Goal: Information Seeking & Learning: Learn about a topic

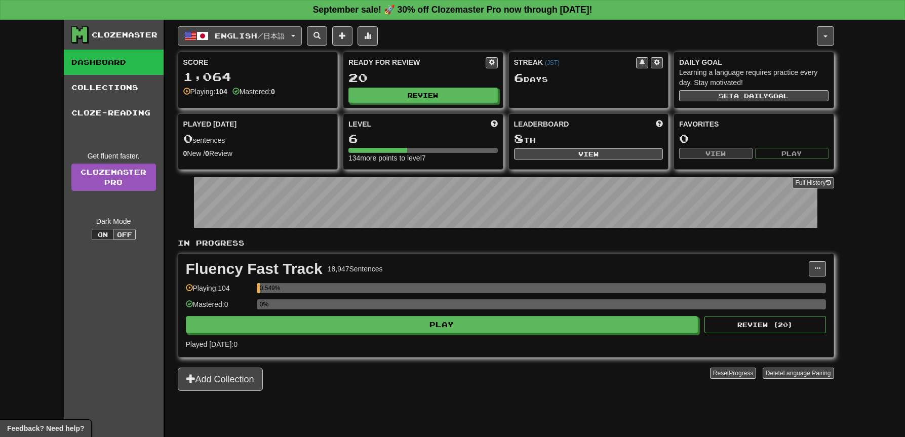
click at [298, 37] on button "English / 日本語" at bounding box center [240, 35] width 124 height 19
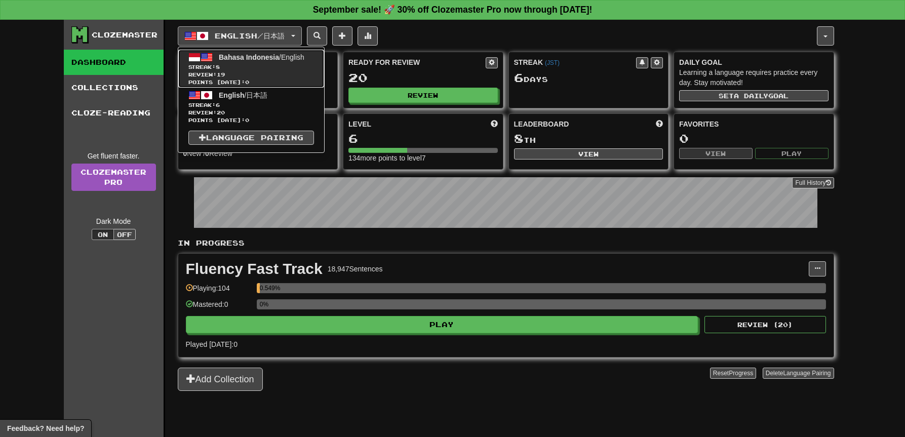
click at [292, 54] on span "Bahasa Indonesia / English" at bounding box center [262, 57] width 86 height 8
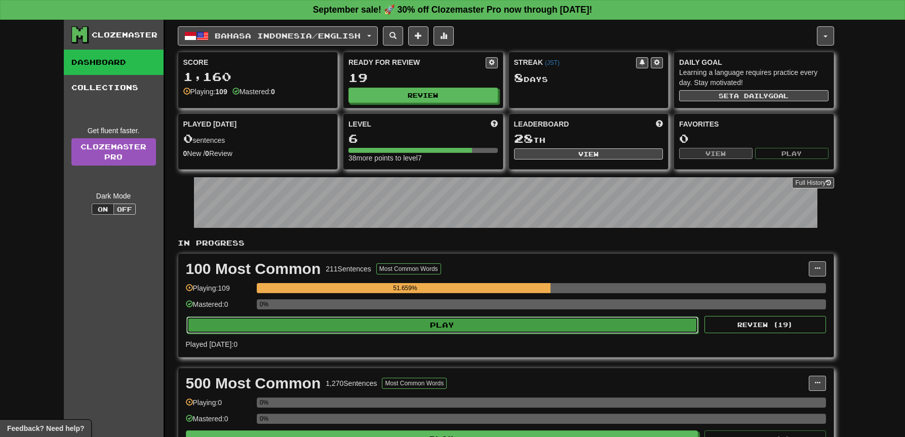
click at [532, 321] on button "Play" at bounding box center [442, 325] width 513 height 17
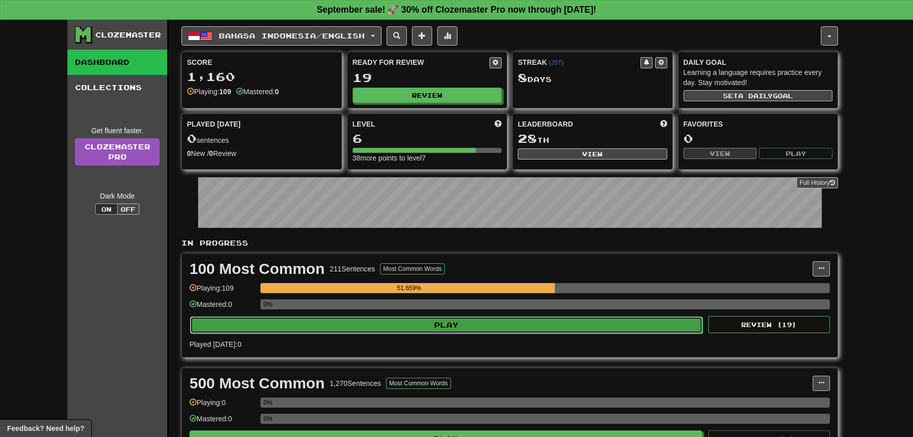
select select "**"
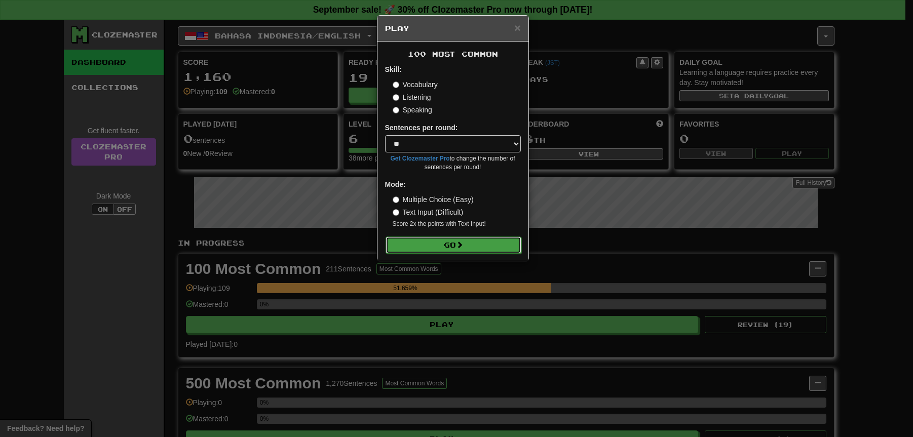
click at [485, 248] on button "Go" at bounding box center [454, 245] width 136 height 17
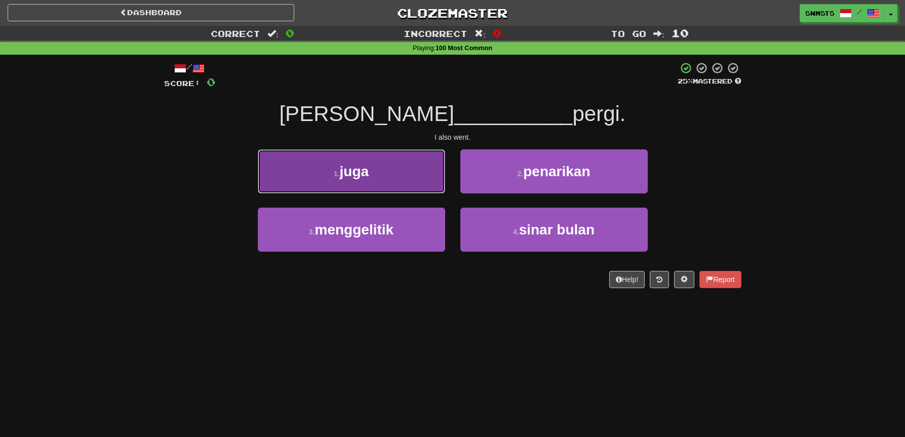
click at [413, 176] on button "1 . juga" at bounding box center [351, 171] width 187 height 44
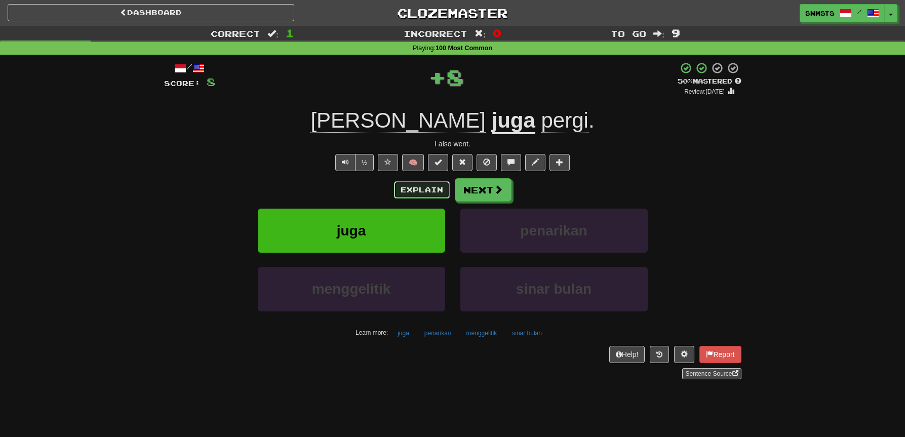
click at [425, 186] on button "Explain" at bounding box center [422, 189] width 56 height 17
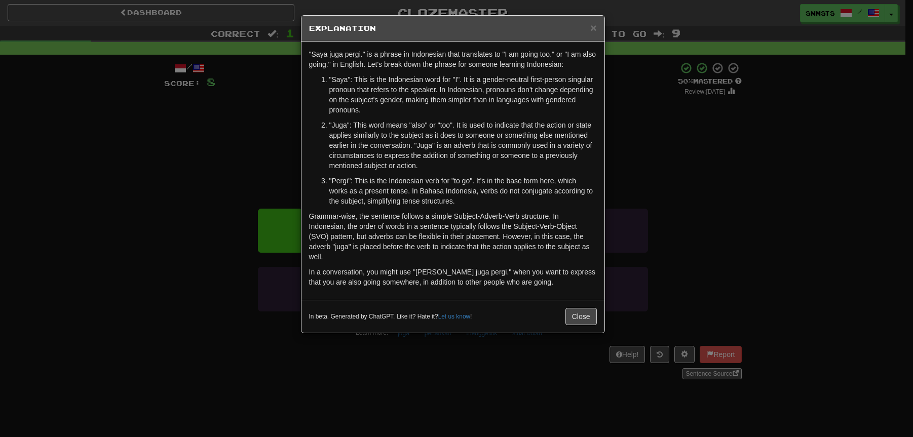
click at [268, 186] on div "× Explanation "Saya juga pergi." is a phrase in Indonesian that translates to "…" at bounding box center [456, 218] width 913 height 437
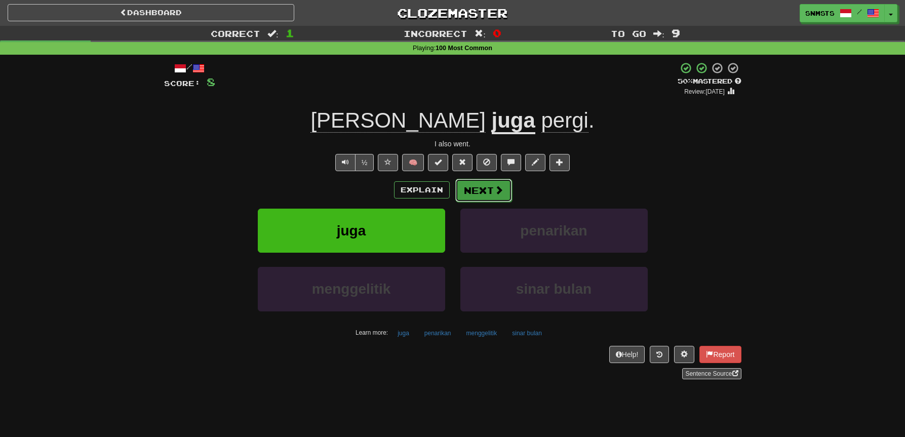
click at [489, 195] on button "Next" at bounding box center [484, 190] width 57 height 23
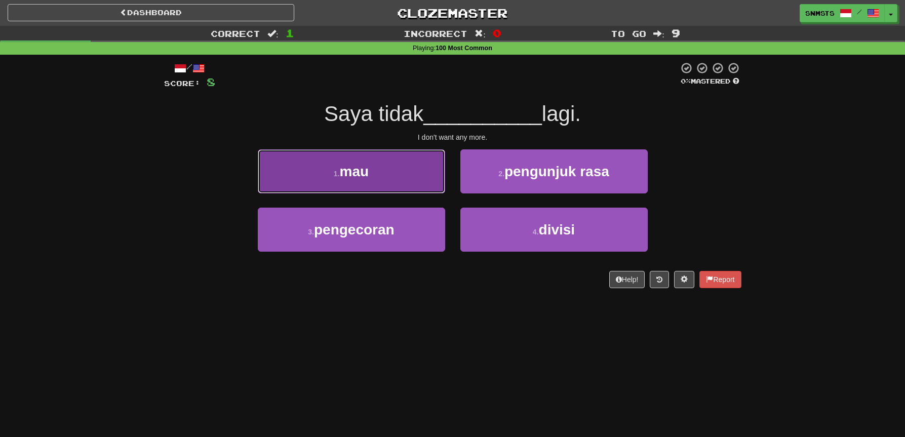
click at [402, 180] on button "1 . mau" at bounding box center [351, 171] width 187 height 44
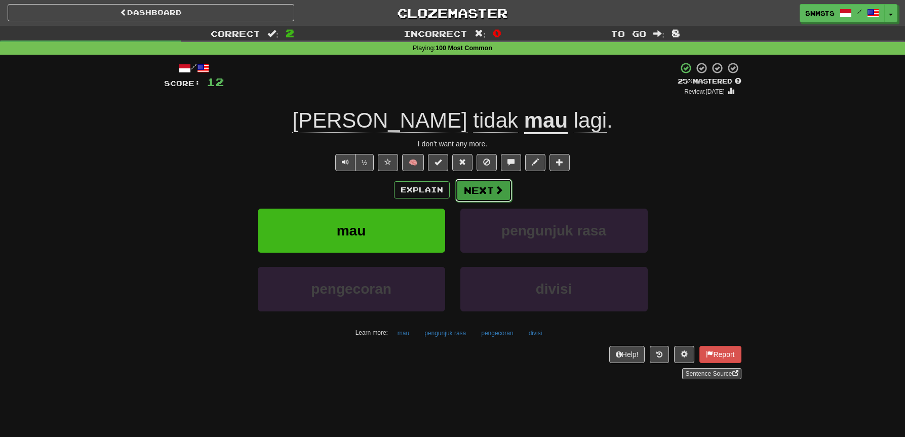
click at [474, 192] on button "Next" at bounding box center [484, 190] width 57 height 23
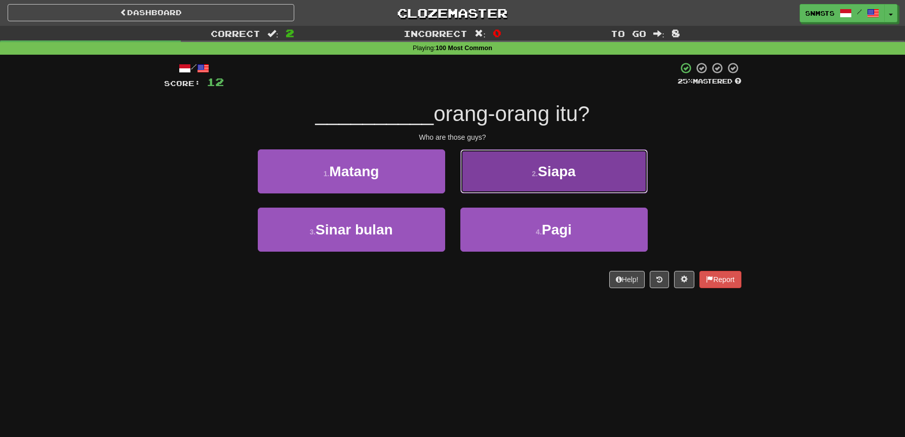
click at [513, 183] on button "2 . Siapa" at bounding box center [554, 171] width 187 height 44
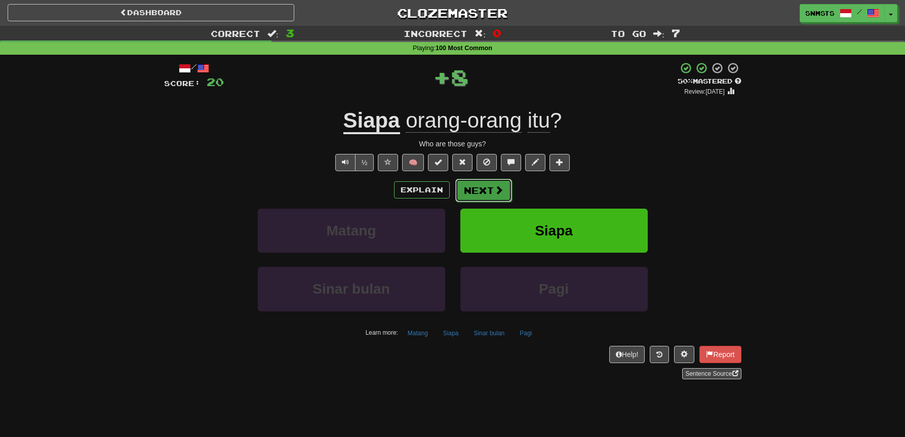
click at [495, 195] on span at bounding box center [499, 189] width 9 height 9
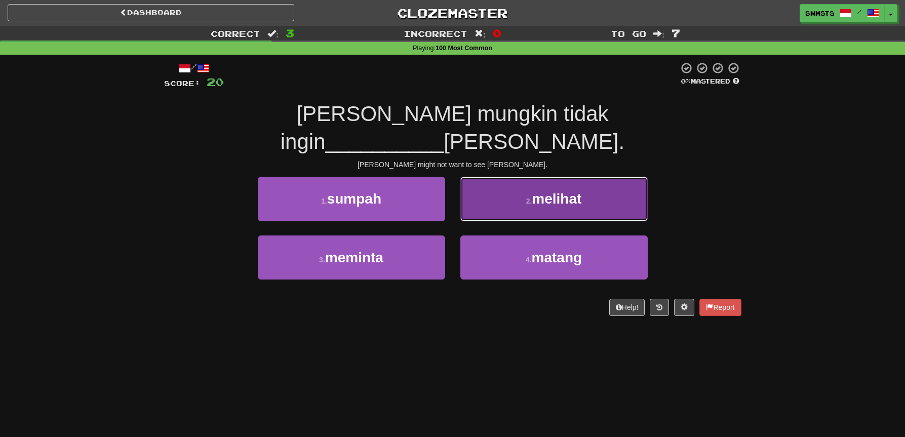
click at [488, 177] on button "2 . melihat" at bounding box center [554, 199] width 187 height 44
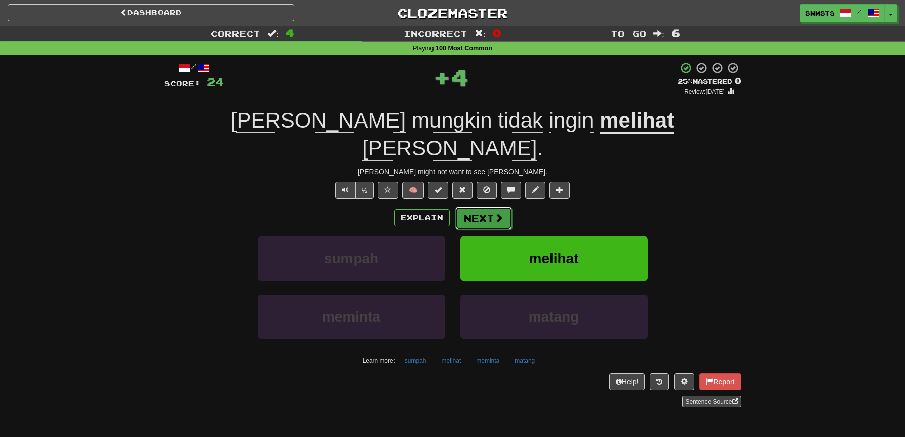
click at [467, 207] on button "Next" at bounding box center [484, 218] width 57 height 23
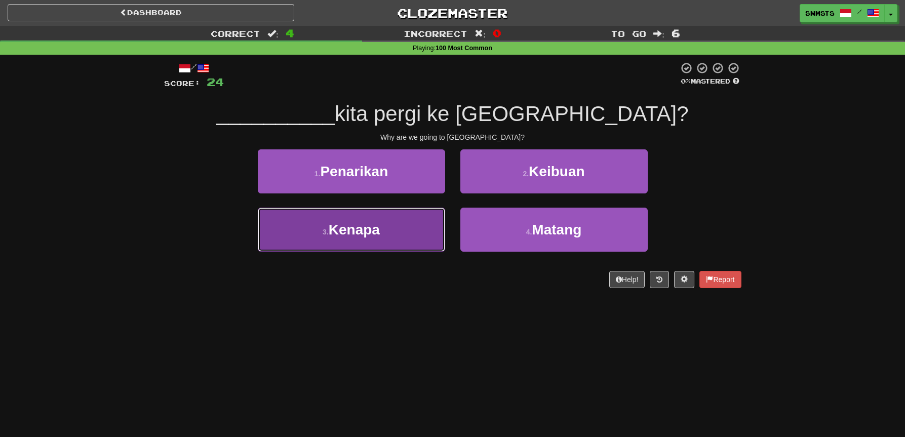
click at [431, 227] on button "3 . Kenapa" at bounding box center [351, 230] width 187 height 44
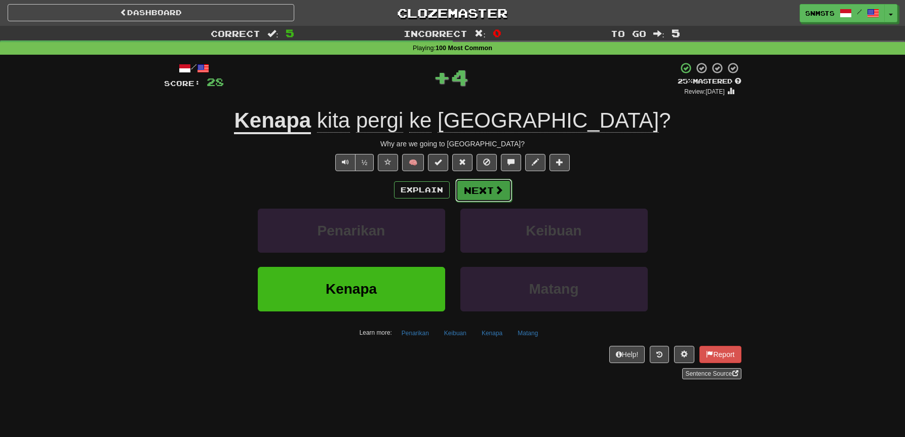
click at [471, 192] on button "Next" at bounding box center [484, 190] width 57 height 23
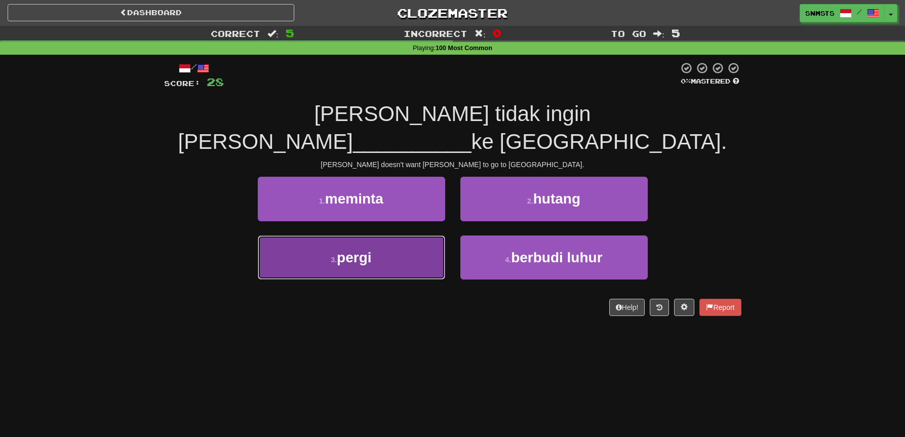
click at [418, 236] on button "3 . pergi" at bounding box center [351, 258] width 187 height 44
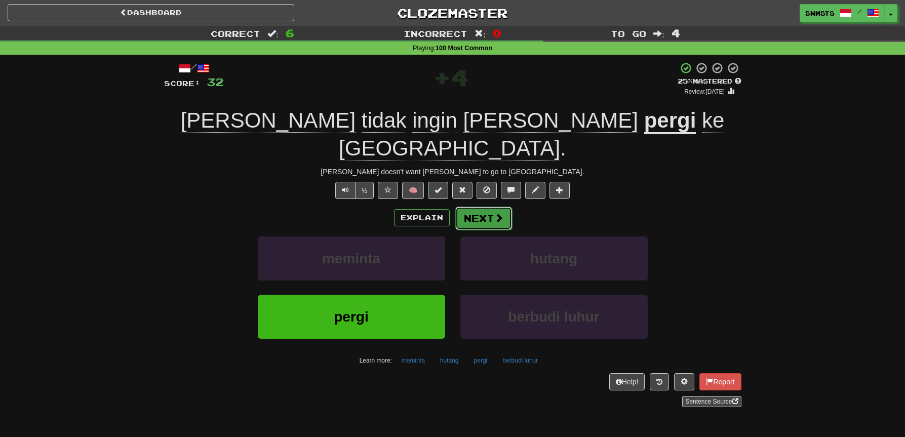
click at [470, 207] on button "Next" at bounding box center [484, 218] width 57 height 23
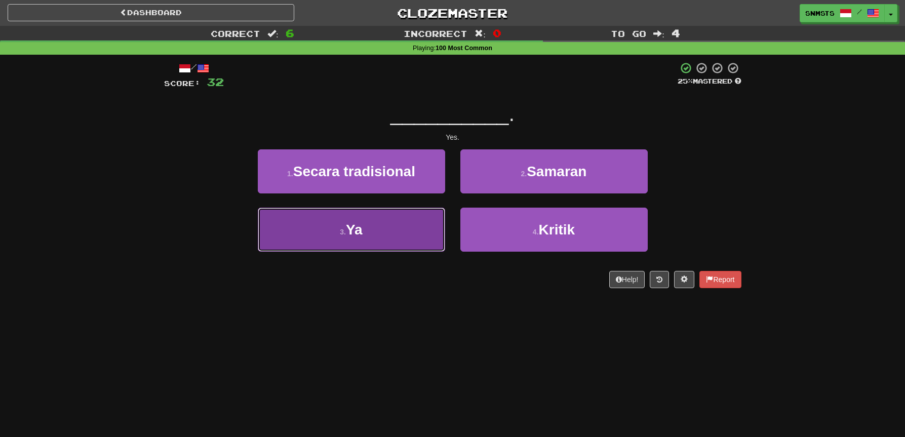
click at [419, 221] on button "3 . Ya" at bounding box center [351, 230] width 187 height 44
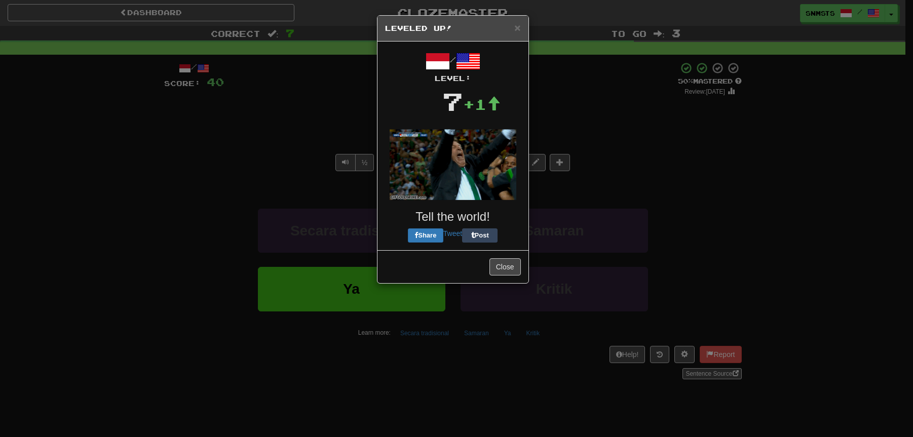
click at [465, 188] on img at bounding box center [453, 164] width 127 height 71
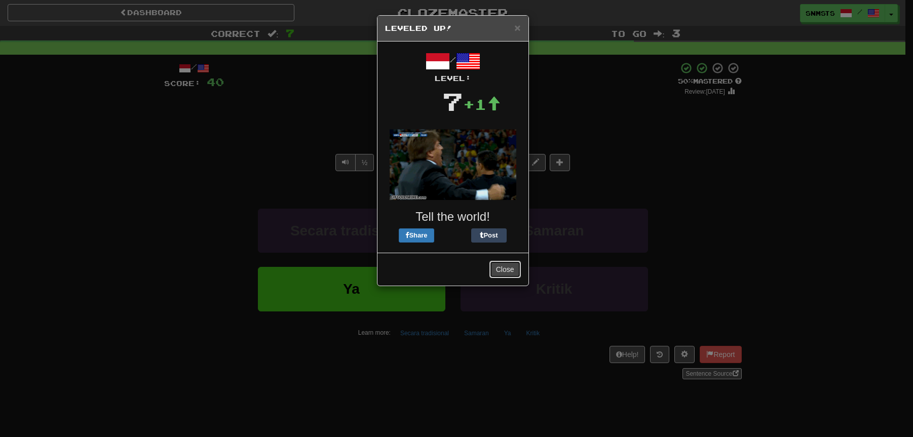
click at [493, 261] on button "Close" at bounding box center [504, 269] width 31 height 17
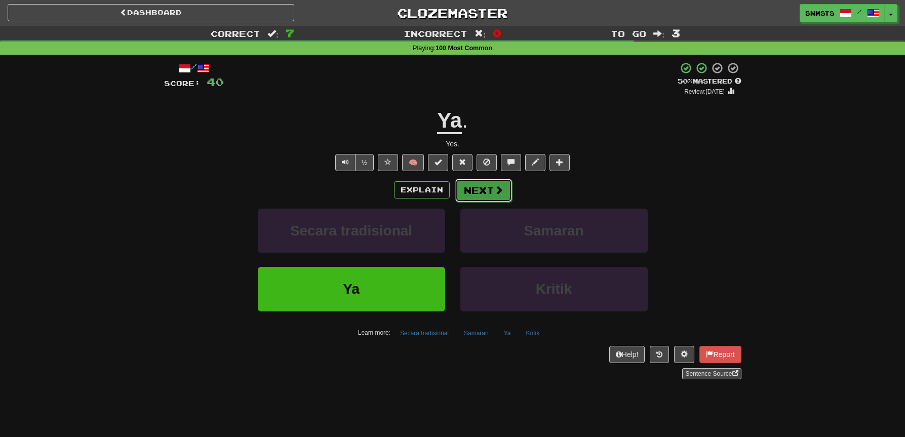
click at [476, 190] on button "Next" at bounding box center [484, 190] width 57 height 23
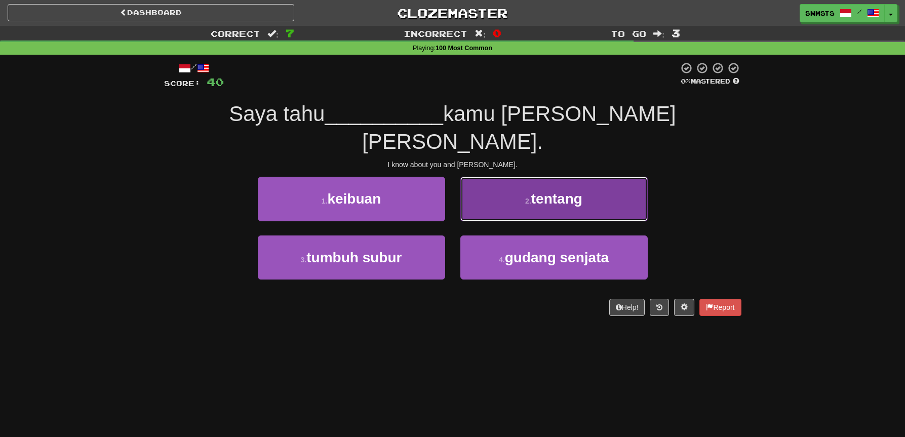
click at [503, 177] on button "2 . tentang" at bounding box center [554, 199] width 187 height 44
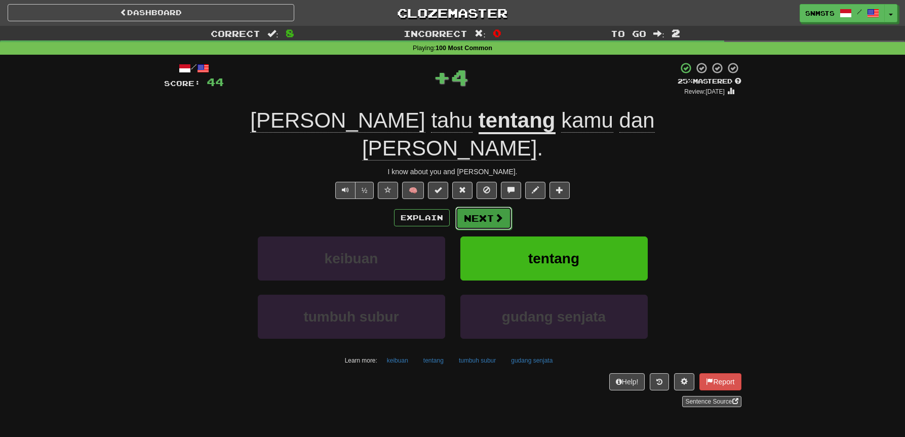
click at [495, 213] on span at bounding box center [499, 217] width 9 height 9
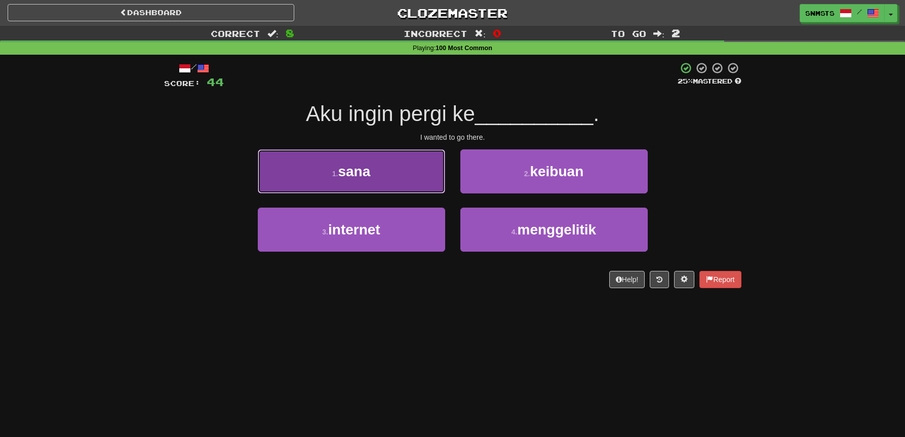
click at [429, 177] on button "1 . sana" at bounding box center [351, 171] width 187 height 44
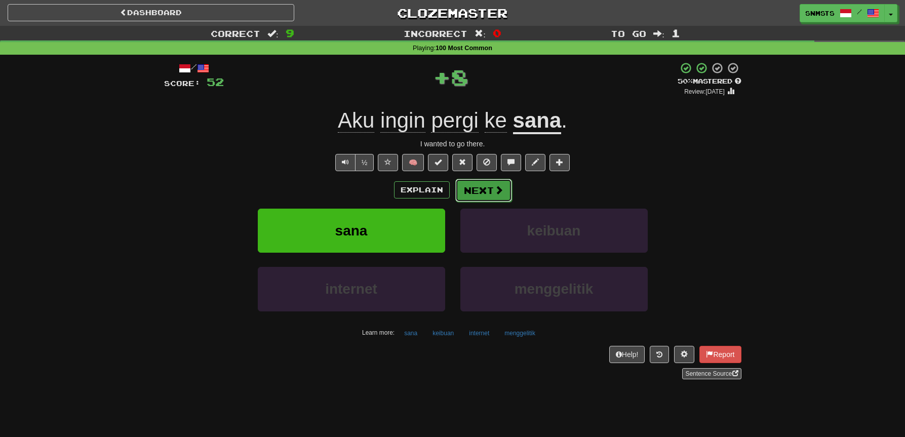
click at [476, 186] on button "Next" at bounding box center [484, 190] width 57 height 23
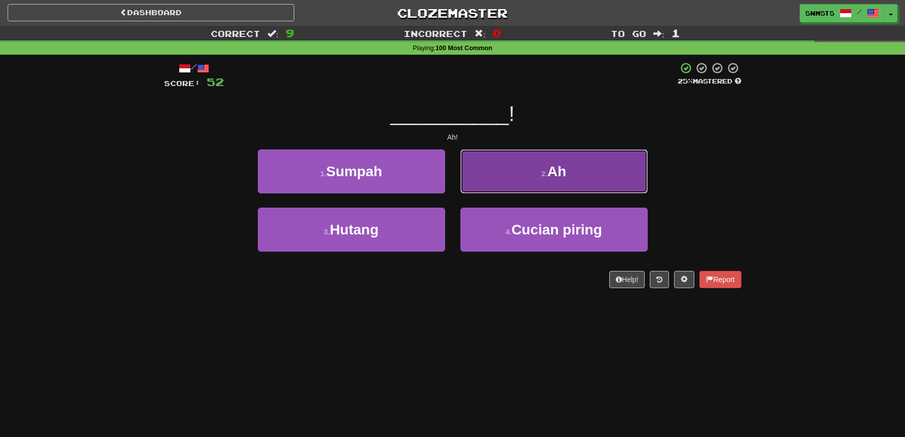
click at [509, 181] on button "2 . Ah" at bounding box center [554, 171] width 187 height 44
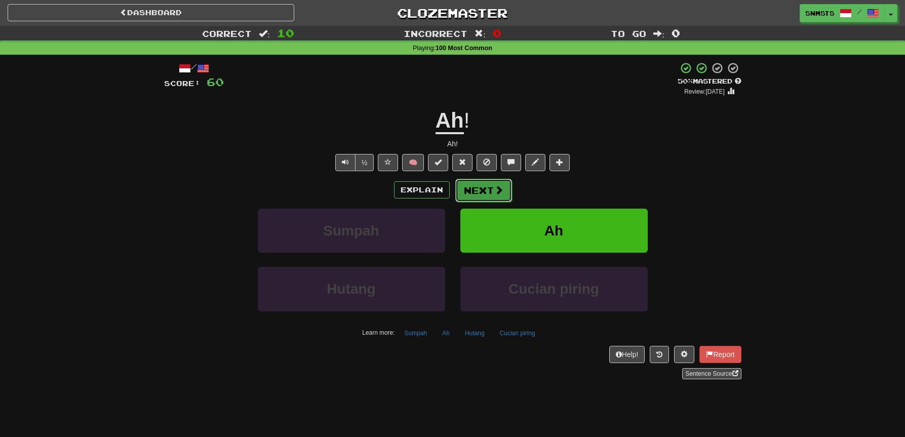
click at [498, 186] on span at bounding box center [499, 189] width 9 height 9
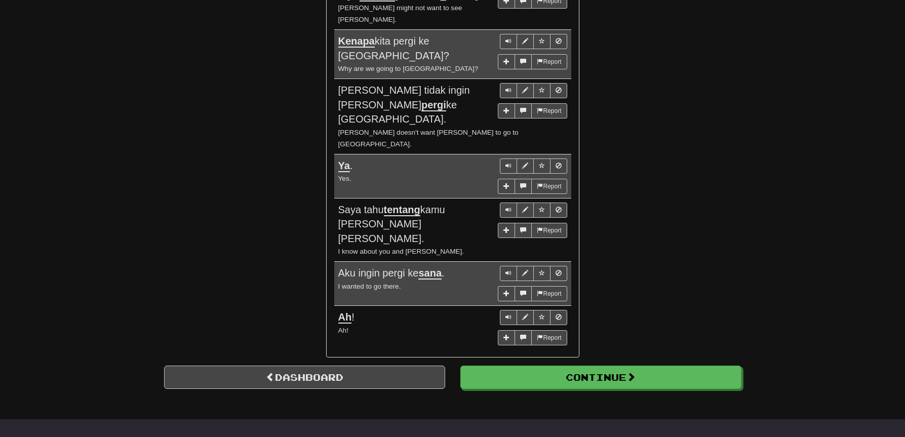
scroll to position [786, 0]
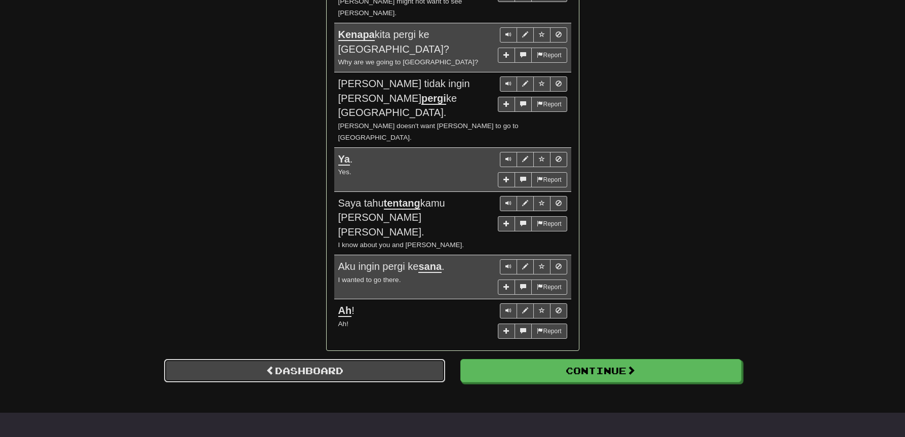
click at [364, 359] on link "Dashboard" at bounding box center [304, 370] width 281 height 23
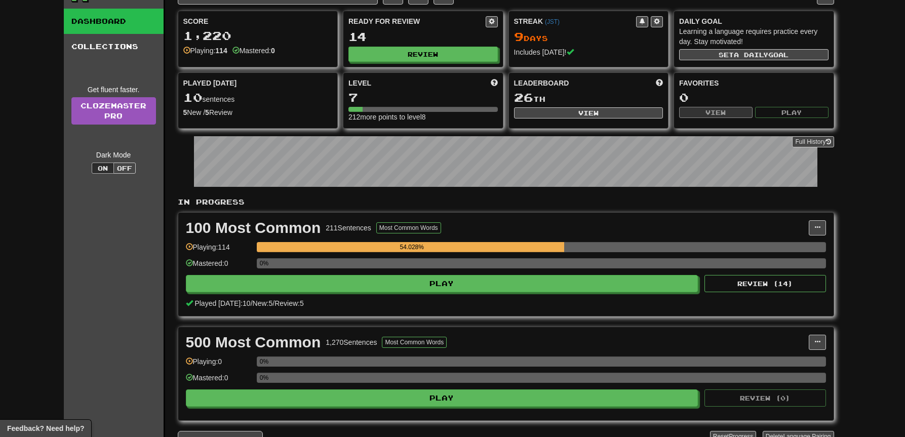
scroll to position [54, 0]
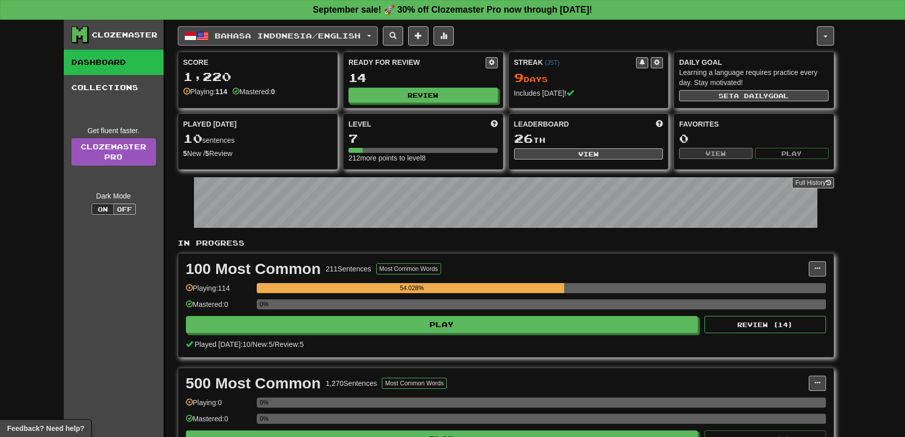
click at [351, 40] on span "Bahasa Indonesia / English" at bounding box center [288, 35] width 146 height 9
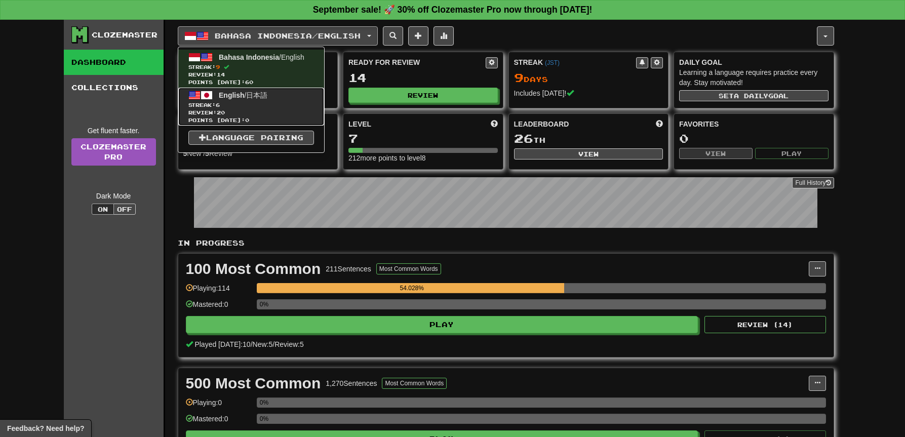
click at [288, 99] on link "English / 日本語 Streak: 6 Review: 20 Points [DATE]: 0" at bounding box center [251, 107] width 146 height 38
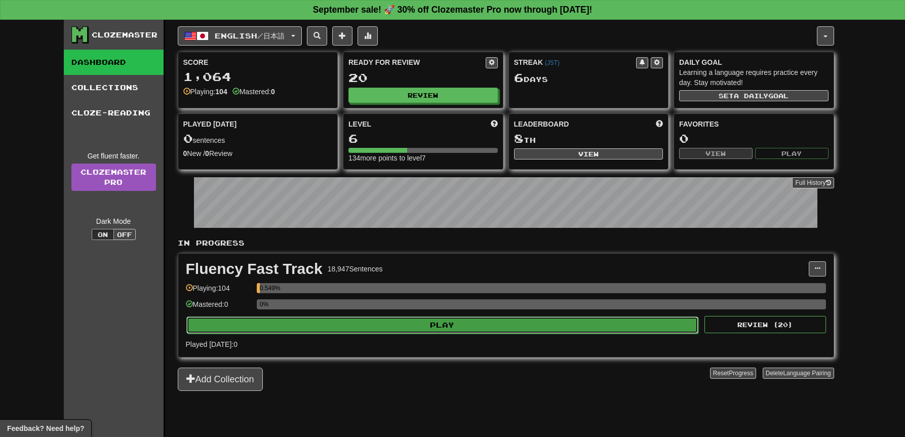
click at [493, 322] on button "Play" at bounding box center [442, 325] width 513 height 17
select select "**"
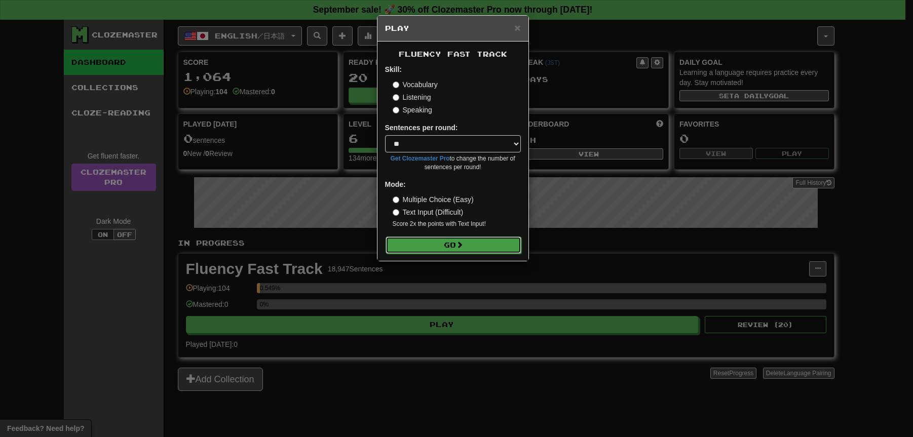
click at [476, 250] on button "Go" at bounding box center [454, 245] width 136 height 17
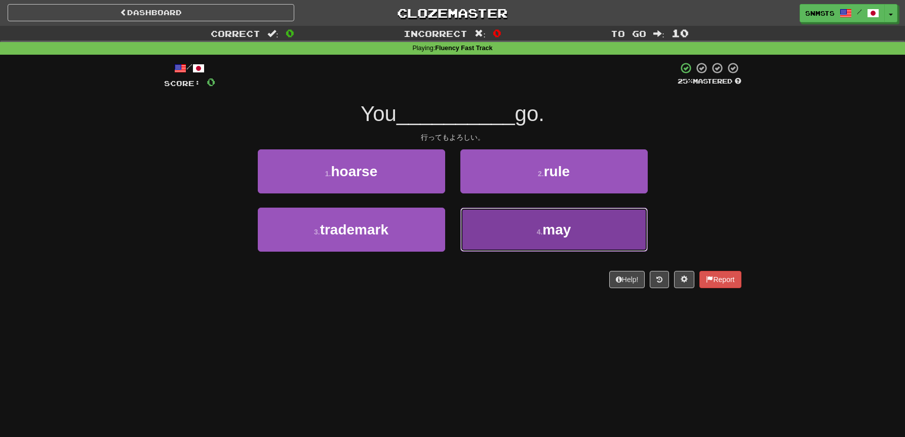
click at [523, 217] on button "4 . may" at bounding box center [554, 230] width 187 height 44
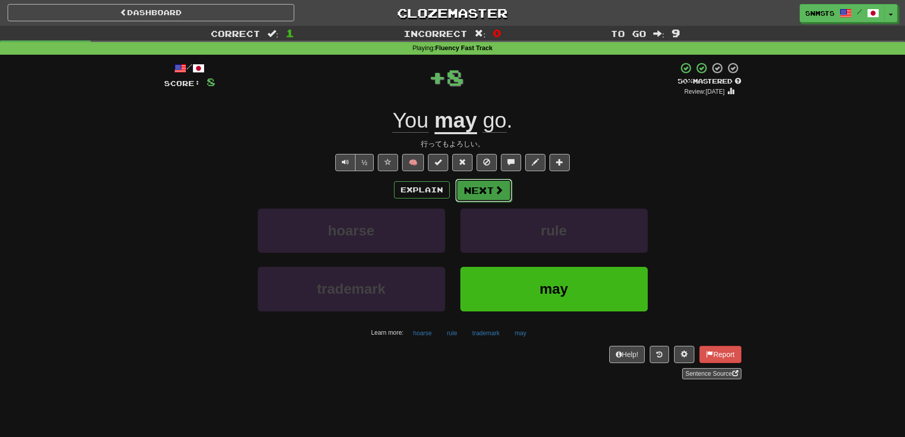
click at [473, 197] on button "Next" at bounding box center [484, 190] width 57 height 23
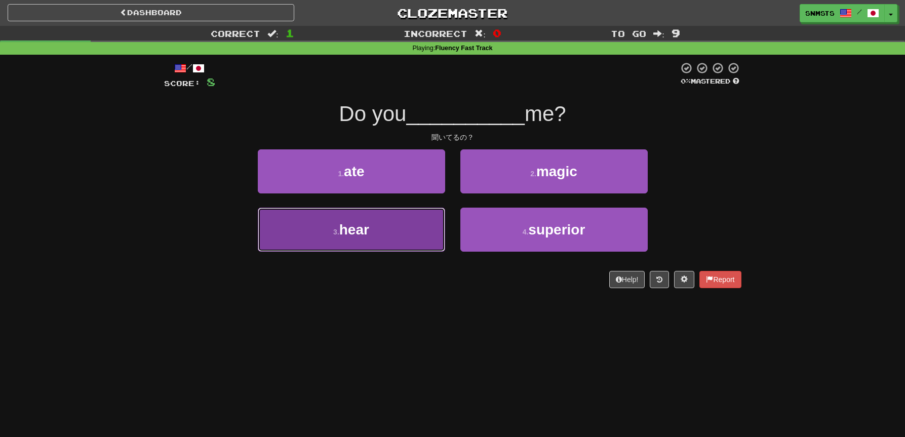
click at [418, 232] on button "3 . hear" at bounding box center [351, 230] width 187 height 44
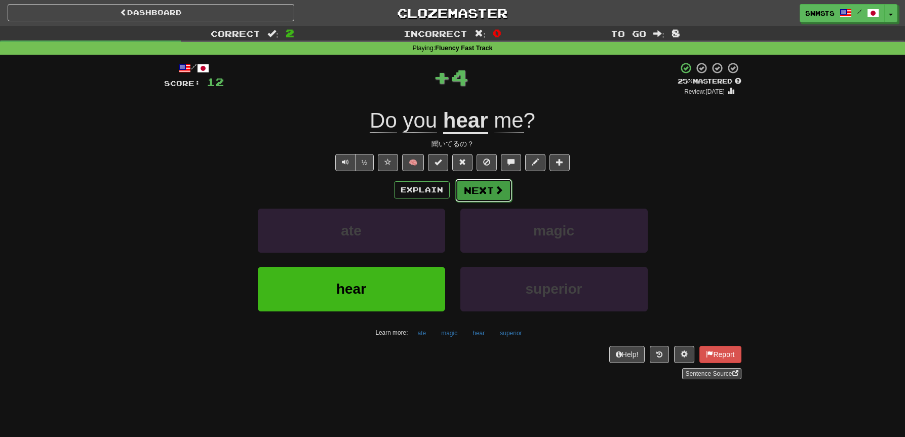
click at [467, 190] on button "Next" at bounding box center [484, 190] width 57 height 23
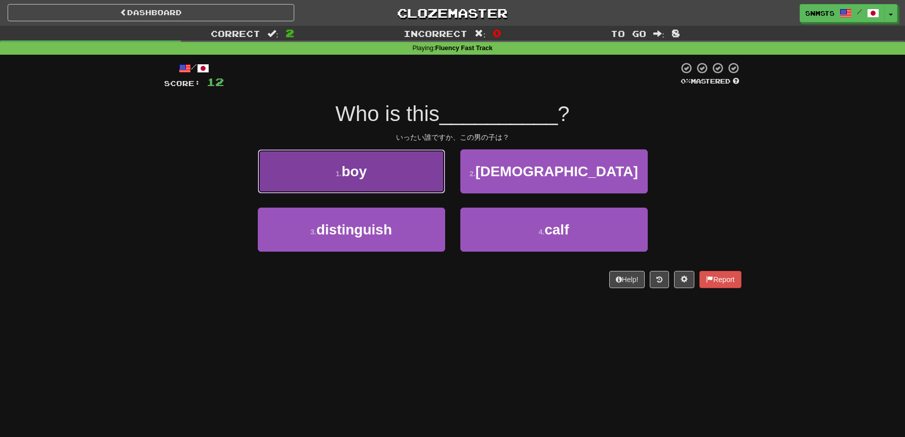
click at [428, 182] on button "1 . boy" at bounding box center [351, 171] width 187 height 44
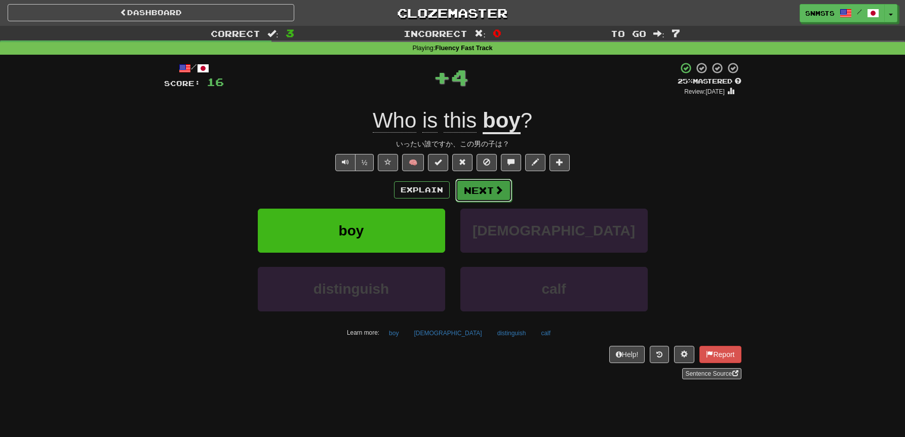
click at [473, 189] on button "Next" at bounding box center [484, 190] width 57 height 23
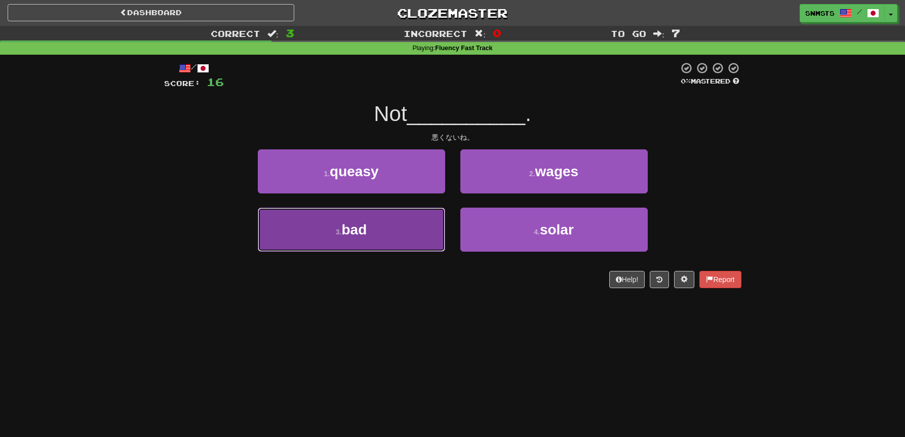
click at [424, 221] on button "3 . bad" at bounding box center [351, 230] width 187 height 44
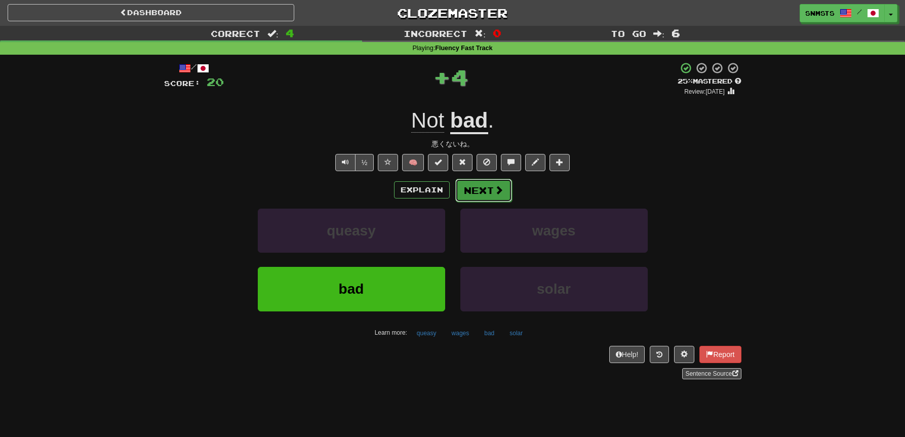
click at [464, 194] on button "Next" at bounding box center [484, 190] width 57 height 23
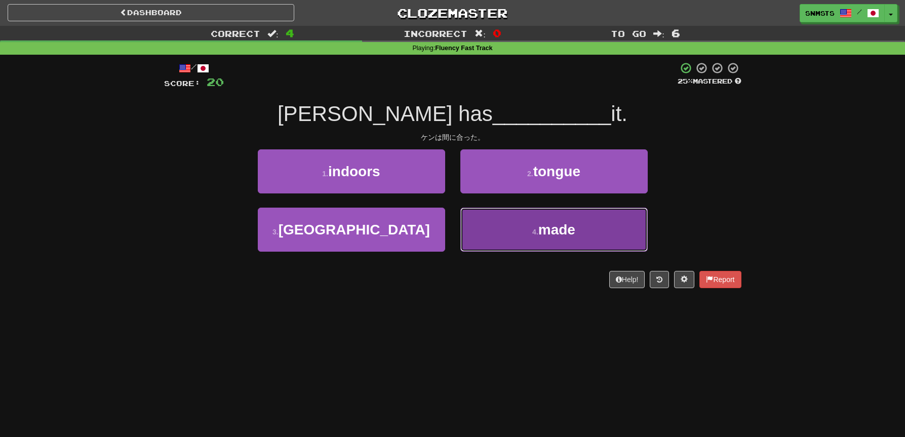
click at [481, 226] on button "4 . made" at bounding box center [554, 230] width 187 height 44
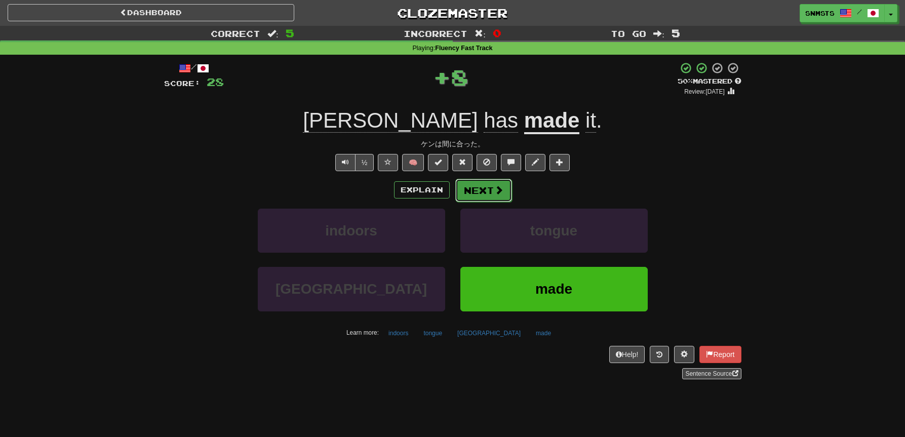
click at [478, 196] on button "Next" at bounding box center [484, 190] width 57 height 23
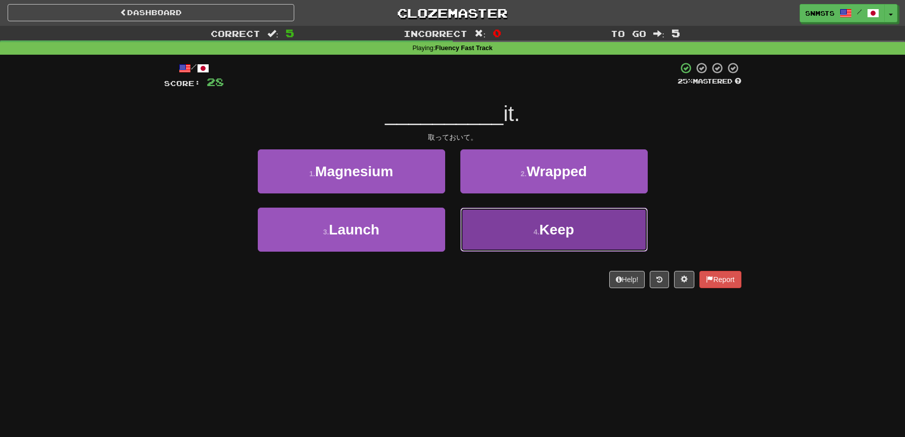
click at [467, 218] on button "4 . Keep" at bounding box center [554, 230] width 187 height 44
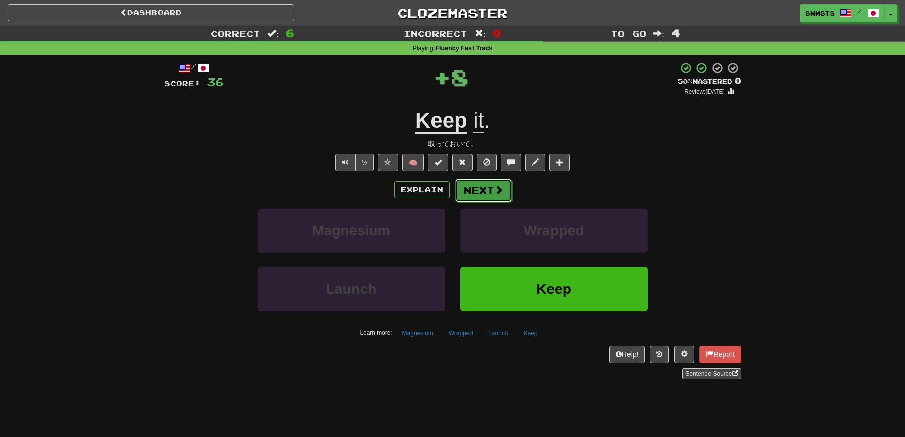
click at [475, 192] on button "Next" at bounding box center [484, 190] width 57 height 23
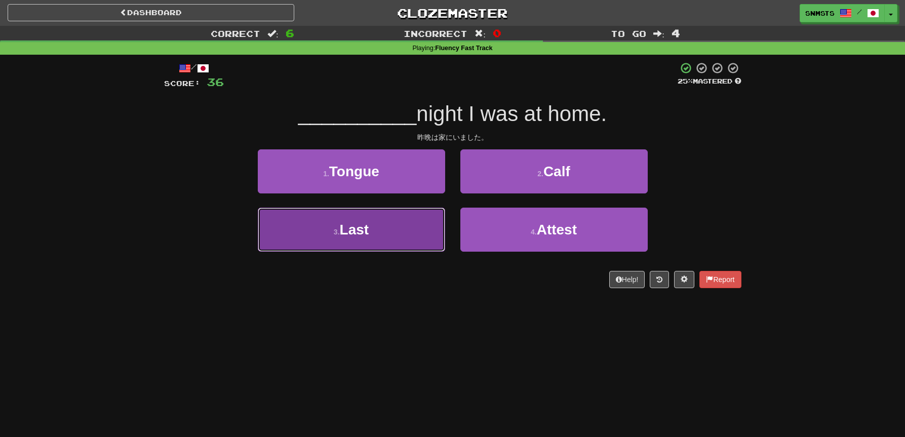
click at [413, 216] on button "3 . Last" at bounding box center [351, 230] width 187 height 44
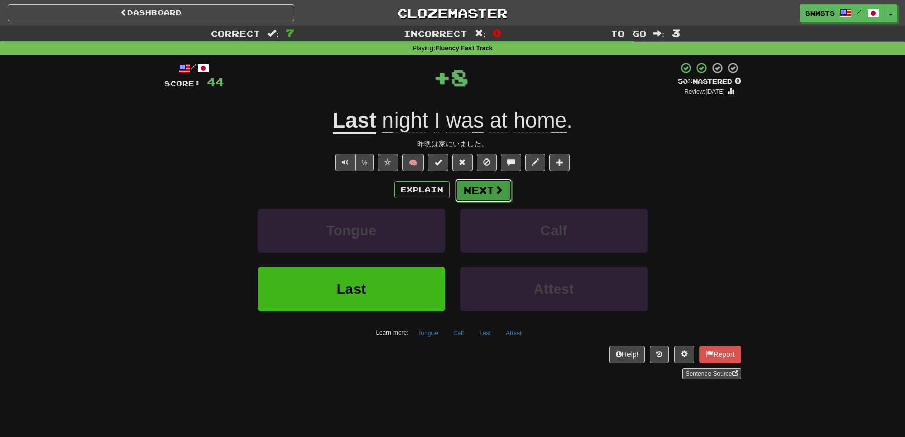
click at [472, 190] on button "Next" at bounding box center [484, 190] width 57 height 23
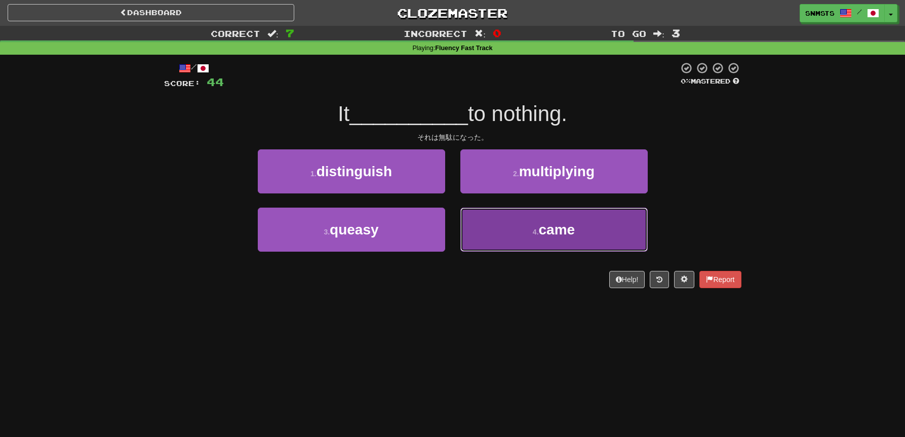
click at [499, 220] on button "4 . came" at bounding box center [554, 230] width 187 height 44
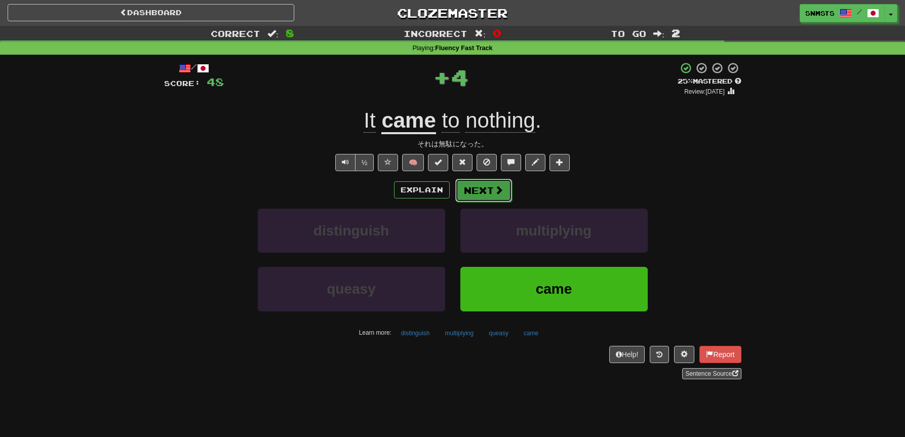
click at [480, 195] on button "Next" at bounding box center [484, 190] width 57 height 23
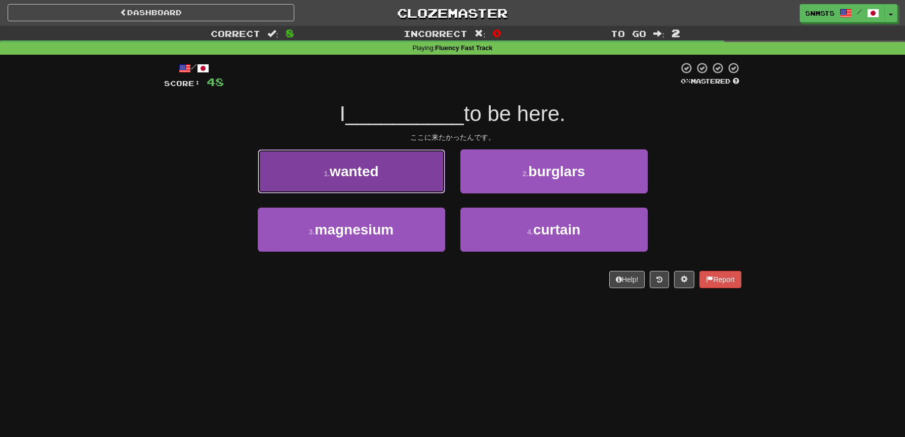
click at [433, 176] on button "1 . wanted" at bounding box center [351, 171] width 187 height 44
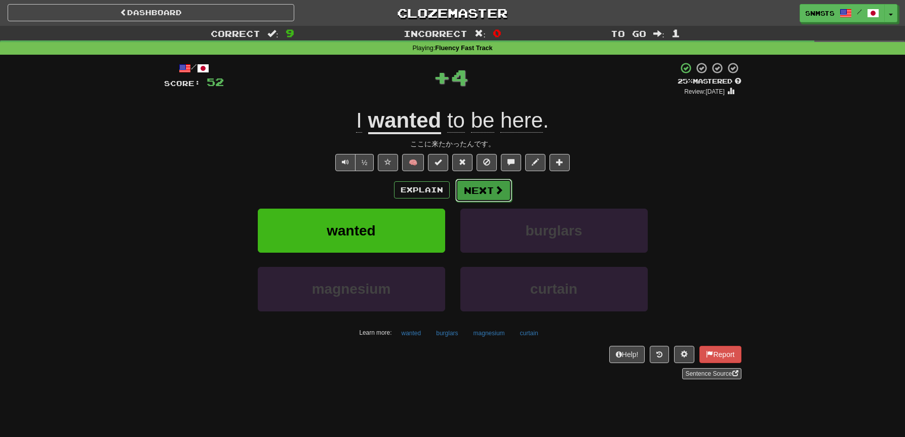
click at [480, 188] on button "Next" at bounding box center [484, 190] width 57 height 23
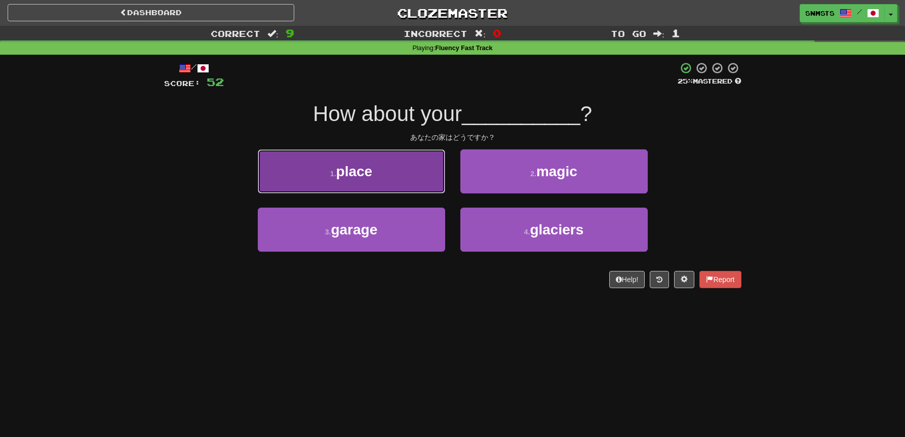
click at [412, 183] on button "1 . place" at bounding box center [351, 171] width 187 height 44
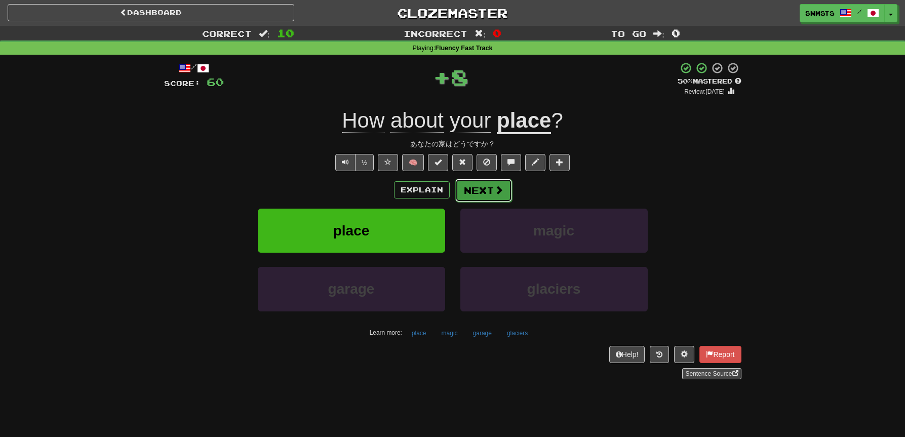
click at [468, 193] on button "Next" at bounding box center [484, 190] width 57 height 23
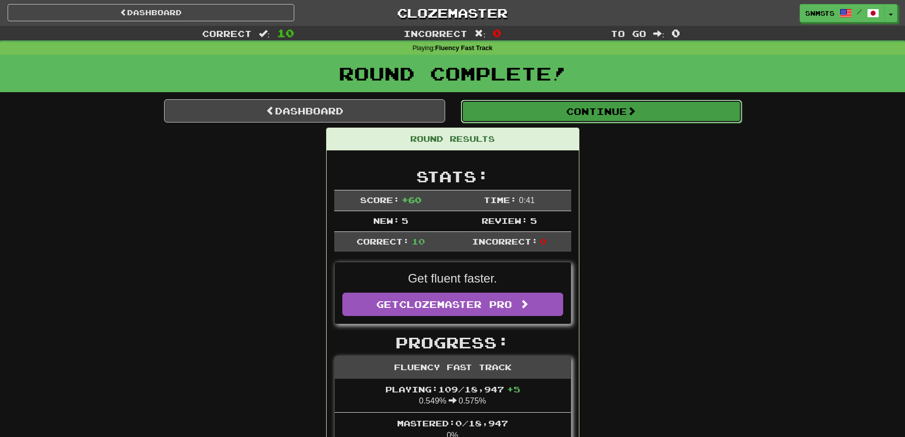
click at [533, 106] on button "Continue" at bounding box center [601, 111] width 281 height 23
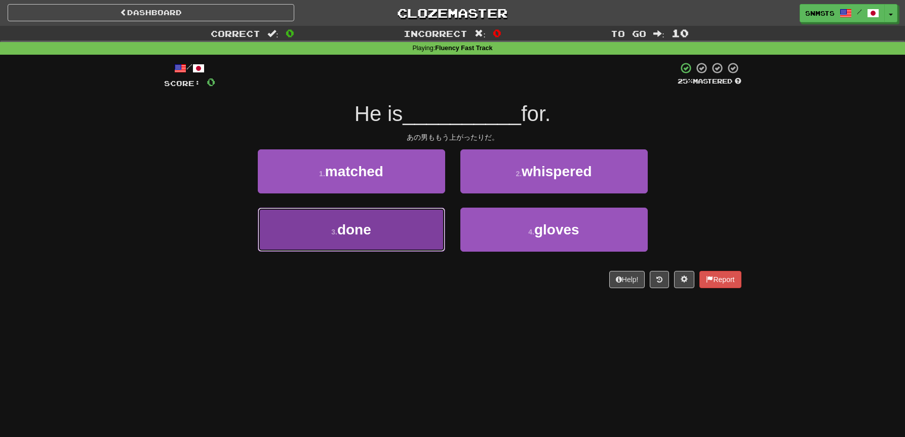
click at [430, 215] on button "3 . done" at bounding box center [351, 230] width 187 height 44
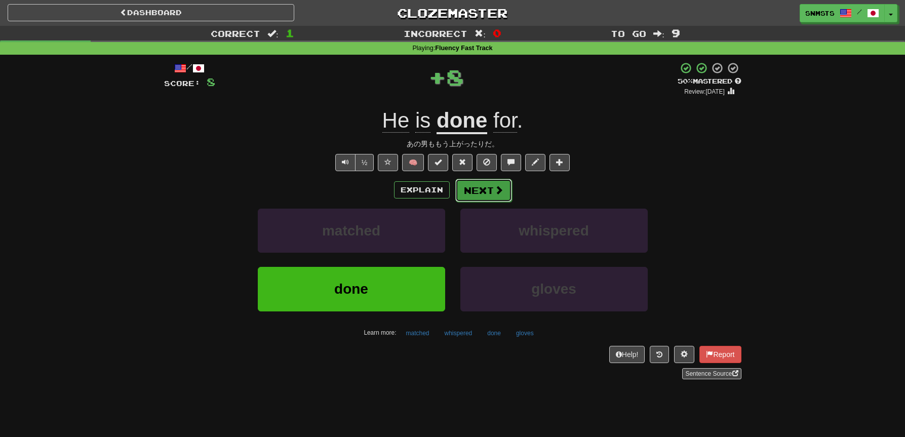
click at [469, 195] on button "Next" at bounding box center [484, 190] width 57 height 23
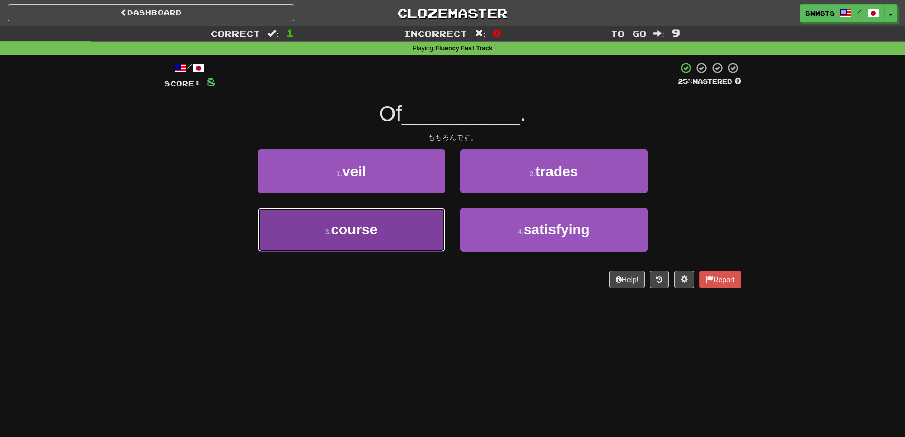
click at [430, 217] on button "3 . course" at bounding box center [351, 230] width 187 height 44
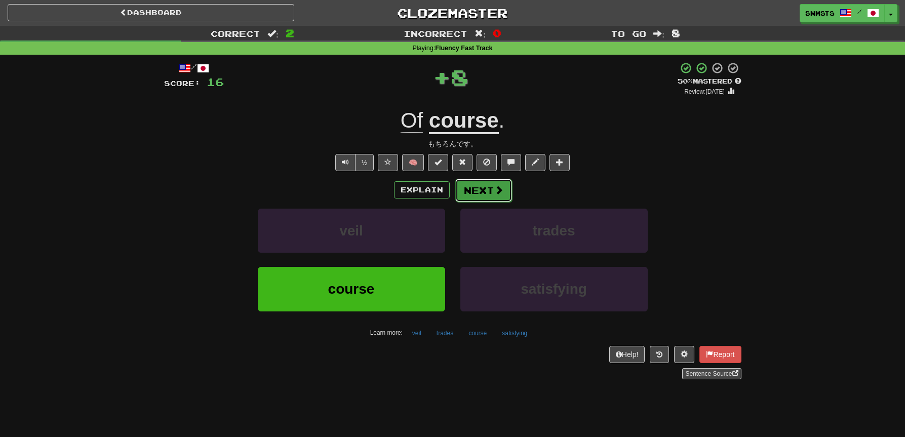
click at [472, 187] on button "Next" at bounding box center [484, 190] width 57 height 23
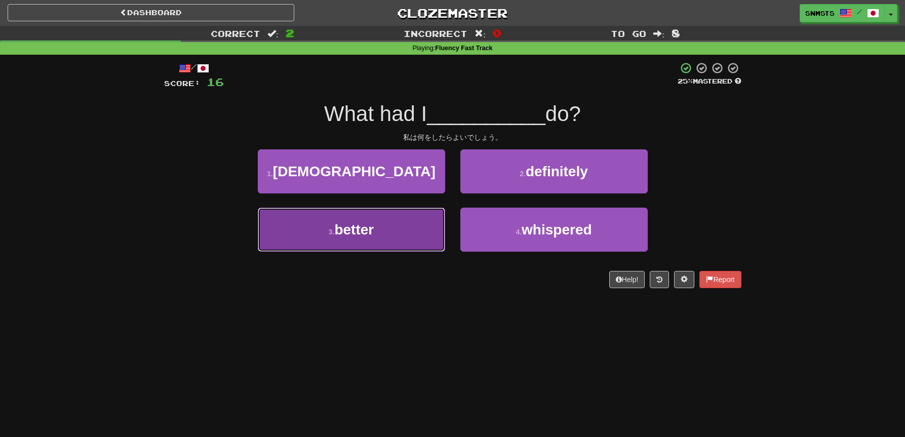
click at [428, 218] on button "3 . better" at bounding box center [351, 230] width 187 height 44
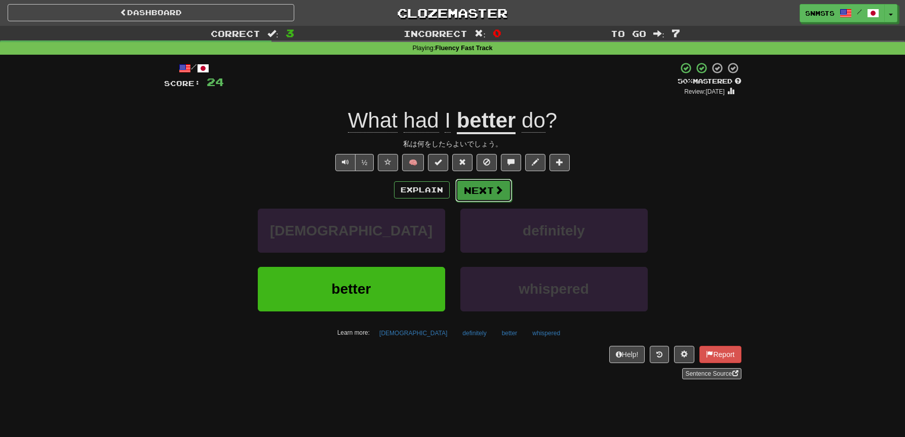
click at [474, 196] on button "Next" at bounding box center [484, 190] width 57 height 23
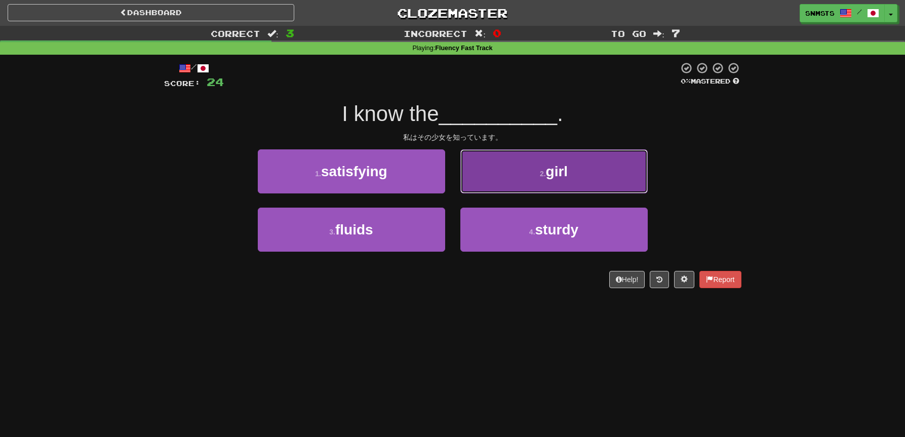
click at [512, 181] on button "2 . girl" at bounding box center [554, 171] width 187 height 44
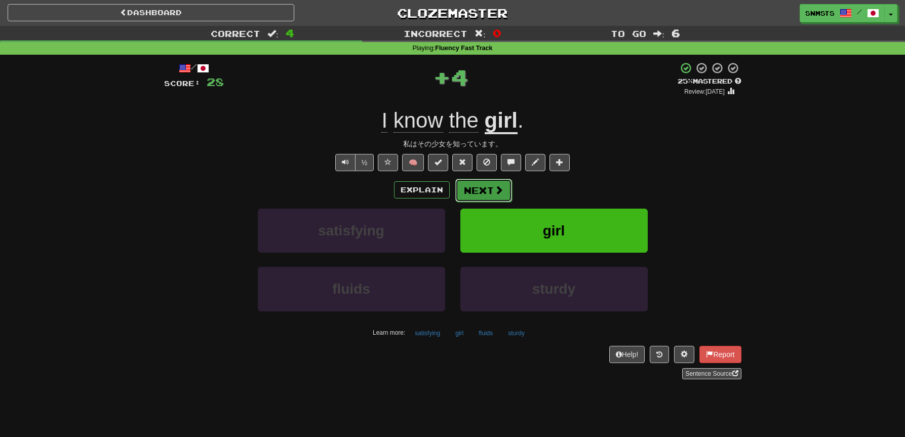
click at [500, 189] on span at bounding box center [499, 189] width 9 height 9
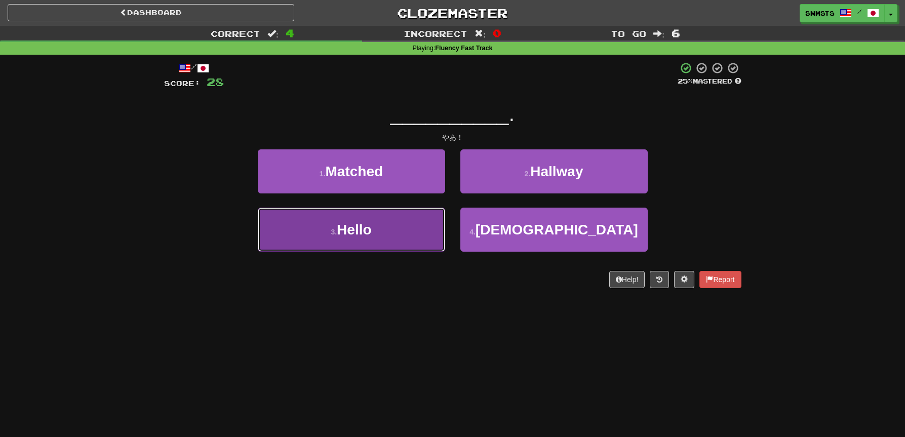
click at [425, 232] on button "3 . Hello" at bounding box center [351, 230] width 187 height 44
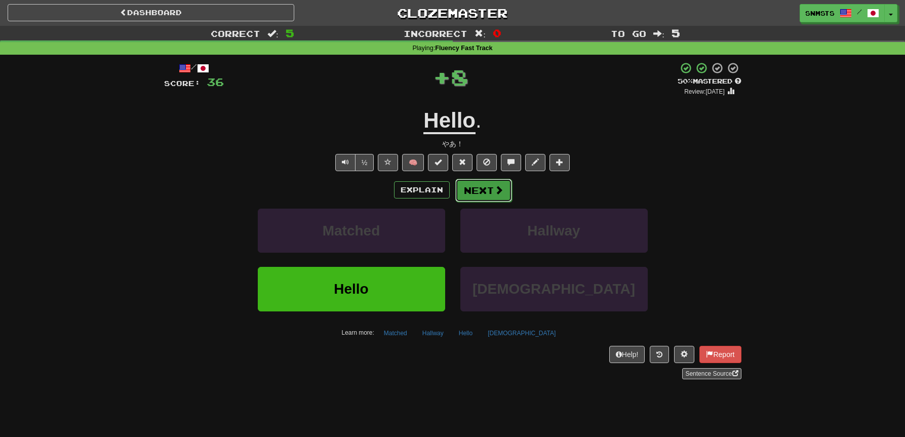
click at [485, 189] on button "Next" at bounding box center [484, 190] width 57 height 23
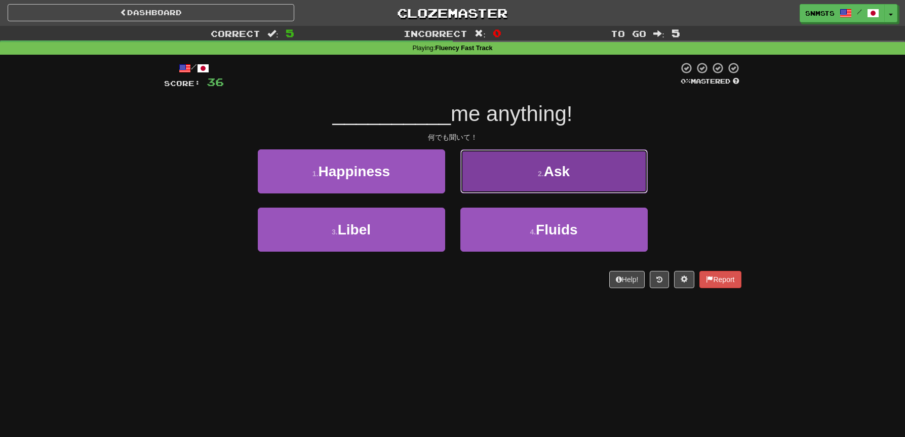
click at [489, 180] on button "2 . Ask" at bounding box center [554, 171] width 187 height 44
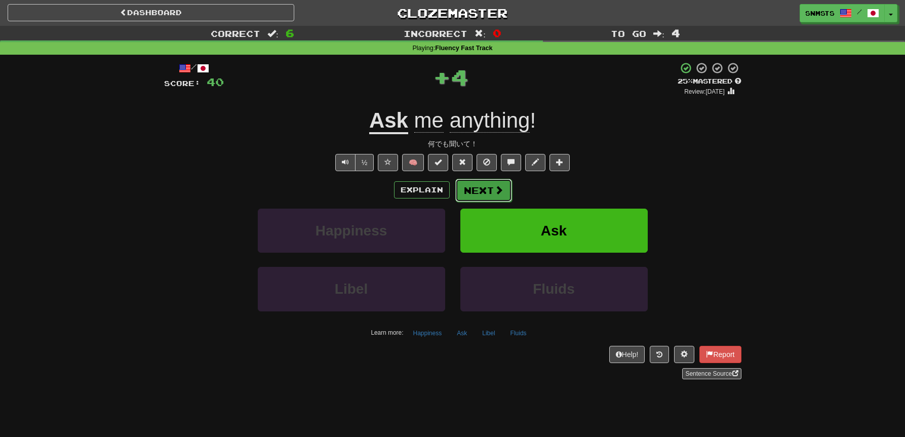
click at [472, 192] on button "Next" at bounding box center [484, 190] width 57 height 23
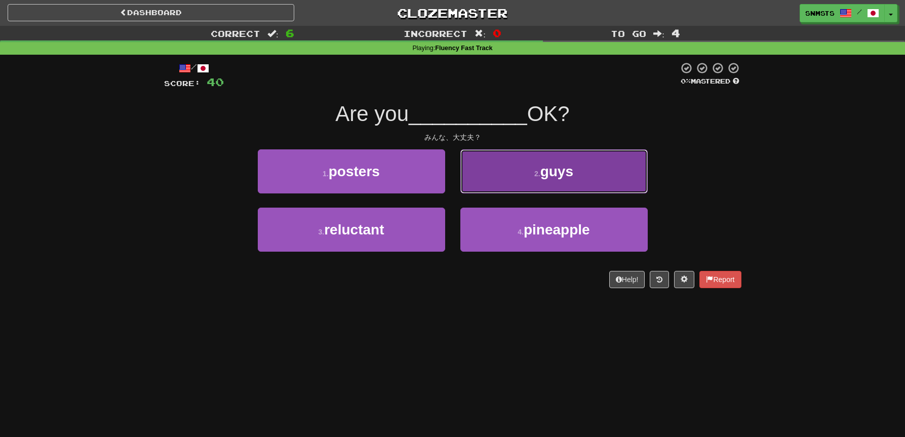
click at [478, 186] on button "2 . guys" at bounding box center [554, 171] width 187 height 44
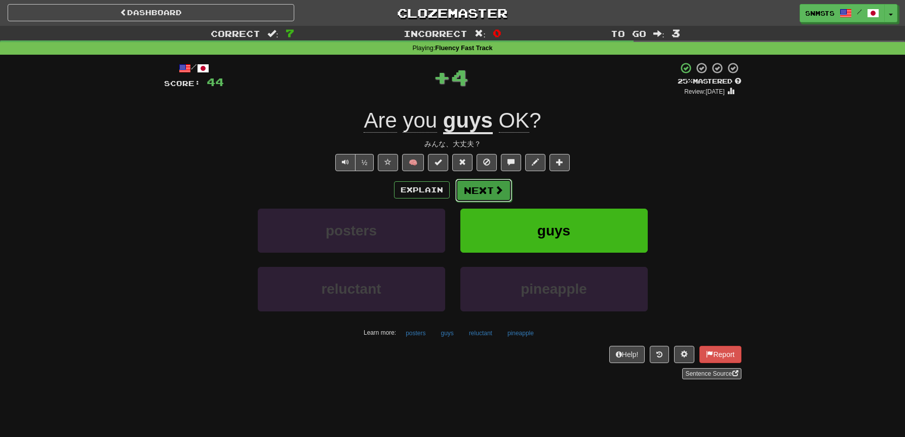
click at [477, 189] on button "Next" at bounding box center [484, 190] width 57 height 23
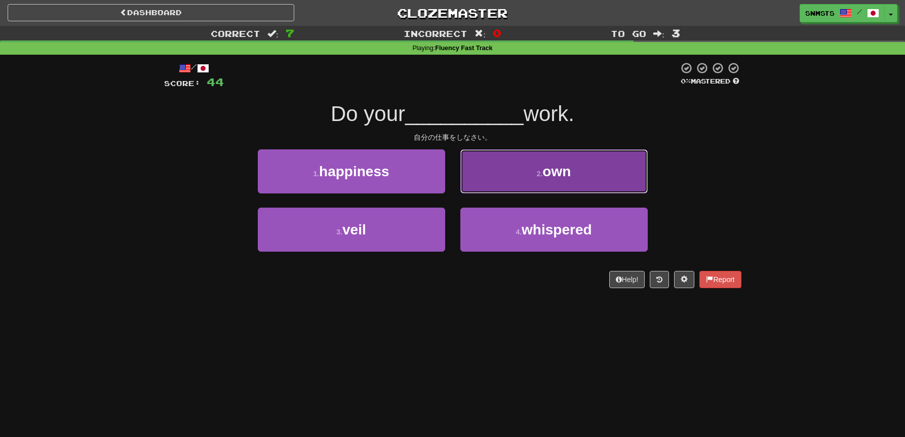
click at [482, 184] on button "2 . own" at bounding box center [554, 171] width 187 height 44
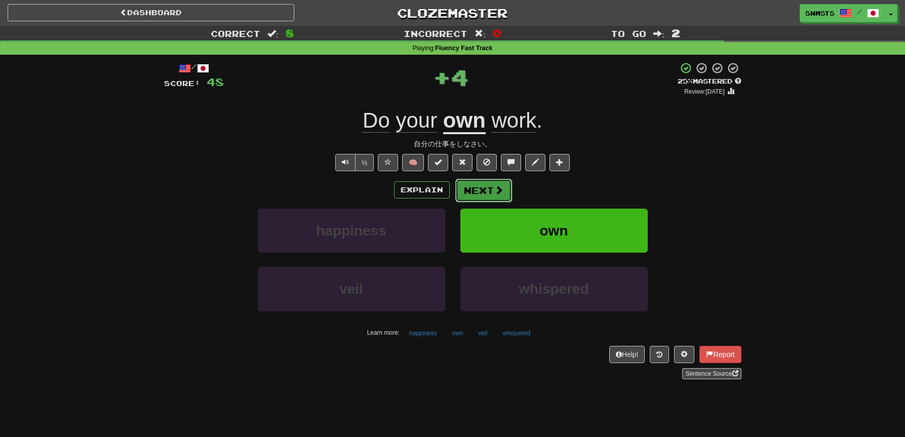
click at [489, 189] on button "Next" at bounding box center [484, 190] width 57 height 23
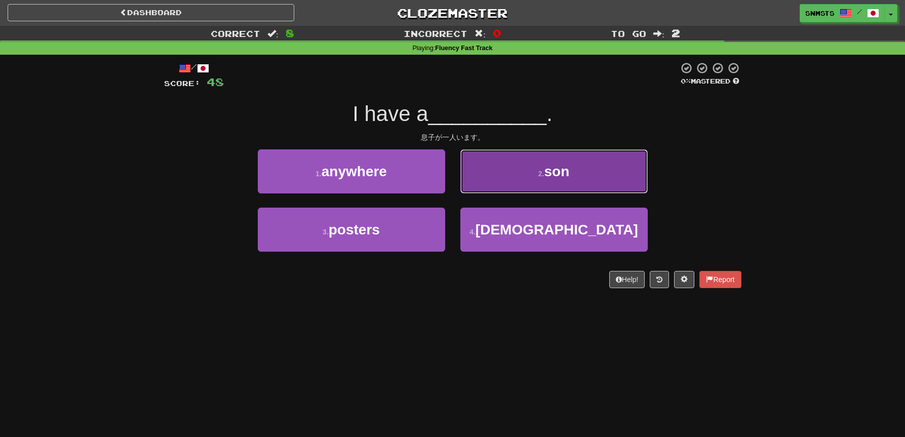
click at [484, 183] on button "2 . son" at bounding box center [554, 171] width 187 height 44
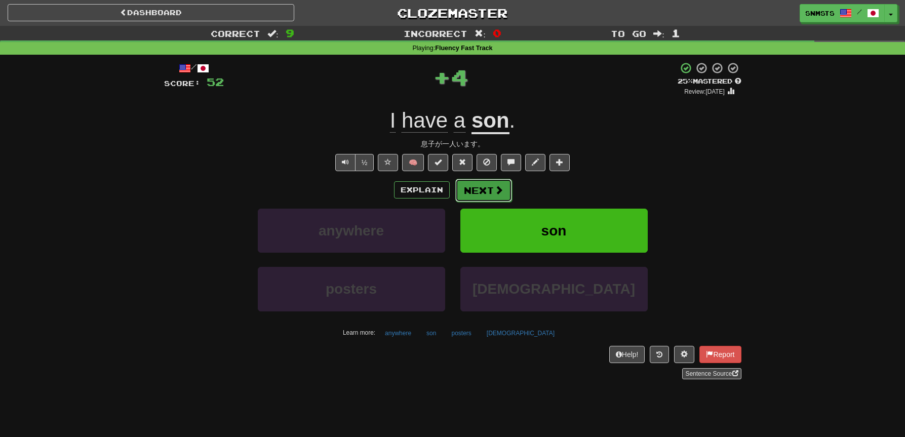
click at [484, 189] on button "Next" at bounding box center [484, 190] width 57 height 23
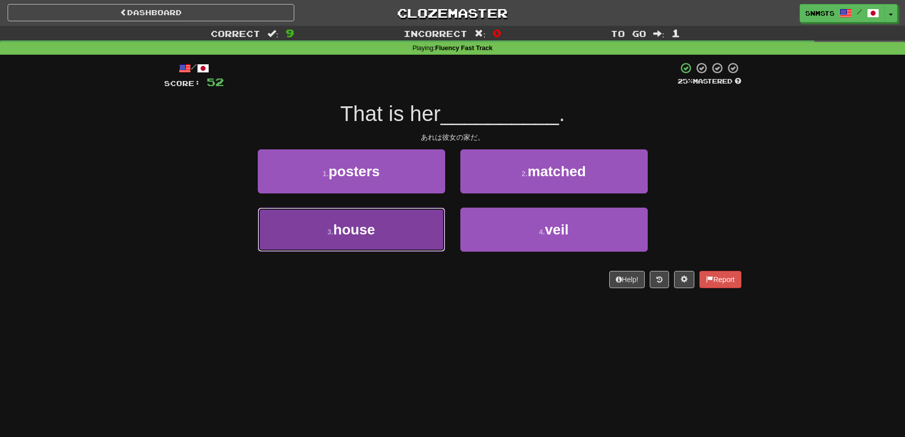
click at [427, 216] on button "3 . house" at bounding box center [351, 230] width 187 height 44
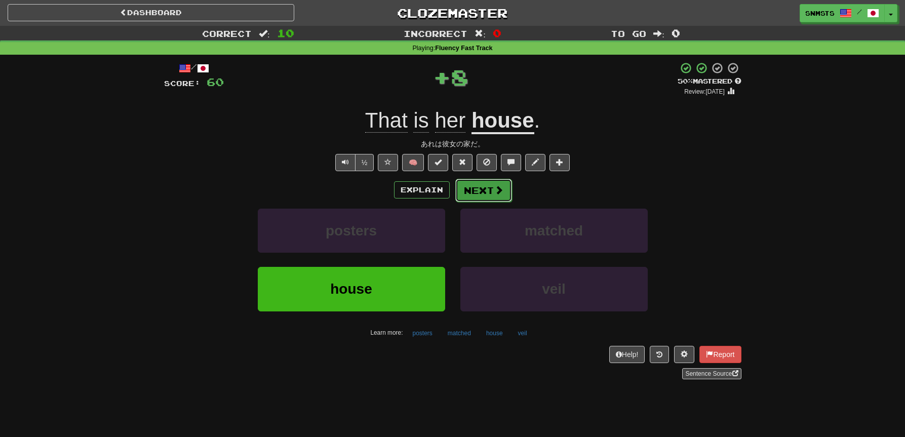
click at [482, 187] on button "Next" at bounding box center [484, 190] width 57 height 23
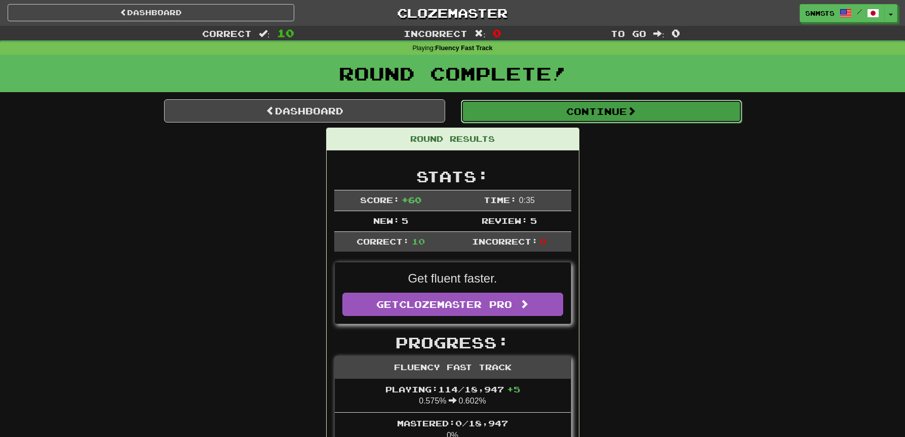
click at [553, 117] on button "Continue" at bounding box center [601, 111] width 281 height 23
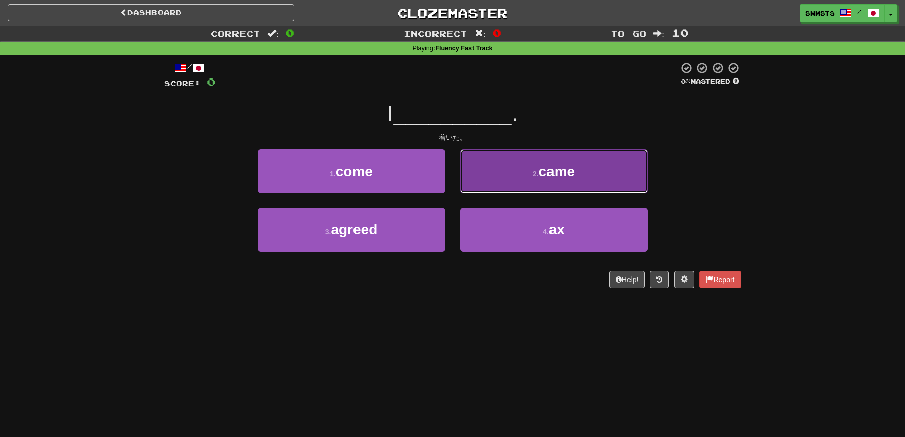
click at [465, 186] on button "2 . came" at bounding box center [554, 171] width 187 height 44
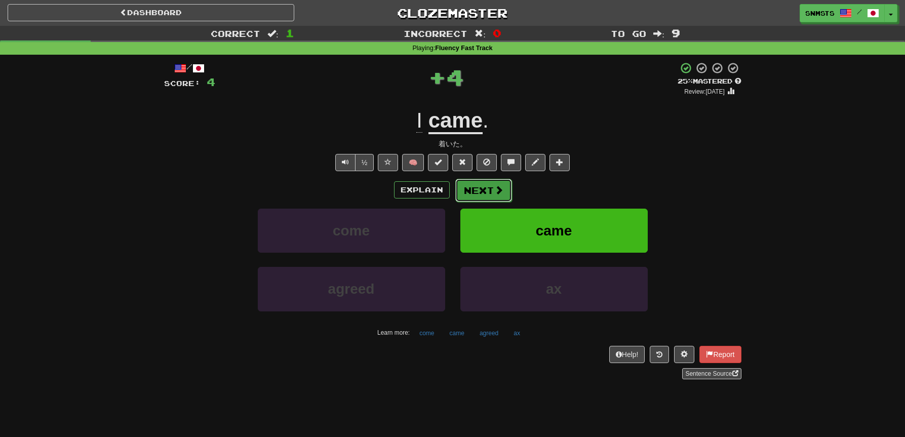
click at [470, 191] on button "Next" at bounding box center [484, 190] width 57 height 23
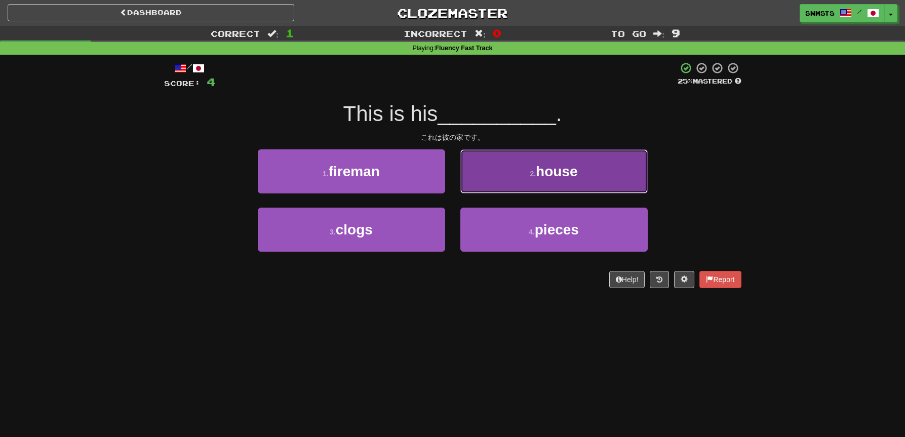
click at [475, 185] on button "2 . house" at bounding box center [554, 171] width 187 height 44
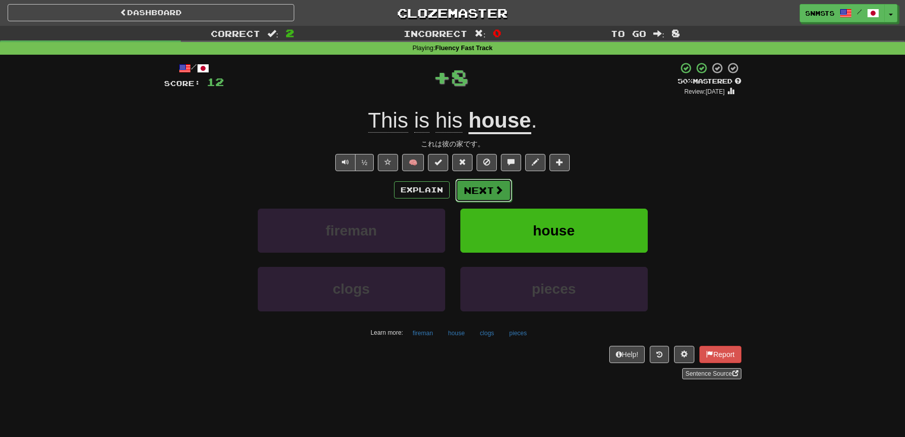
click at [470, 189] on button "Next" at bounding box center [484, 190] width 57 height 23
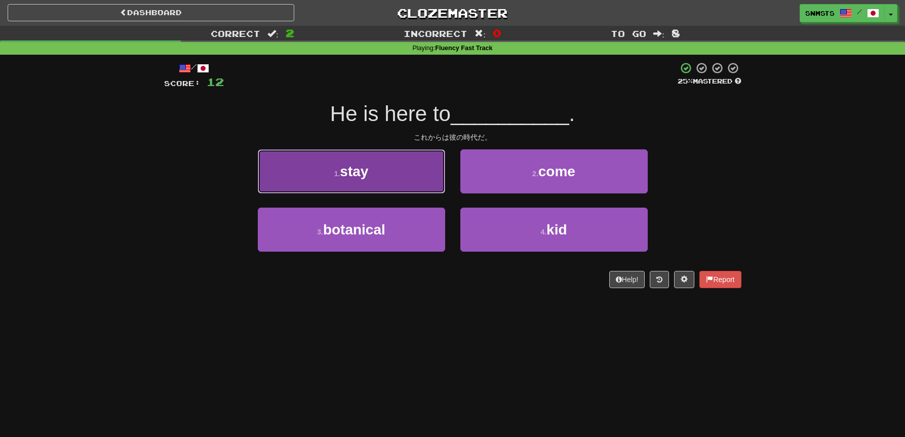
click at [424, 180] on button "1 . stay" at bounding box center [351, 171] width 187 height 44
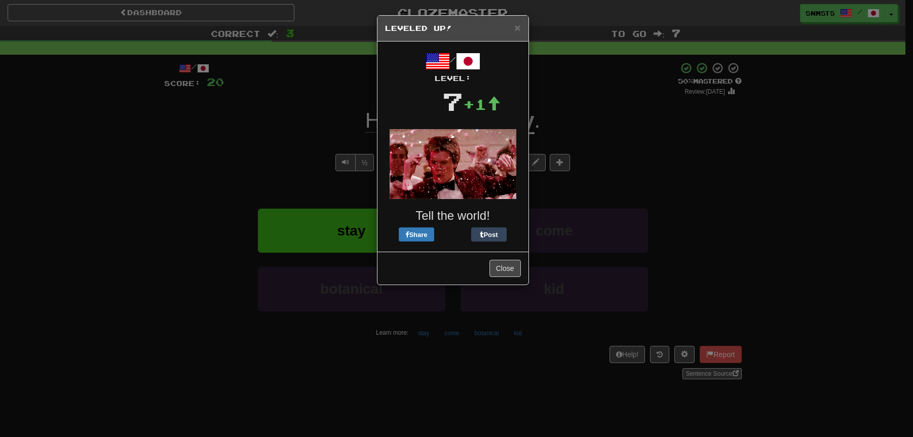
click at [462, 188] on div "/ Level: 7 +1 Tell the world! Share Post" at bounding box center [453, 146] width 136 height 195
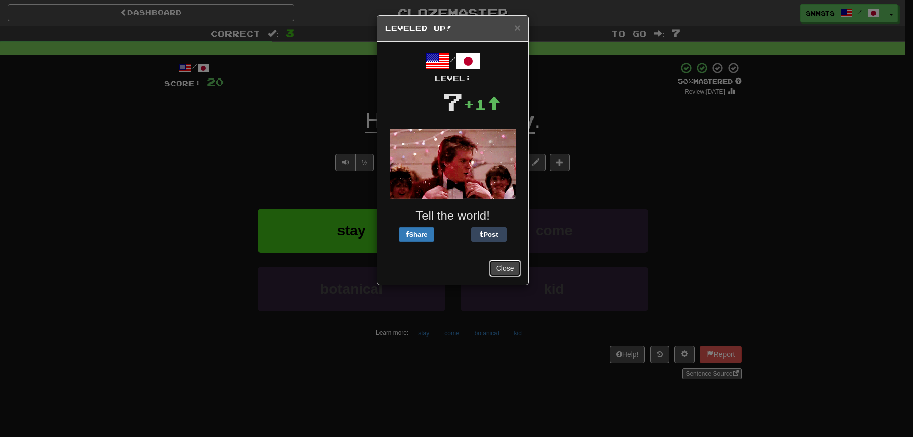
click at [501, 267] on button "Close" at bounding box center [504, 268] width 31 height 17
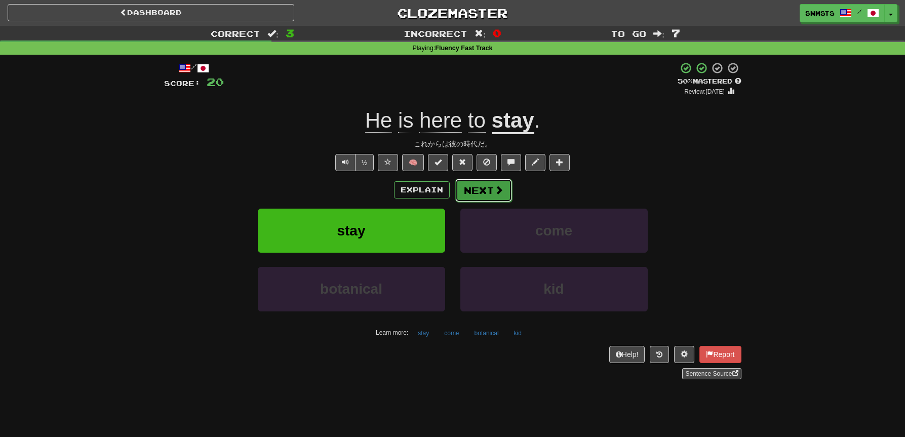
click at [472, 194] on button "Next" at bounding box center [484, 190] width 57 height 23
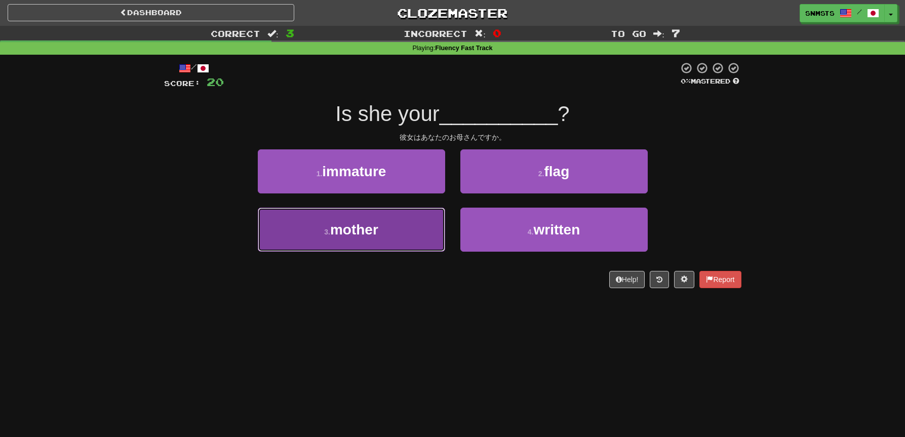
click at [435, 215] on button "3 . mother" at bounding box center [351, 230] width 187 height 44
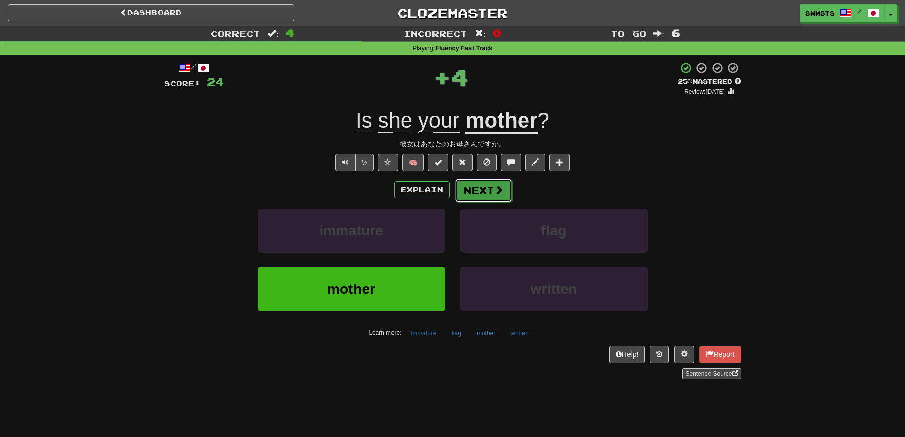
click at [472, 192] on button "Next" at bounding box center [484, 190] width 57 height 23
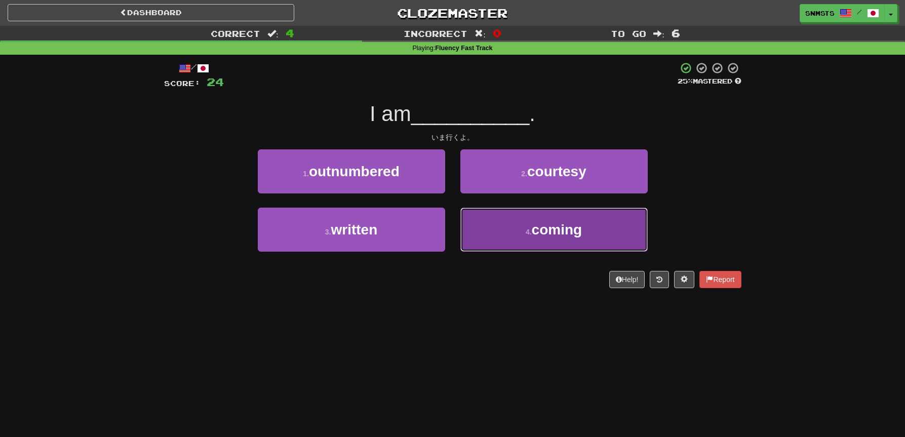
click at [470, 217] on button "4 . coming" at bounding box center [554, 230] width 187 height 44
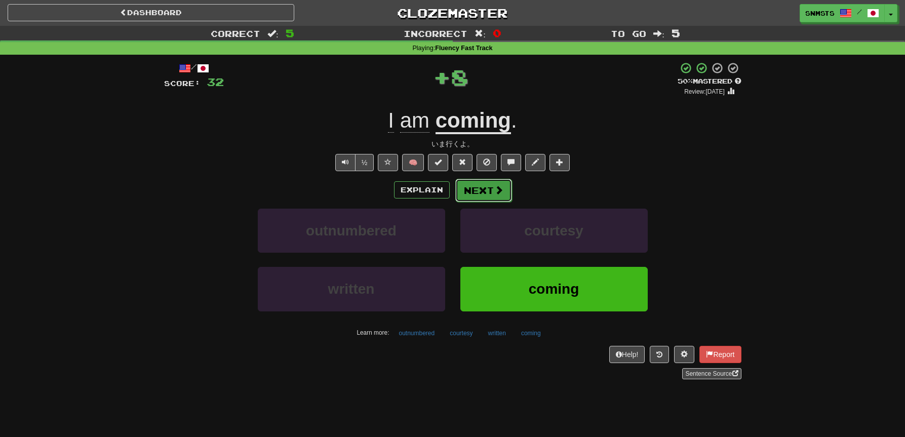
click at [473, 193] on button "Next" at bounding box center [484, 190] width 57 height 23
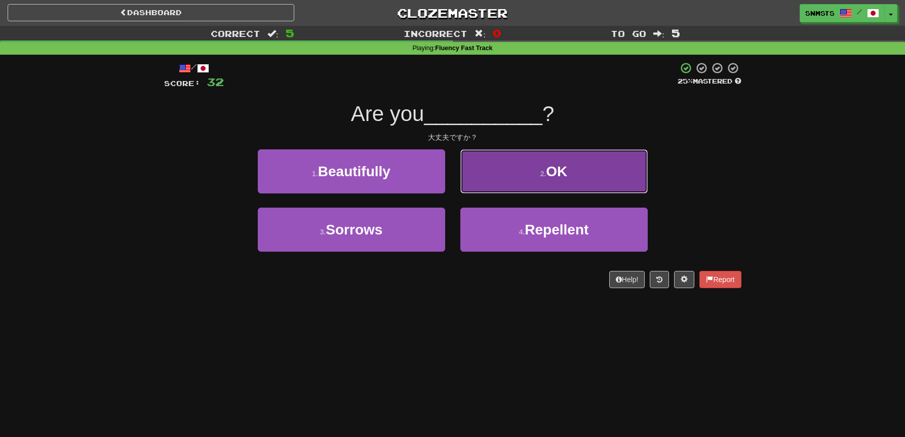
click at [471, 185] on button "2 . OK" at bounding box center [554, 171] width 187 height 44
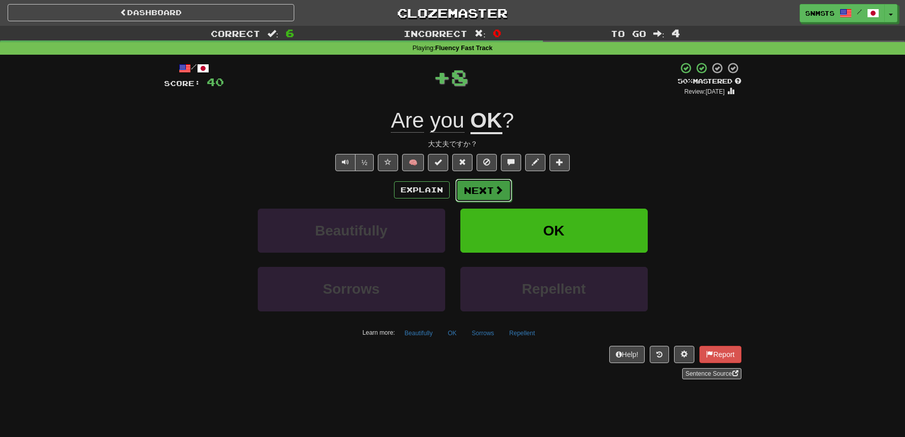
click at [474, 191] on button "Next" at bounding box center [484, 190] width 57 height 23
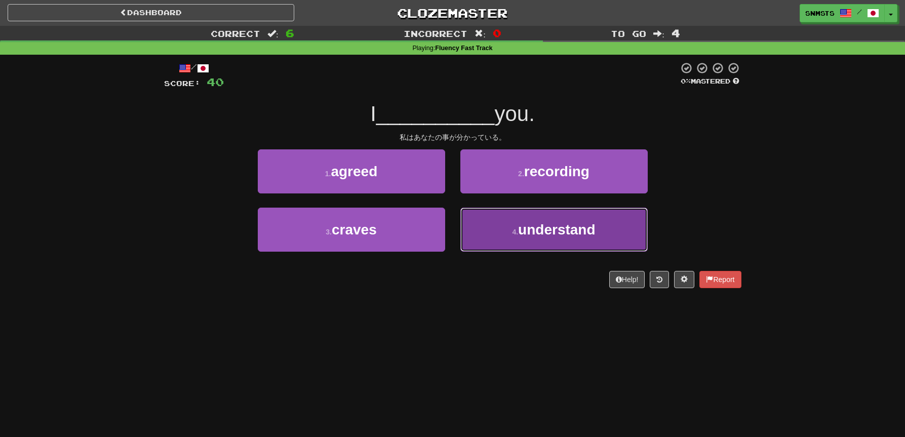
click at [486, 221] on button "4 . understand" at bounding box center [554, 230] width 187 height 44
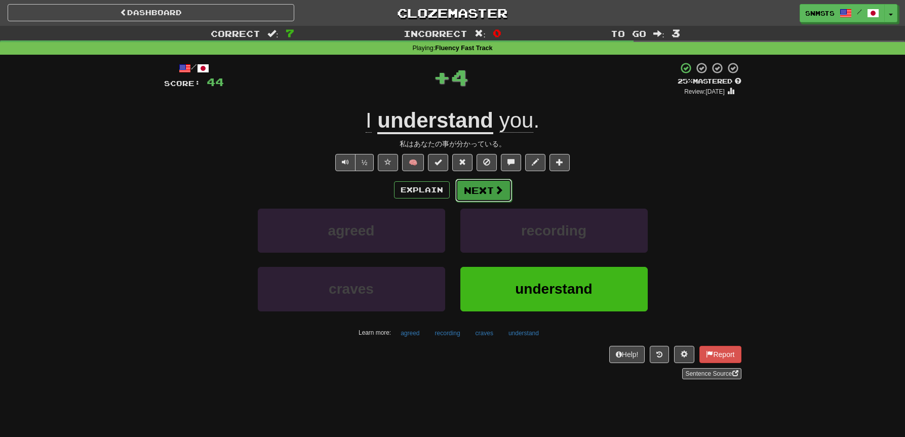
click at [489, 194] on button "Next" at bounding box center [484, 190] width 57 height 23
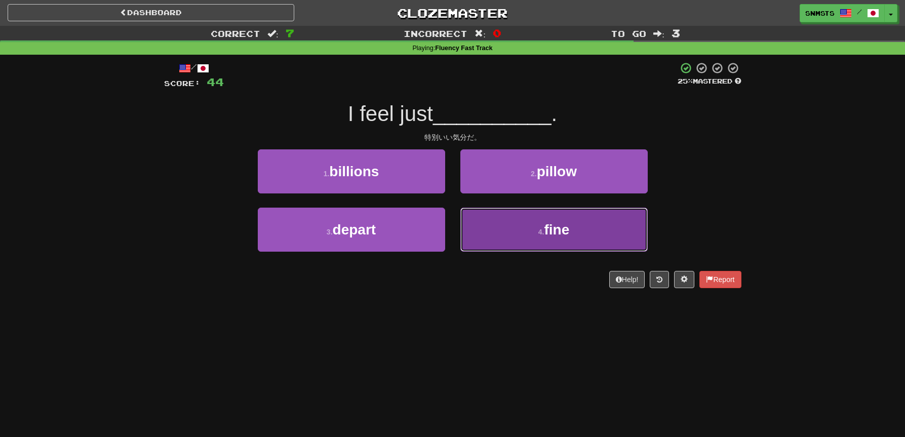
click at [477, 218] on button "4 . fine" at bounding box center [554, 230] width 187 height 44
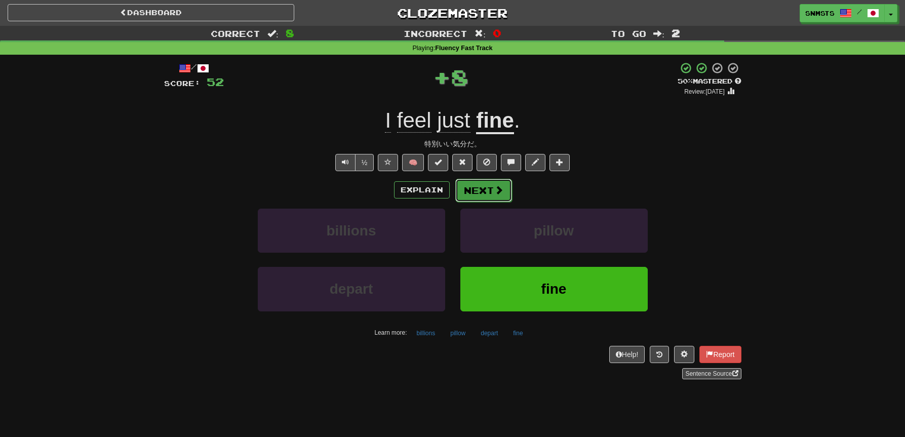
click at [479, 191] on button "Next" at bounding box center [484, 190] width 57 height 23
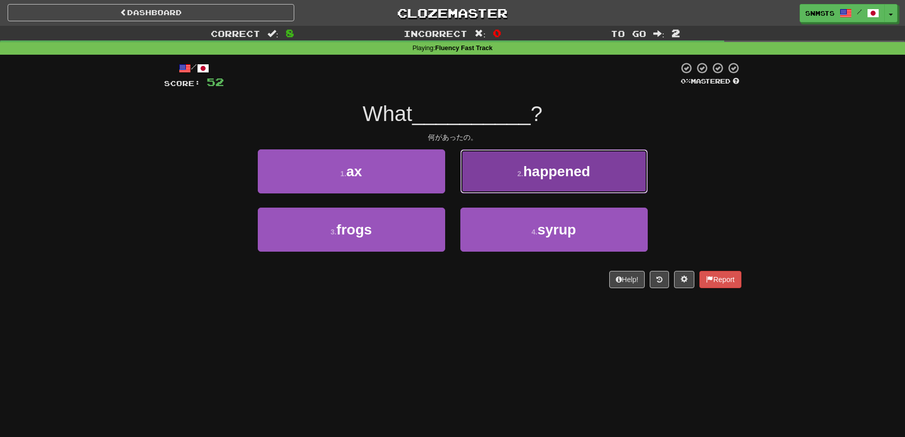
click at [482, 186] on button "2 . happened" at bounding box center [554, 171] width 187 height 44
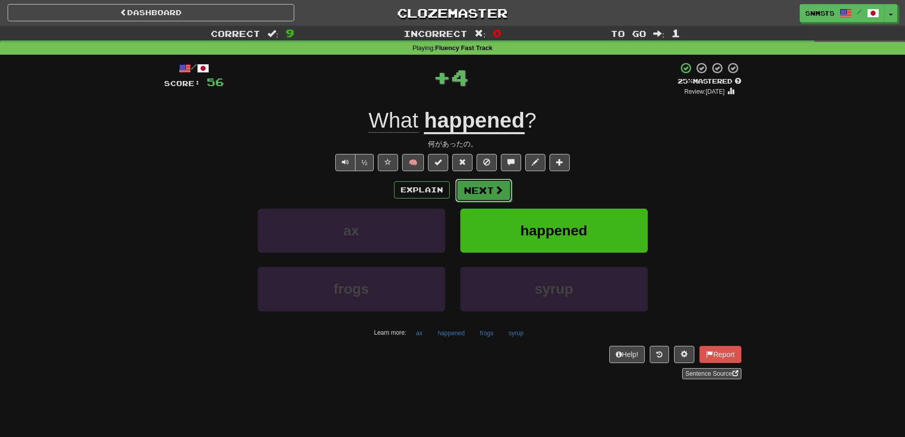
click at [473, 194] on button "Next" at bounding box center [484, 190] width 57 height 23
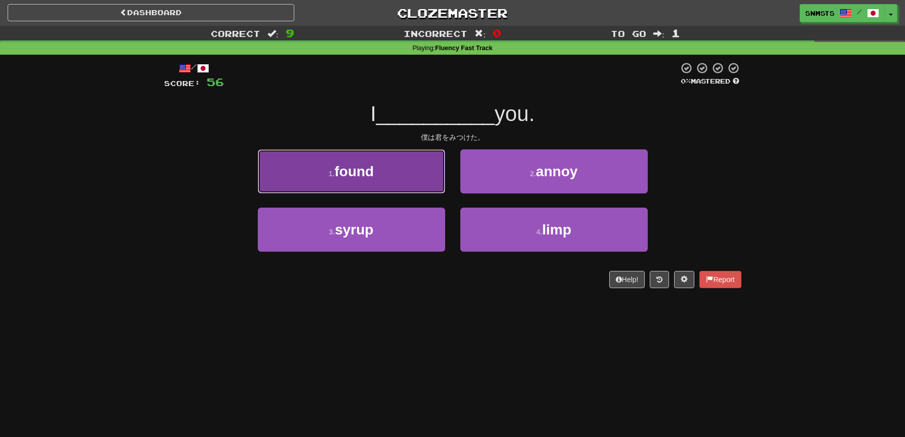
click at [427, 187] on button "1 . found" at bounding box center [351, 171] width 187 height 44
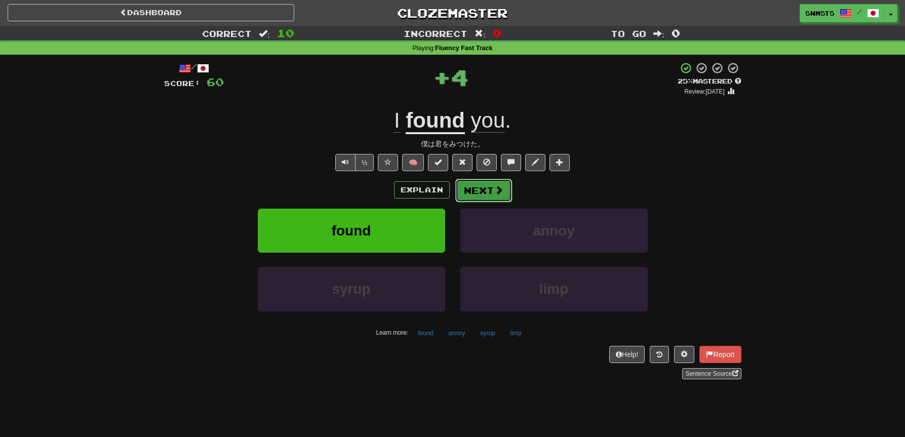
click at [478, 191] on button "Next" at bounding box center [484, 190] width 57 height 23
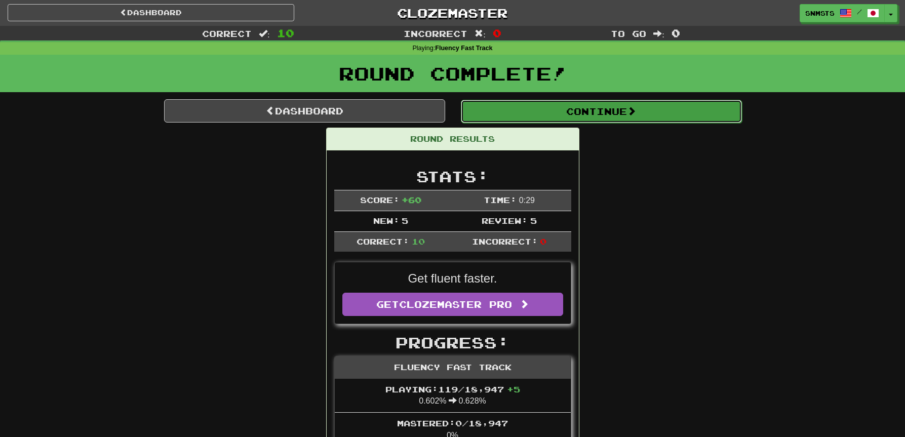
click at [562, 113] on button "Continue" at bounding box center [601, 111] width 281 height 23
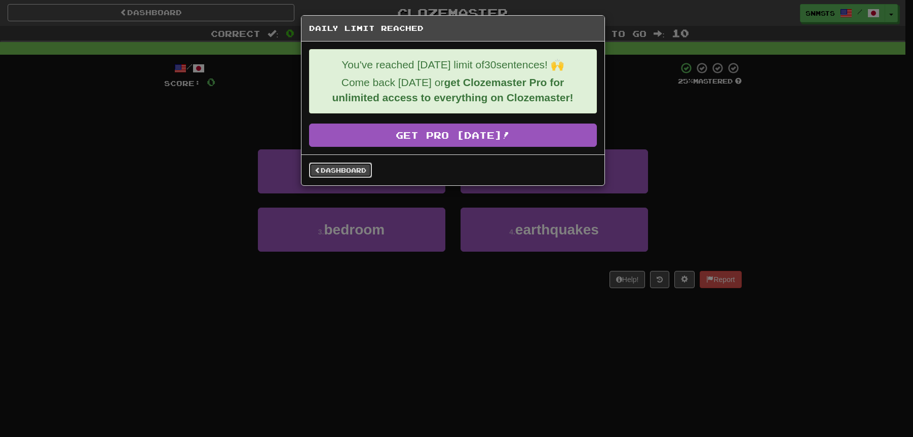
click at [361, 176] on link "Dashboard" at bounding box center [340, 170] width 63 height 15
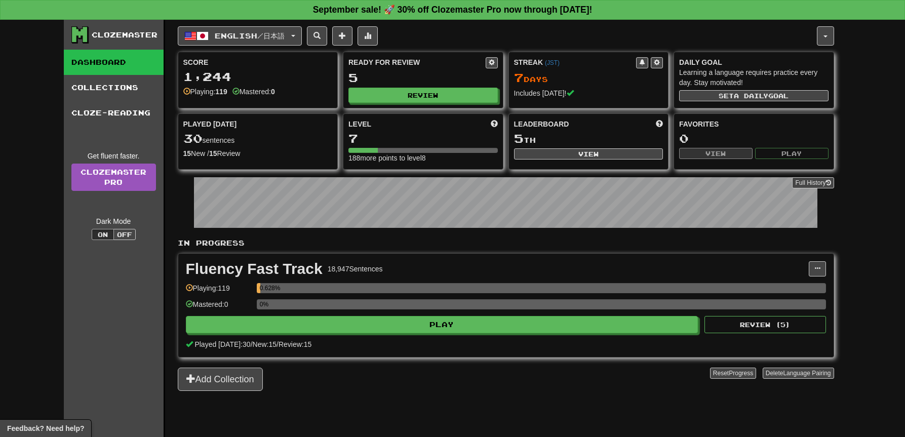
click at [607, 147] on div "Leaderboard 5 th View" at bounding box center [589, 139] width 160 height 51
click at [608, 150] on button "View" at bounding box center [588, 153] width 149 height 11
select select "**********"
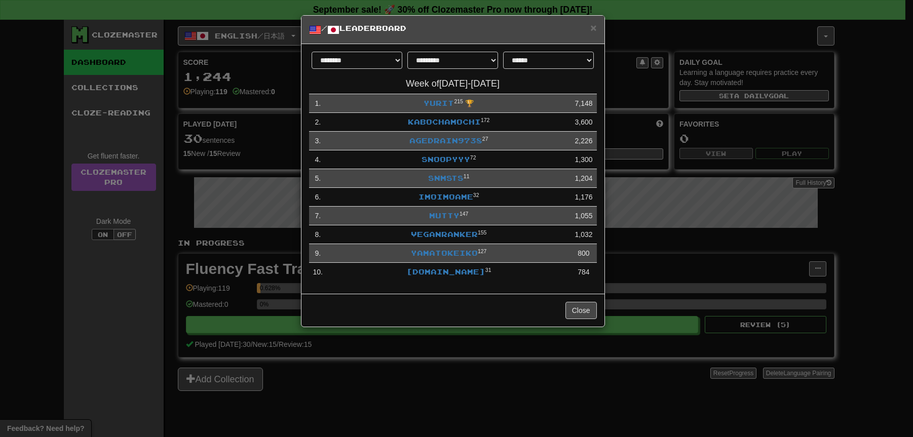
click at [642, 139] on div "**********" at bounding box center [456, 218] width 913 height 437
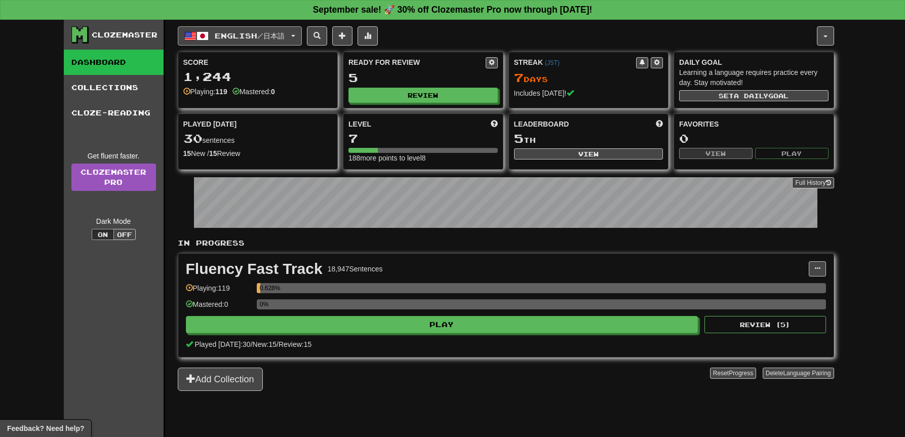
click at [283, 32] on span "English / 日本語" at bounding box center [250, 35] width 70 height 9
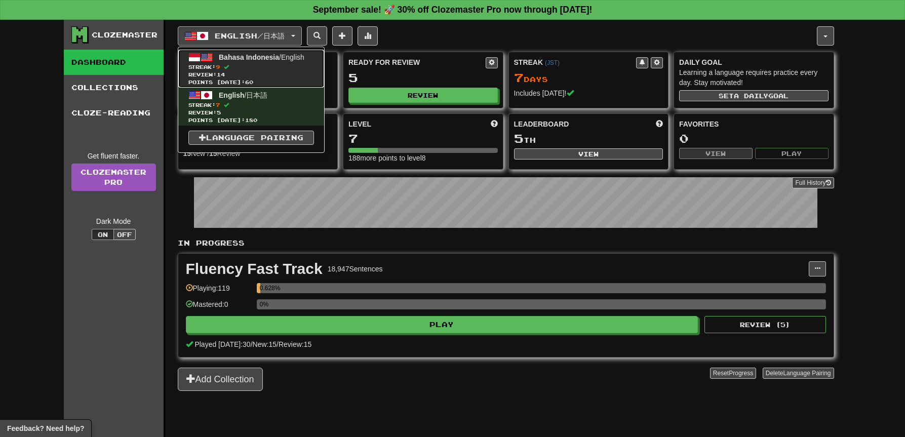
click at [277, 64] on span "Streak: 9" at bounding box center [251, 67] width 126 height 8
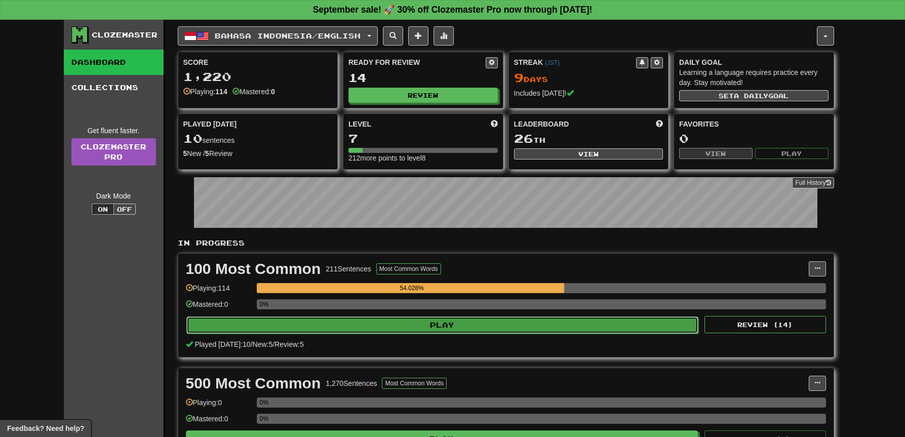
click at [576, 320] on button "Play" at bounding box center [442, 325] width 513 height 17
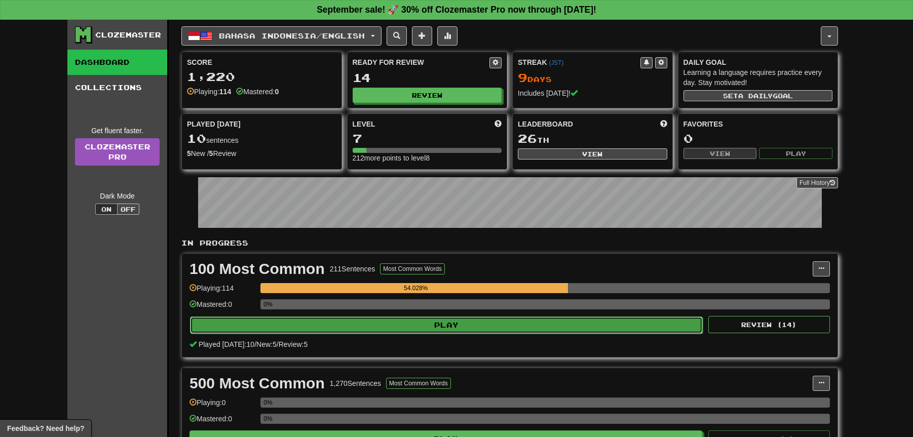
select select "**"
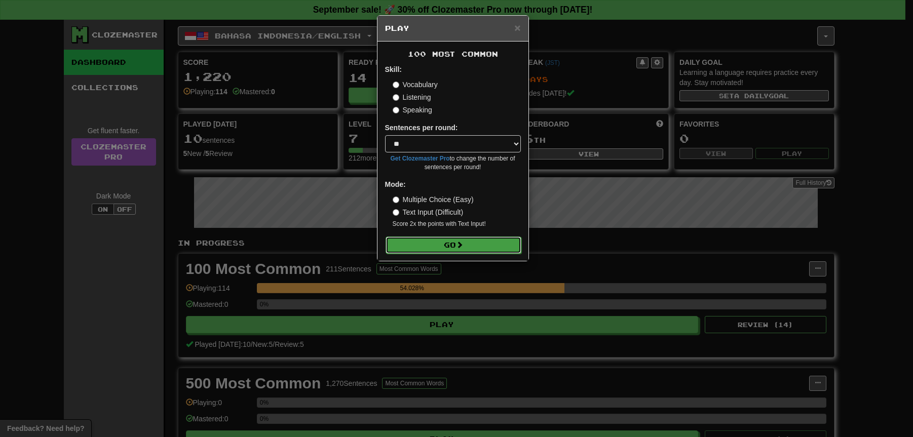
click at [500, 244] on button "Go" at bounding box center [454, 245] width 136 height 17
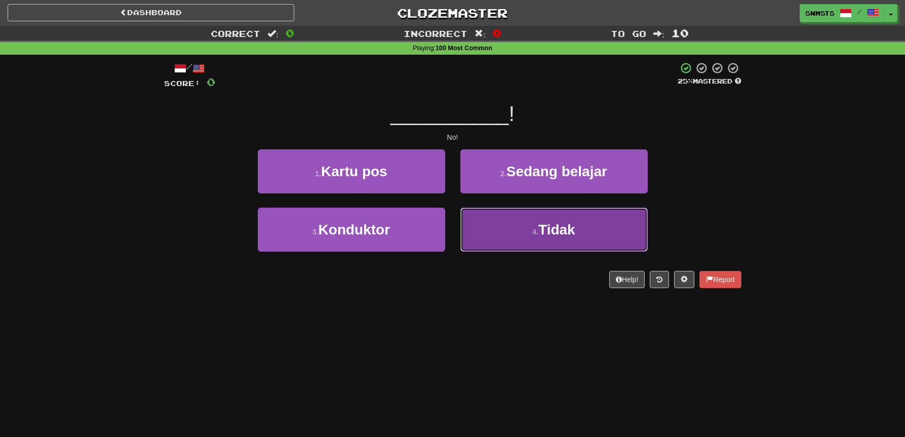
click at [486, 224] on button "4 . Tidak" at bounding box center [554, 230] width 187 height 44
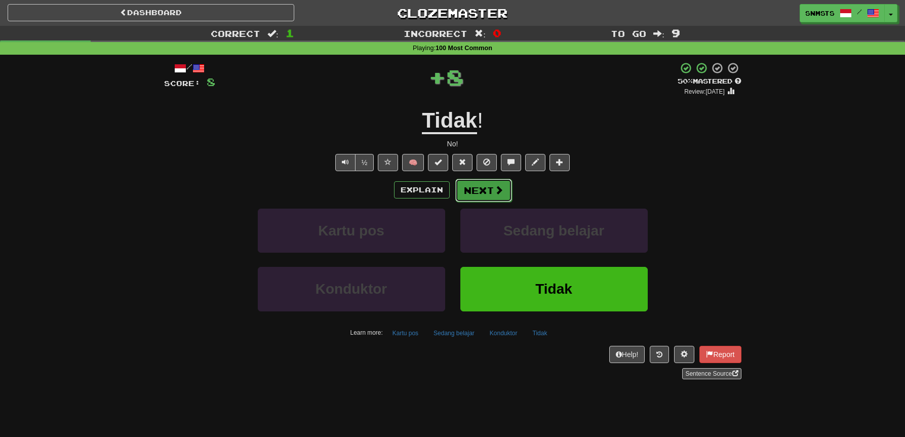
click at [475, 194] on button "Next" at bounding box center [484, 190] width 57 height 23
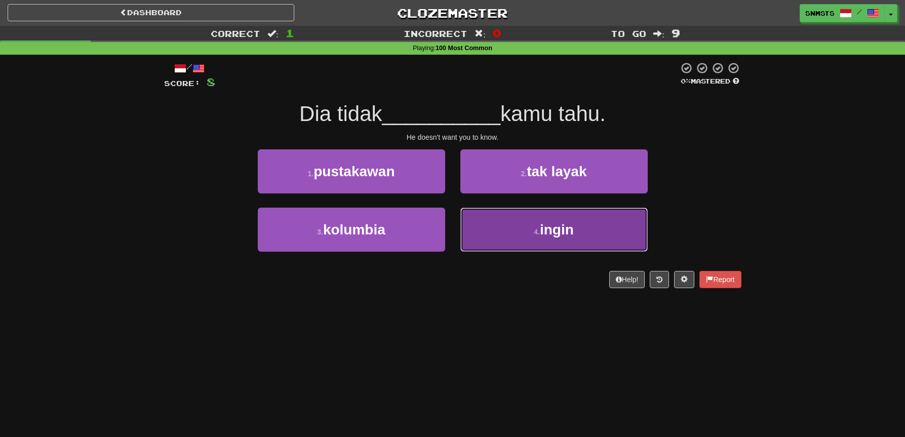
click at [470, 217] on button "4 . ingin" at bounding box center [554, 230] width 187 height 44
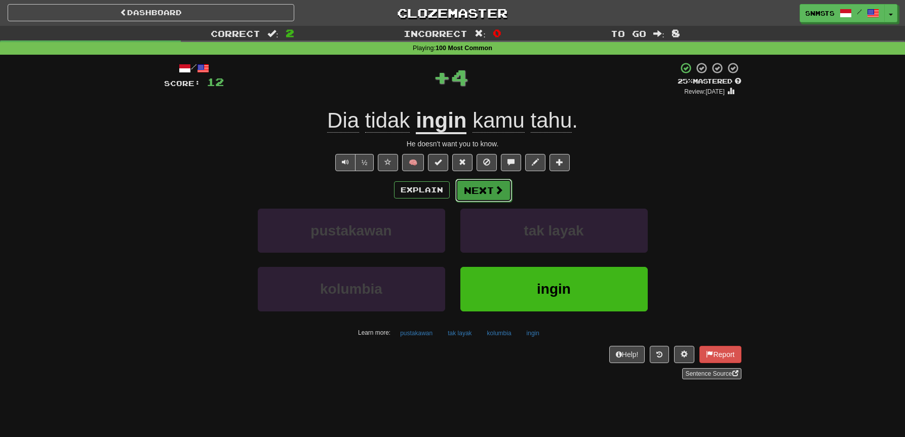
click at [465, 194] on button "Next" at bounding box center [484, 190] width 57 height 23
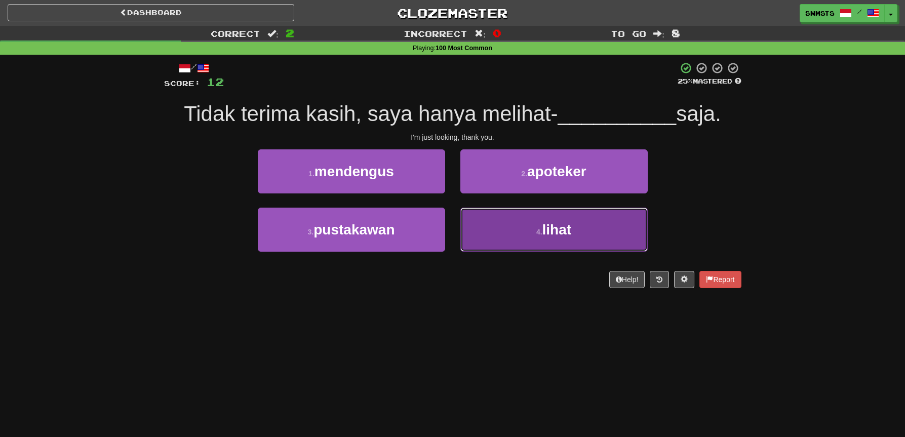
click at [490, 230] on button "4 . lihat" at bounding box center [554, 230] width 187 height 44
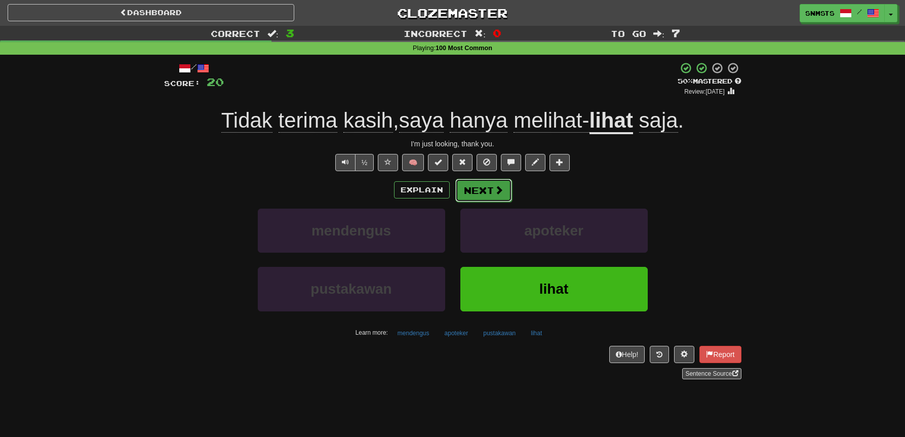
click at [474, 193] on button "Next" at bounding box center [484, 190] width 57 height 23
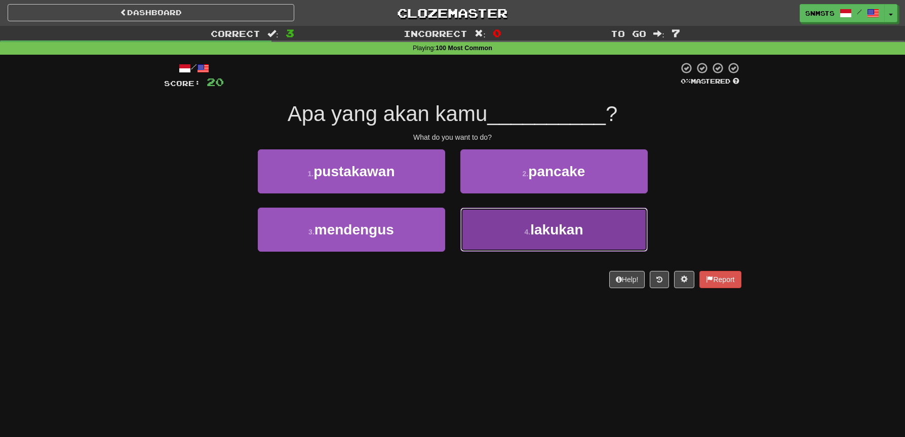
click at [474, 225] on button "4 . lakukan" at bounding box center [554, 230] width 187 height 44
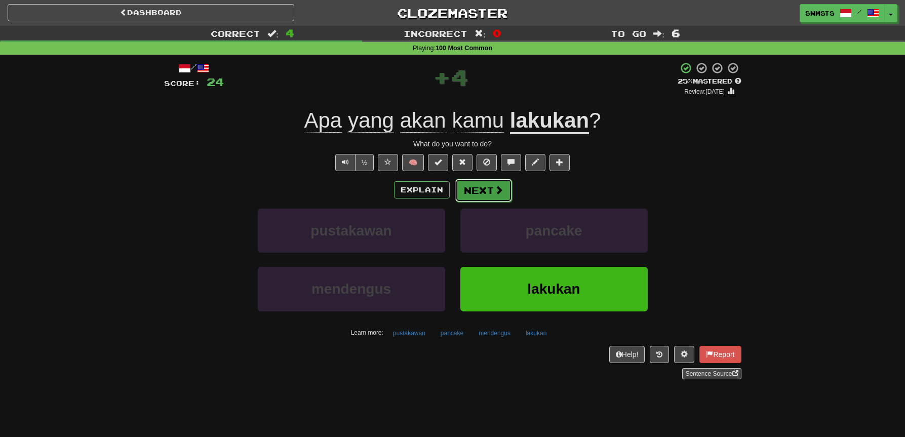
click at [482, 194] on button "Next" at bounding box center [484, 190] width 57 height 23
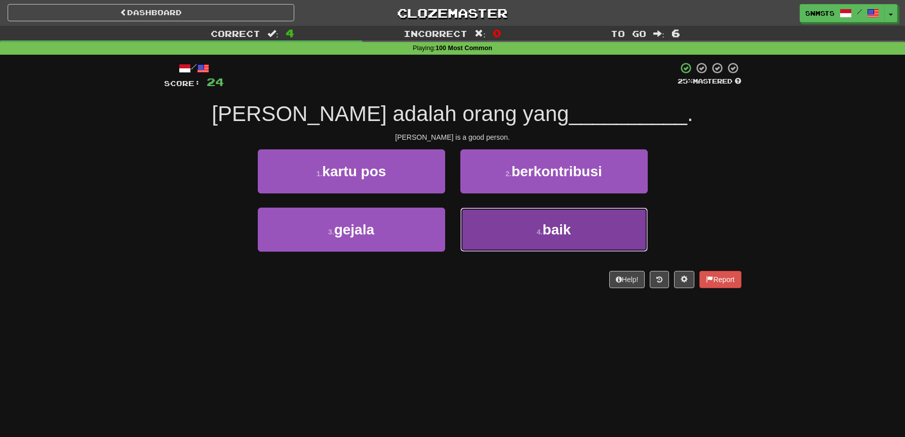
click at [494, 221] on button "4 . baik" at bounding box center [554, 230] width 187 height 44
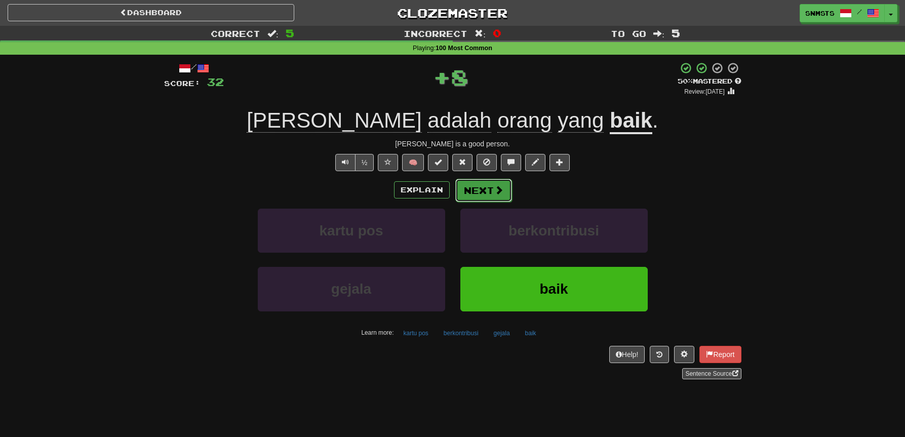
click at [482, 190] on button "Next" at bounding box center [484, 190] width 57 height 23
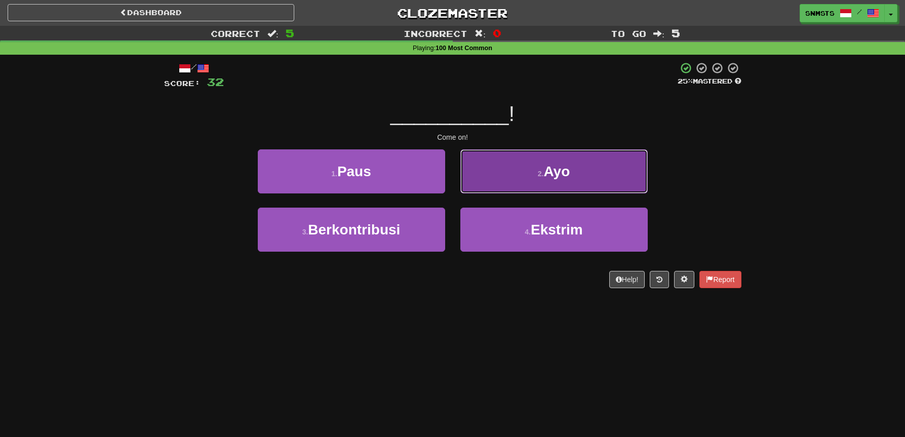
click at [494, 184] on button "2 . Ayo" at bounding box center [554, 171] width 187 height 44
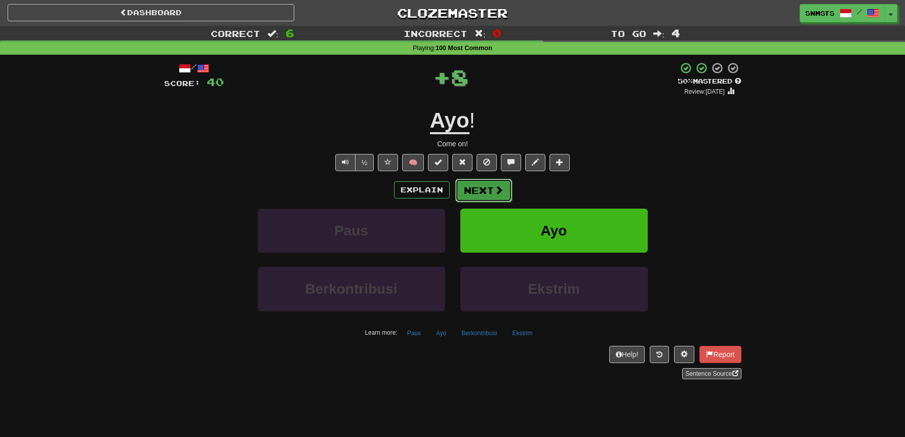
click at [477, 193] on button "Next" at bounding box center [484, 190] width 57 height 23
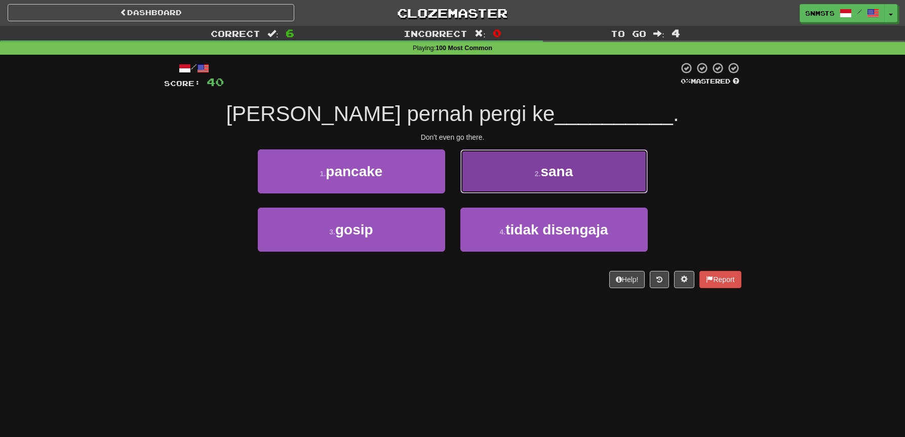
click at [487, 179] on button "2 . sana" at bounding box center [554, 171] width 187 height 44
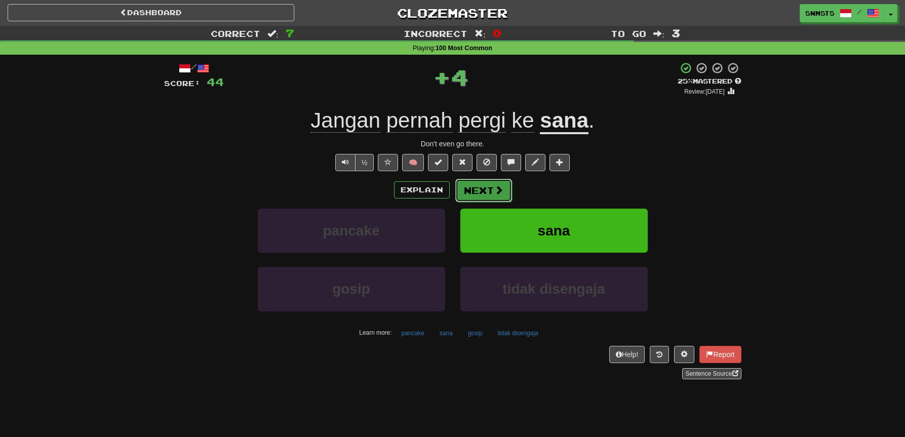
click at [482, 194] on button "Next" at bounding box center [484, 190] width 57 height 23
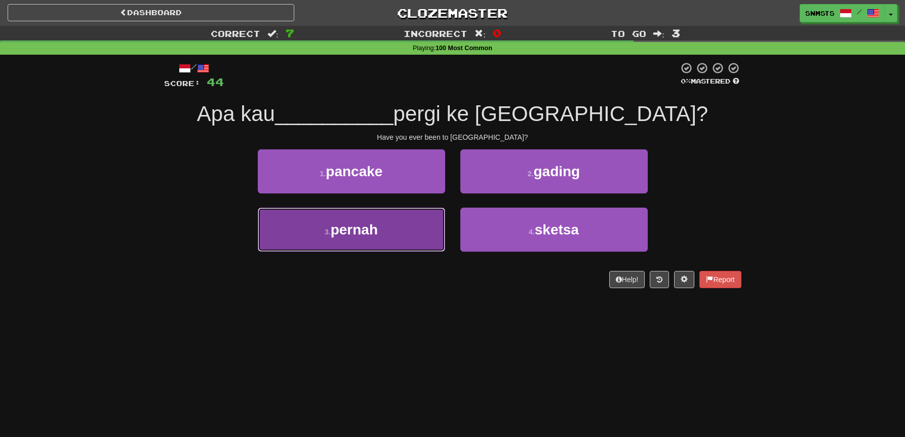
click at [422, 225] on button "3 . pernah" at bounding box center [351, 230] width 187 height 44
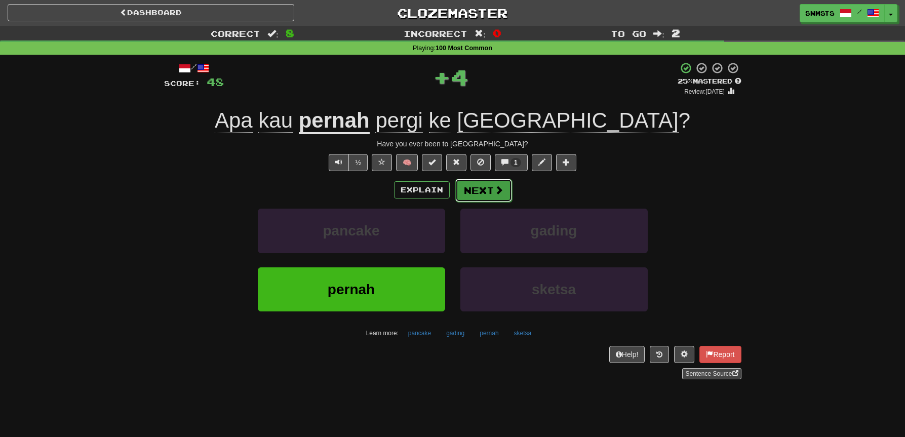
click at [477, 187] on button "Next" at bounding box center [484, 190] width 57 height 23
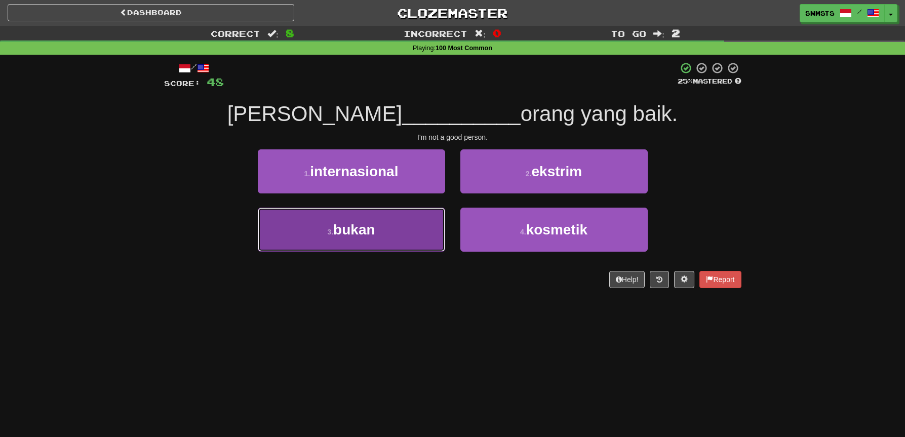
click at [420, 225] on button "3 . bukan" at bounding box center [351, 230] width 187 height 44
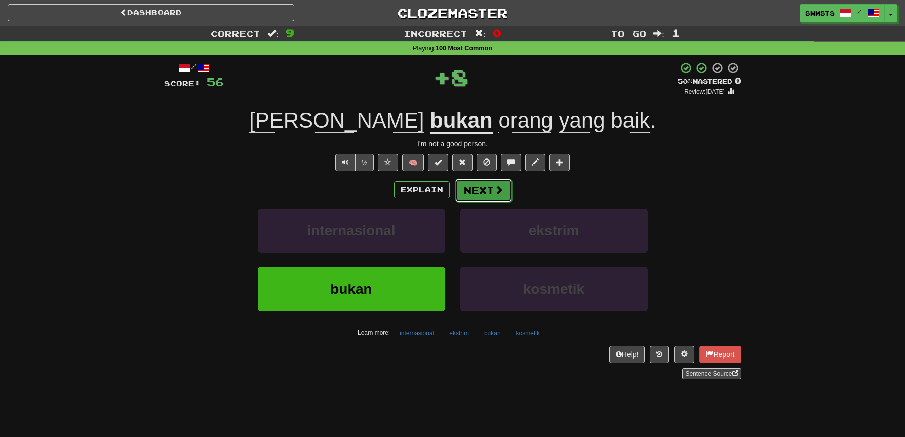
click at [478, 185] on button "Next" at bounding box center [484, 190] width 57 height 23
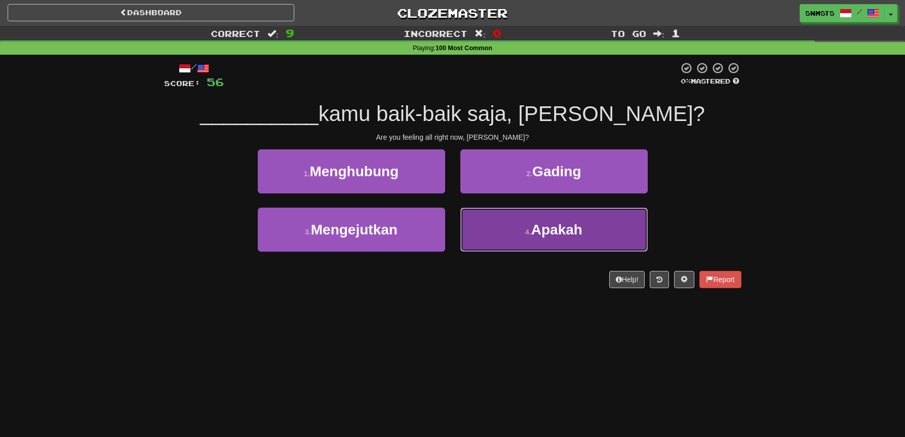
click at [494, 225] on button "4 . Apakah" at bounding box center [554, 230] width 187 height 44
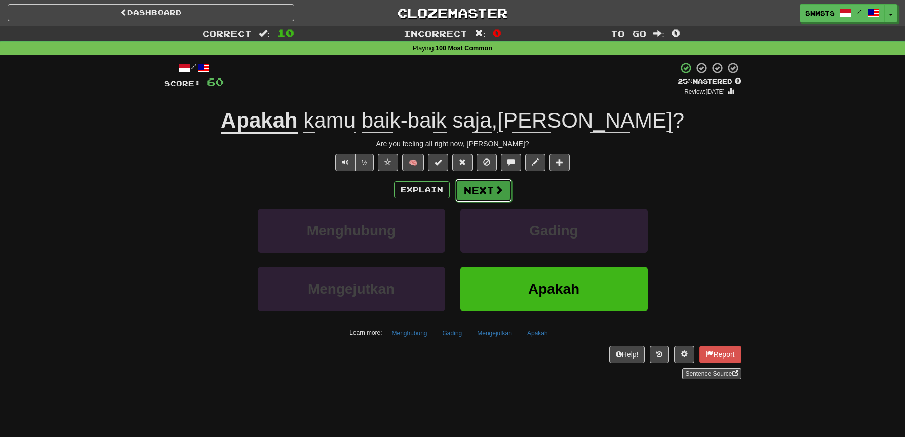
click at [480, 191] on button "Next" at bounding box center [484, 190] width 57 height 23
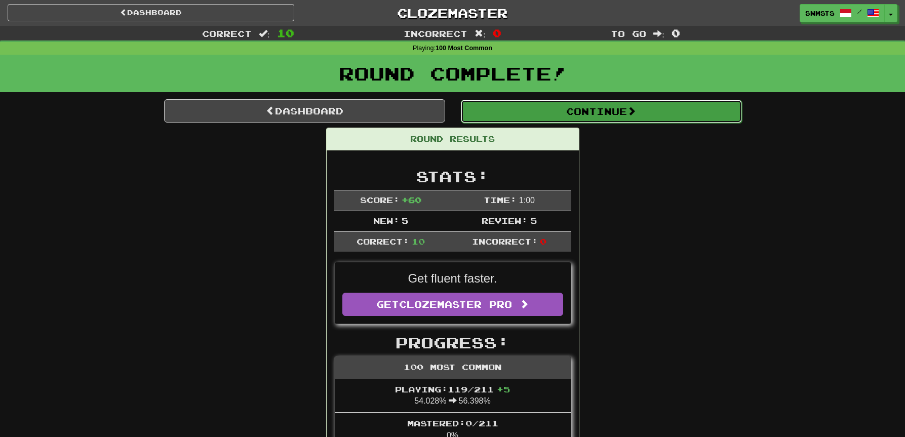
click at [554, 113] on button "Continue" at bounding box center [601, 111] width 281 height 23
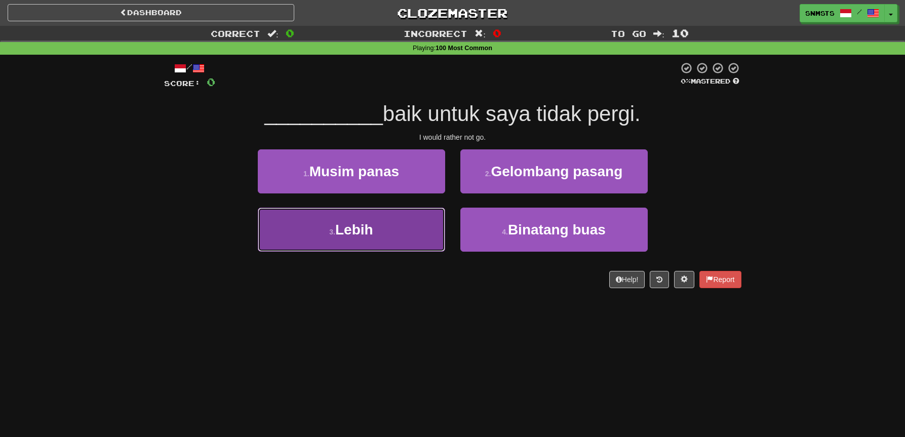
click at [433, 226] on button "3 . Lebih" at bounding box center [351, 230] width 187 height 44
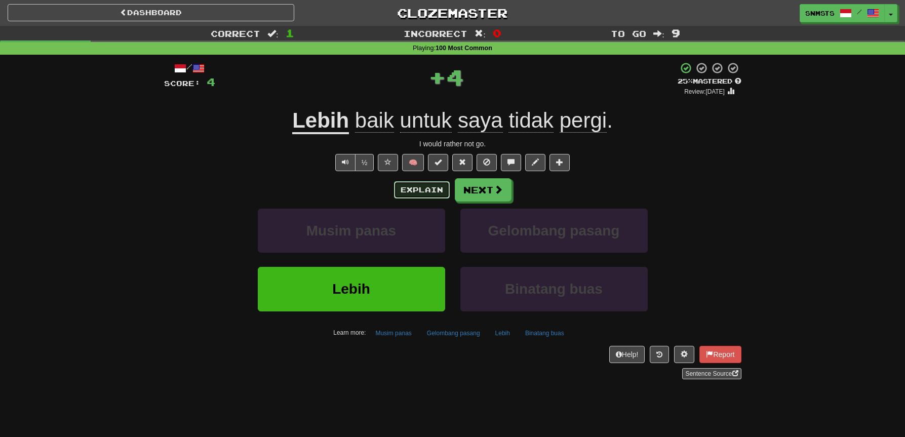
click at [440, 193] on button "Explain" at bounding box center [422, 189] width 56 height 17
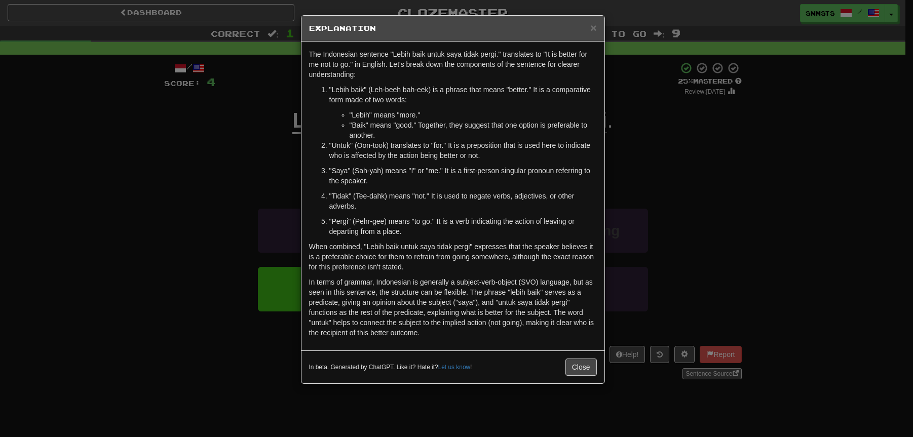
click at [662, 129] on div "× Explanation The Indonesian sentence "Lebih baik untuk saya tidak pergi." tran…" at bounding box center [456, 218] width 913 height 437
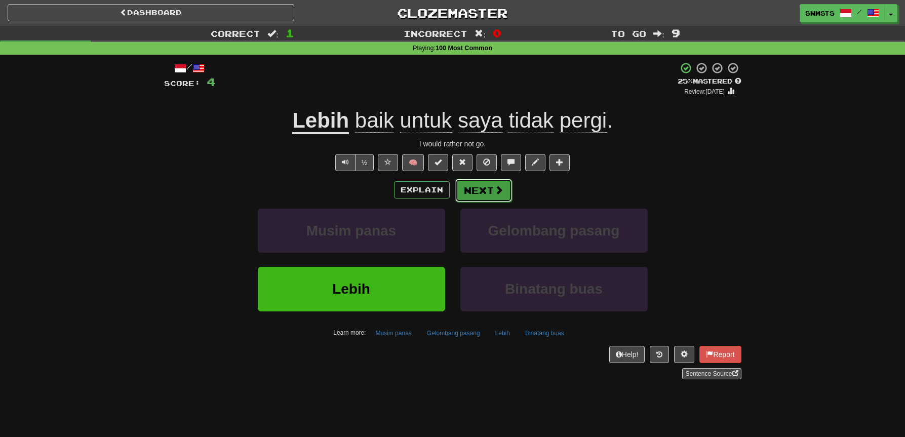
click at [483, 186] on button "Next" at bounding box center [484, 190] width 57 height 23
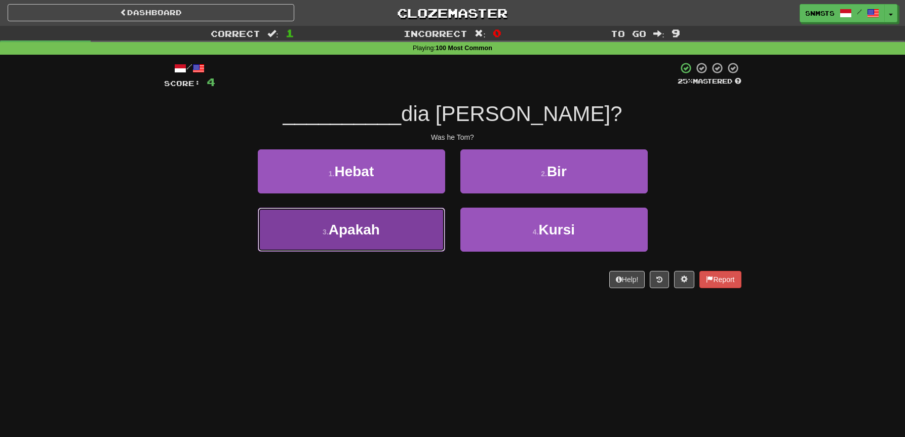
click at [437, 230] on button "3 . Apakah" at bounding box center [351, 230] width 187 height 44
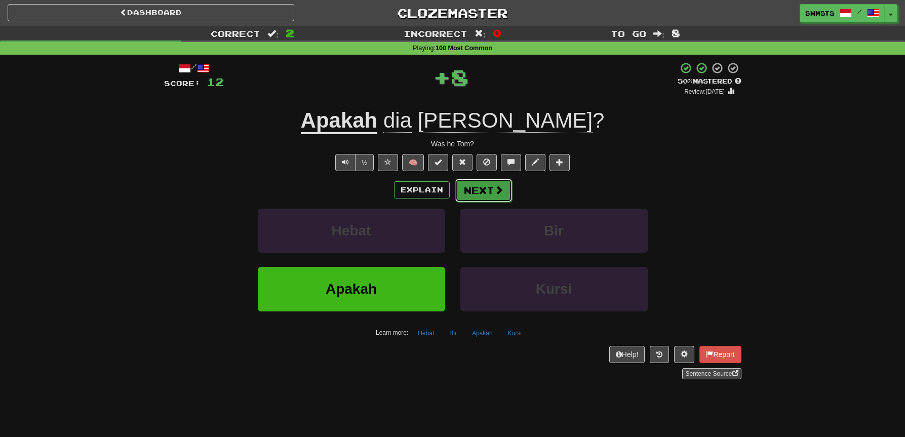
click at [478, 192] on button "Next" at bounding box center [484, 190] width 57 height 23
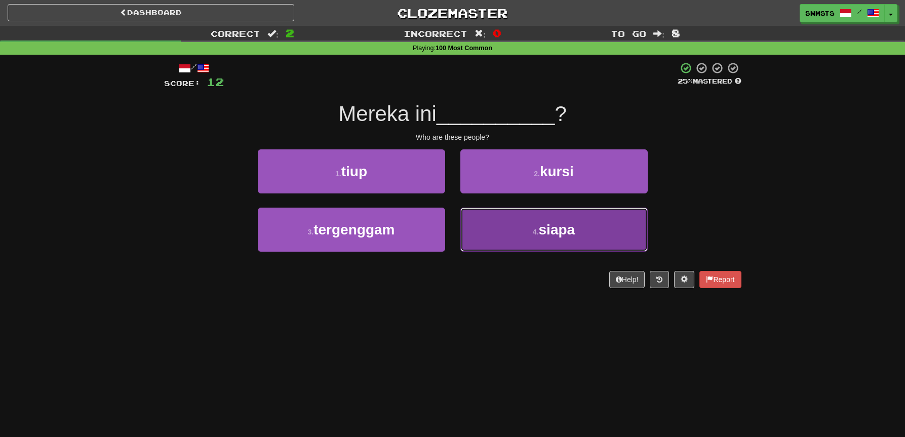
click at [509, 224] on button "4 . siapa" at bounding box center [554, 230] width 187 height 44
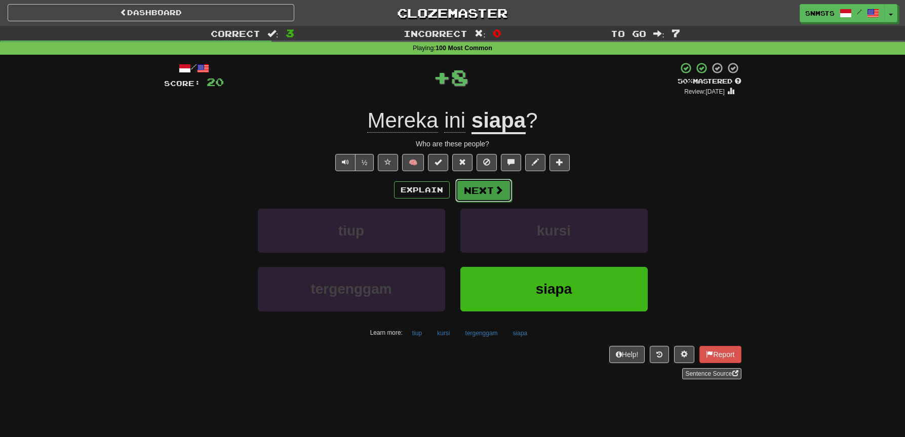
click at [486, 193] on button "Next" at bounding box center [484, 190] width 57 height 23
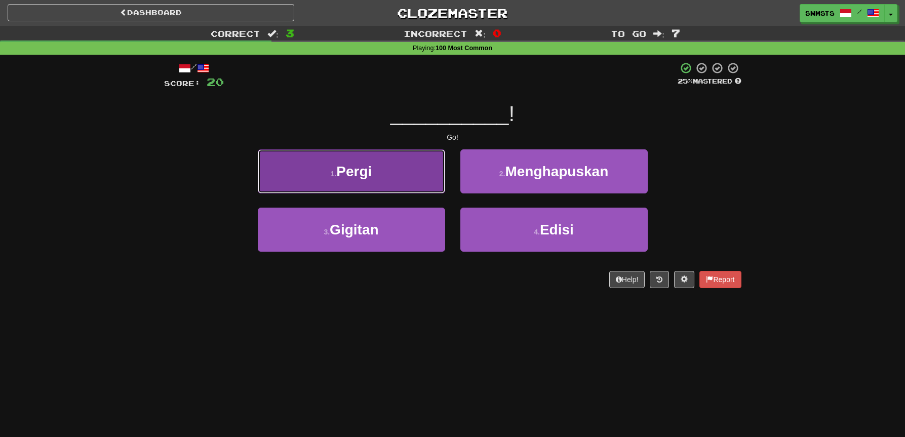
click at [422, 180] on button "1 . Pergi" at bounding box center [351, 171] width 187 height 44
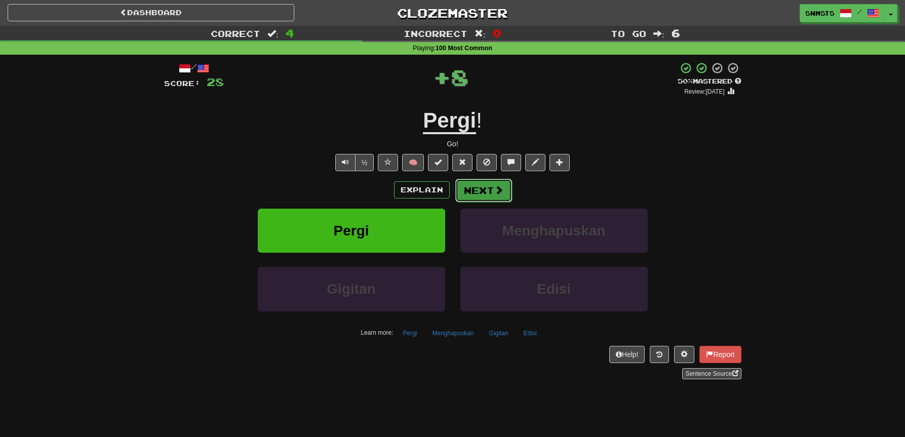
click at [488, 190] on button "Next" at bounding box center [484, 190] width 57 height 23
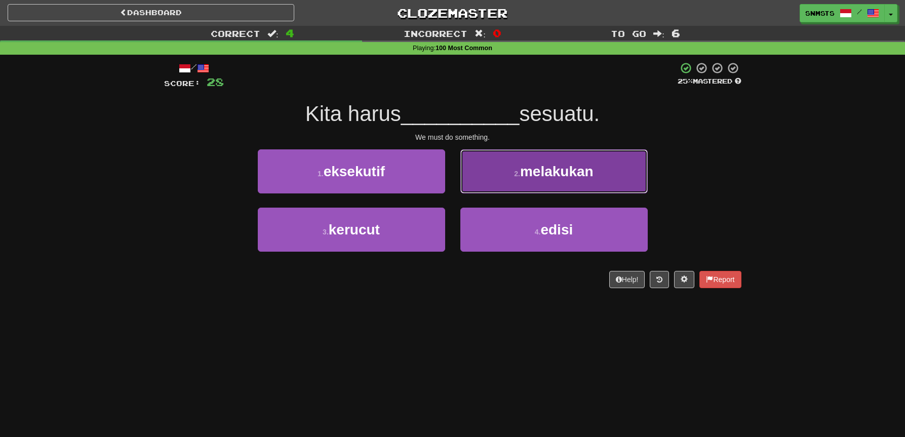
click at [471, 187] on button "2 . melakukan" at bounding box center [554, 171] width 187 height 44
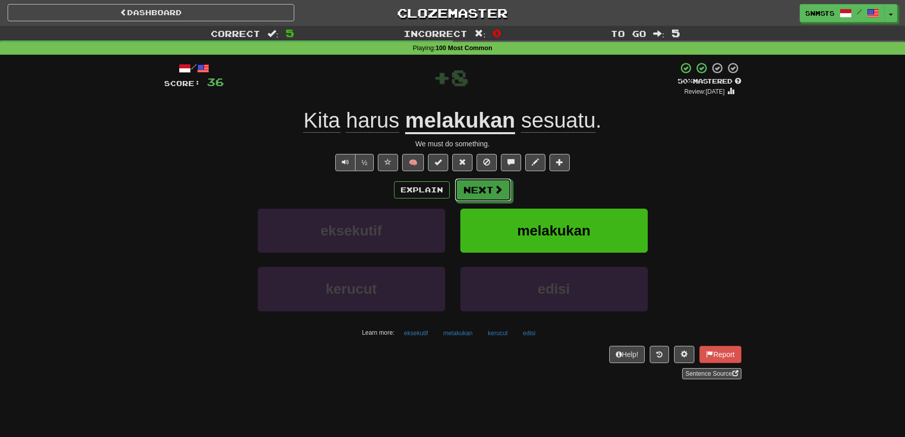
click at [471, 187] on button "Next" at bounding box center [483, 189] width 57 height 23
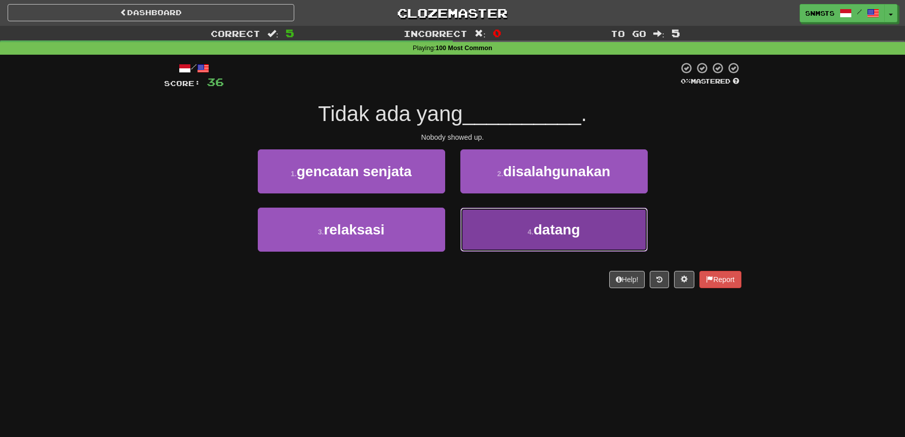
click at [487, 232] on button "4 . datang" at bounding box center [554, 230] width 187 height 44
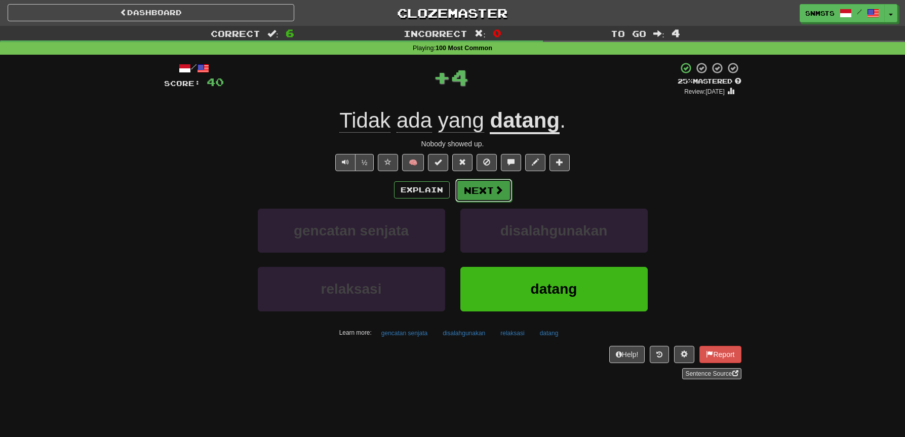
click at [486, 195] on button "Next" at bounding box center [484, 190] width 57 height 23
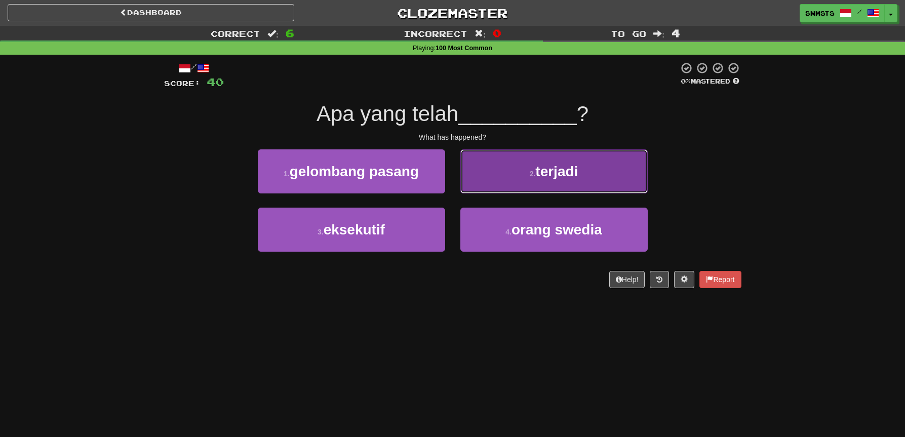
click at [480, 185] on button "2 . terjadi" at bounding box center [554, 171] width 187 height 44
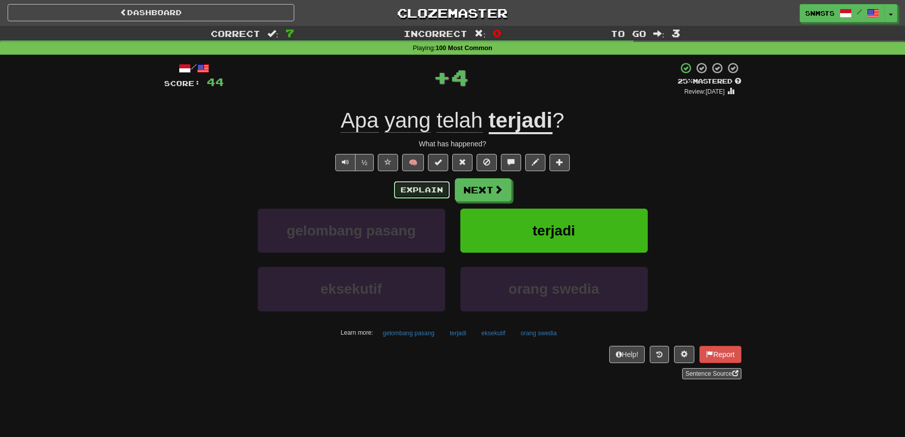
click at [434, 187] on button "Explain" at bounding box center [422, 189] width 56 height 17
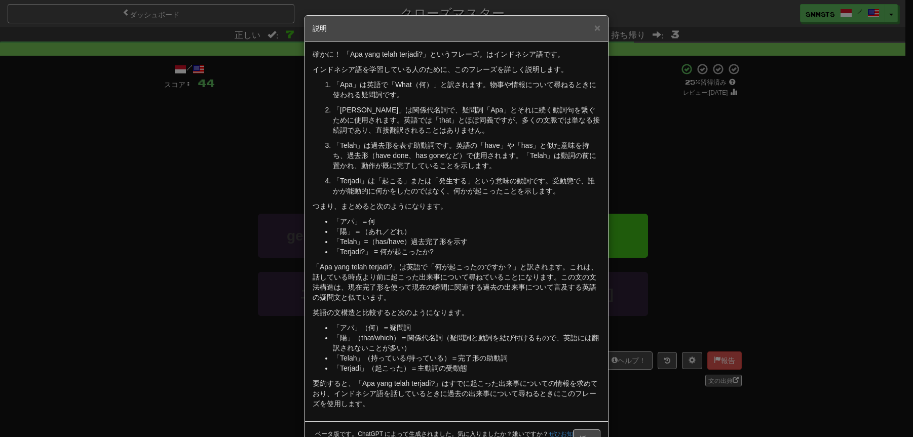
click at [271, 174] on div "× 説明 確かに！ 「Apa yang telah terjadi?」というフレーズ。はインドネシア語です。 インドネシア語を学習している人のために、このフレ…" at bounding box center [456, 218] width 913 height 437
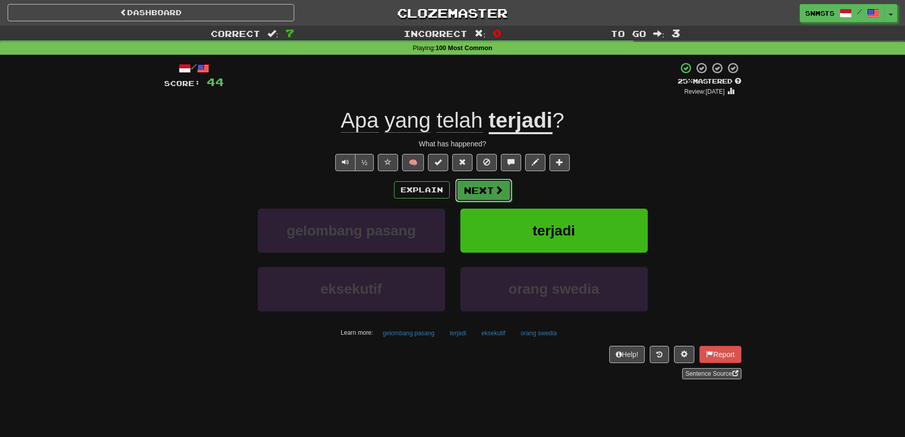
click at [501, 187] on span at bounding box center [499, 189] width 9 height 9
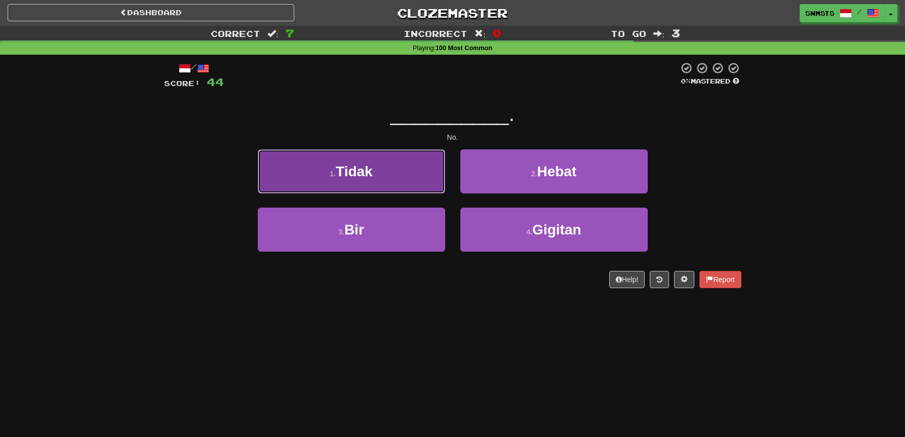
click at [411, 179] on button "1 . Tidak" at bounding box center [351, 171] width 187 height 44
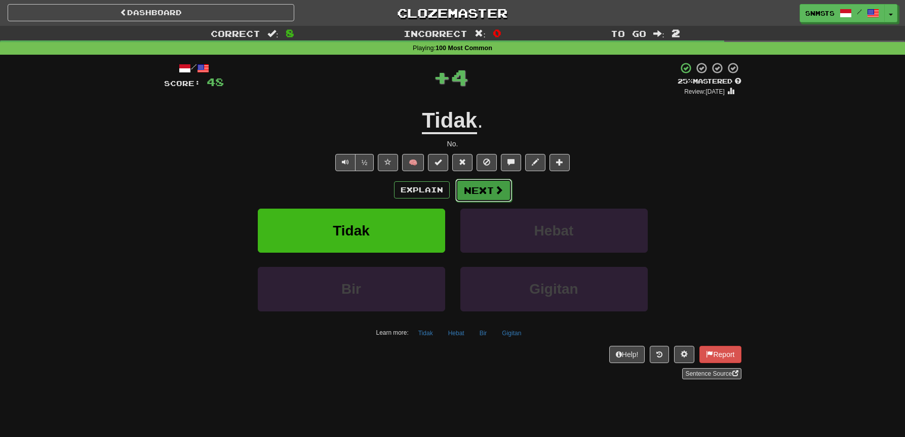
click at [477, 188] on button "Next" at bounding box center [484, 190] width 57 height 23
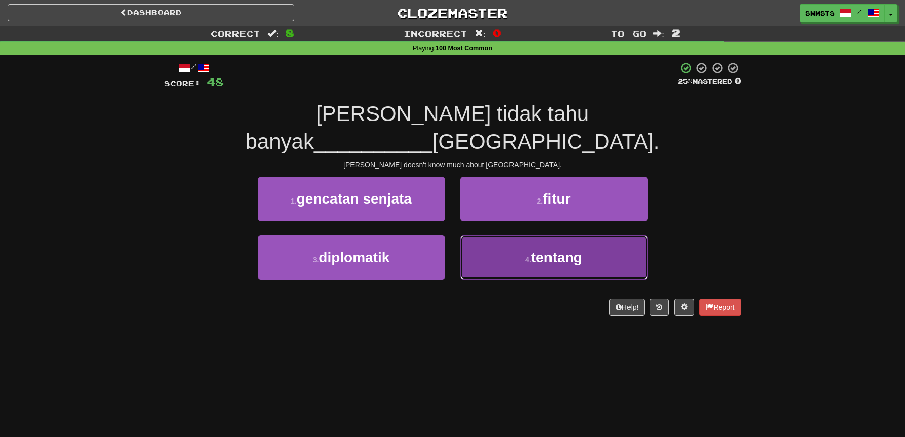
click at [498, 236] on button "4 . tentang" at bounding box center [554, 258] width 187 height 44
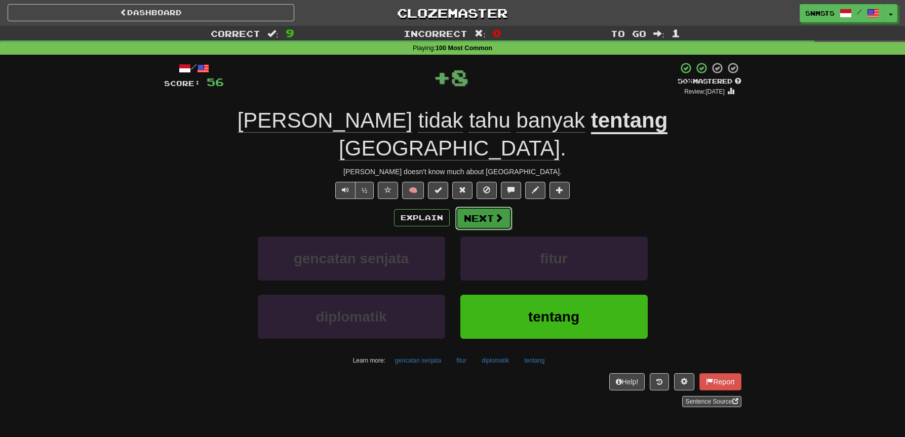
click at [480, 207] on button "Next" at bounding box center [484, 218] width 57 height 23
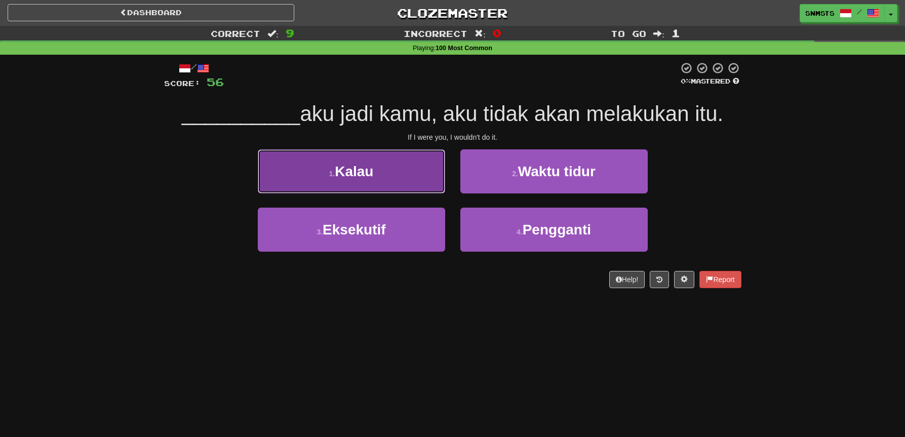
click at [429, 182] on button "1 . Kalau" at bounding box center [351, 171] width 187 height 44
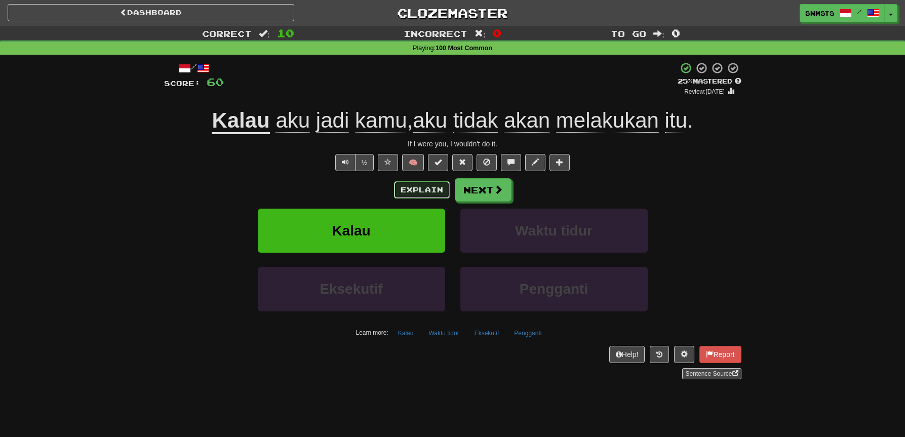
click at [434, 185] on button "Explain" at bounding box center [422, 189] width 56 height 17
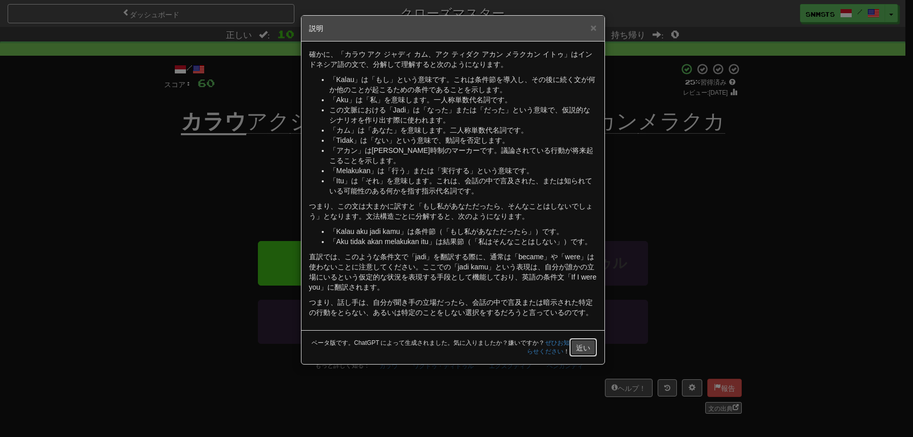
click at [578, 346] on font "近い" at bounding box center [583, 348] width 14 height 8
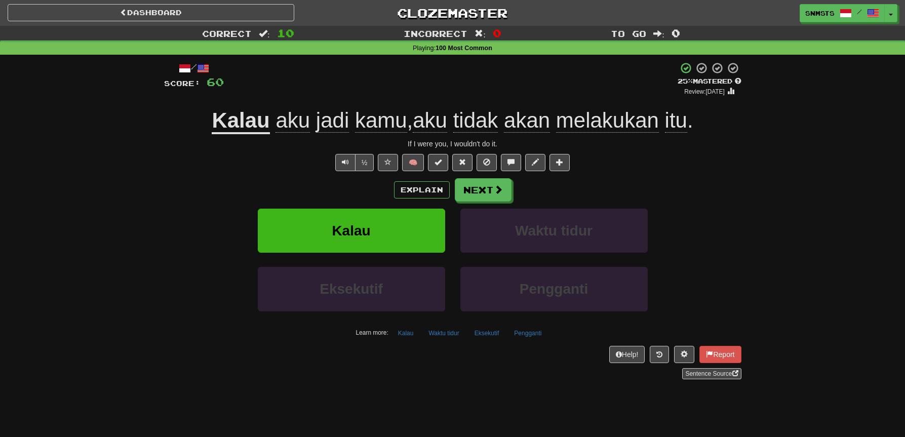
click at [739, 164] on div "½ 🧠" at bounding box center [453, 162] width 578 height 17
click at [487, 196] on button "Next" at bounding box center [484, 190] width 57 height 23
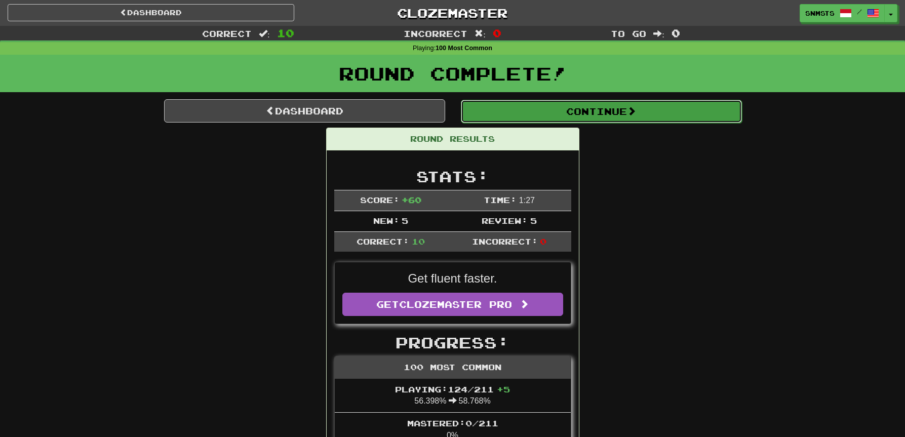
click at [636, 113] on span at bounding box center [631, 110] width 9 height 9
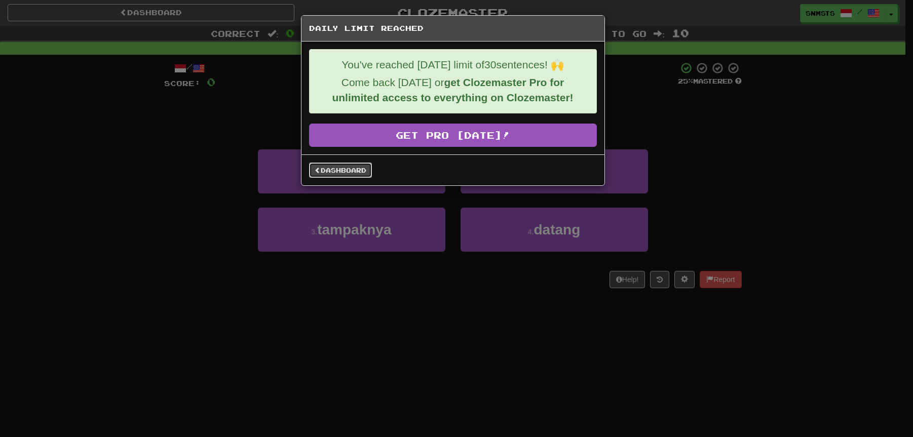
click at [332, 175] on link "Dashboard" at bounding box center [340, 170] width 63 height 15
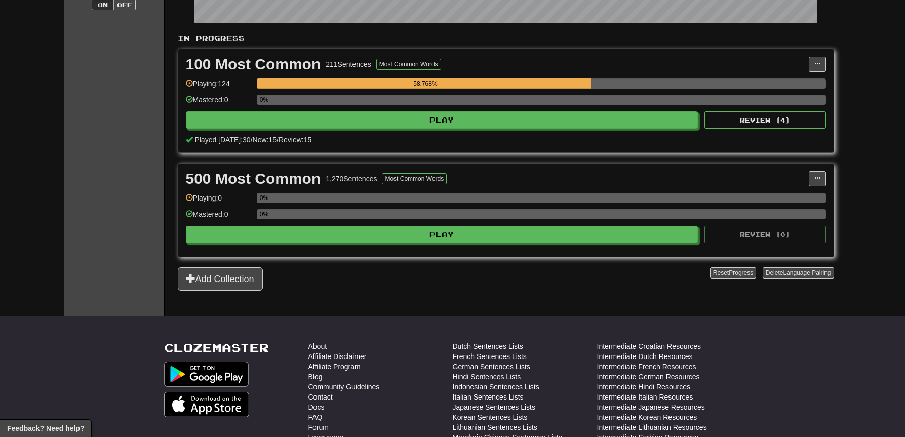
scroll to position [192, 0]
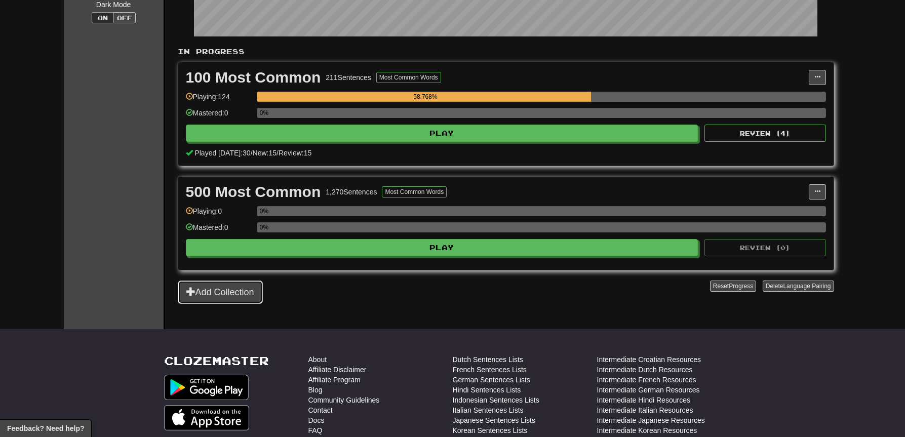
click at [227, 295] on button "Add Collection" at bounding box center [220, 292] width 85 height 23
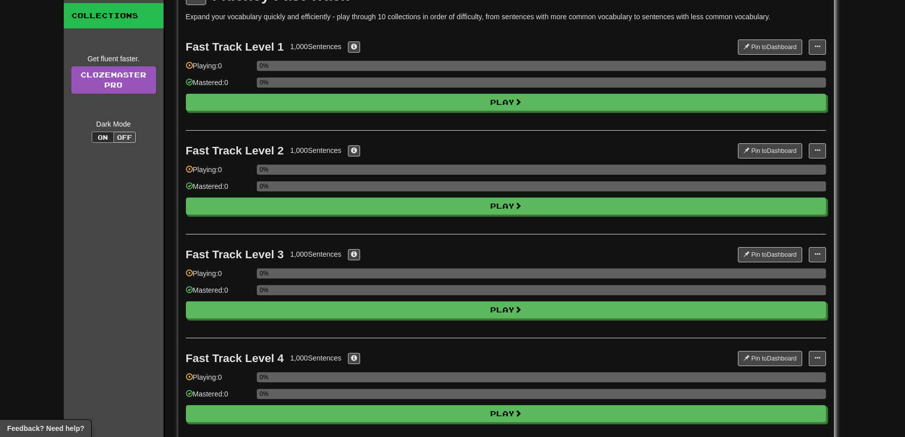
scroll to position [0, 0]
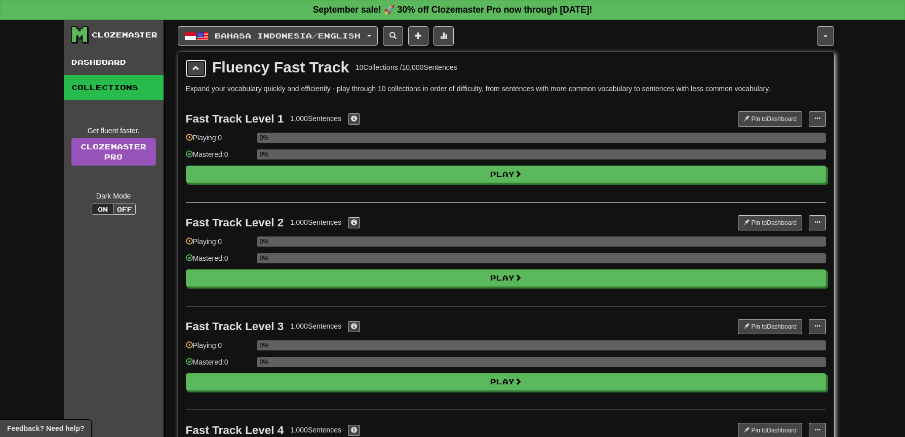
click at [202, 72] on button at bounding box center [196, 68] width 20 height 17
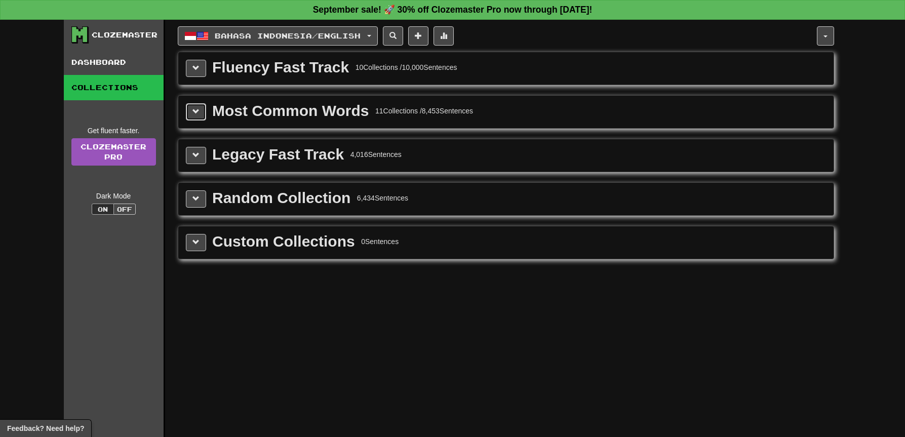
click at [195, 104] on button at bounding box center [196, 111] width 20 height 17
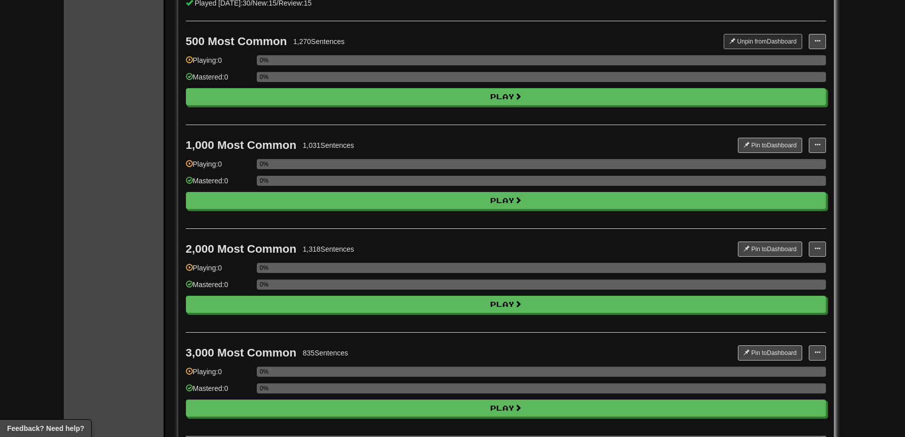
scroll to position [226, 0]
